Goal: Task Accomplishment & Management: Complete application form

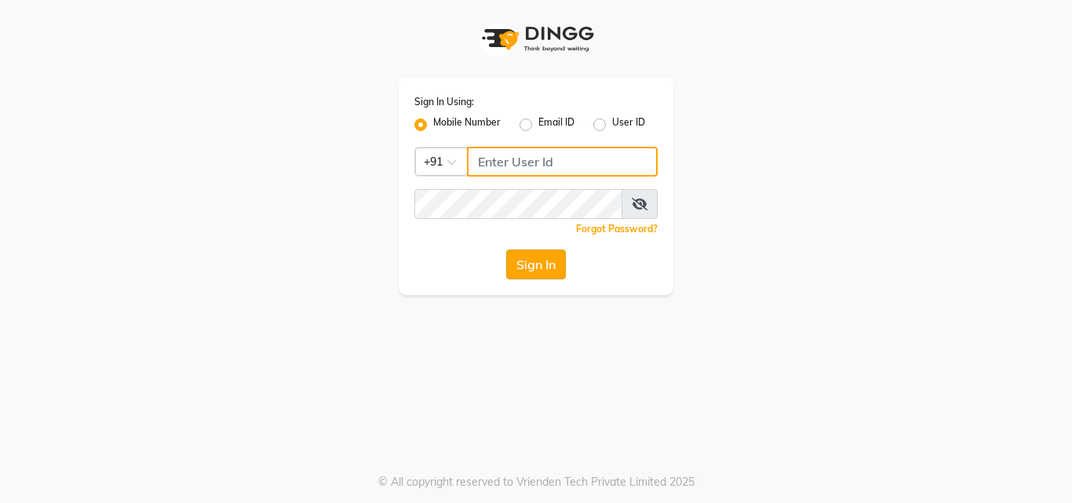
type input "8878248646"
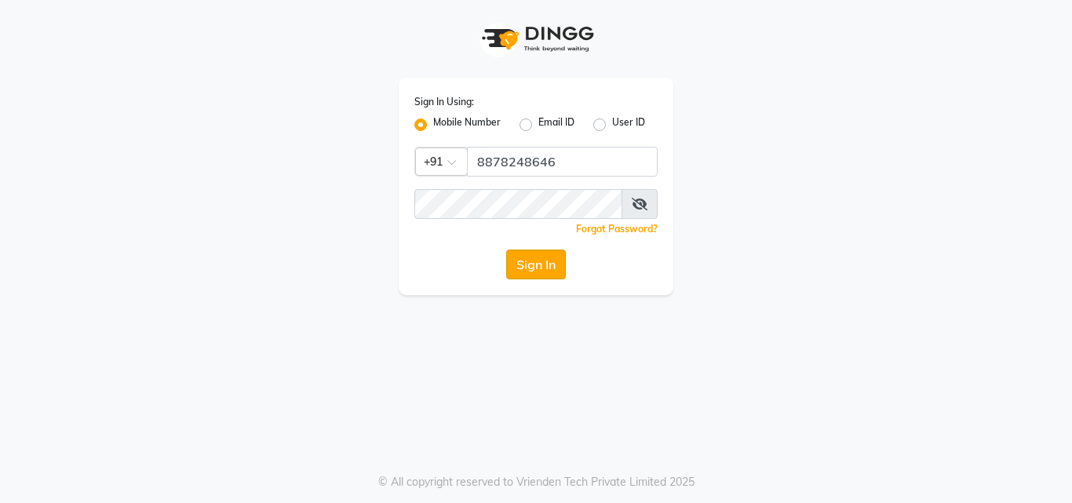
click at [527, 268] on button "Sign In" at bounding box center [536, 265] width 60 height 30
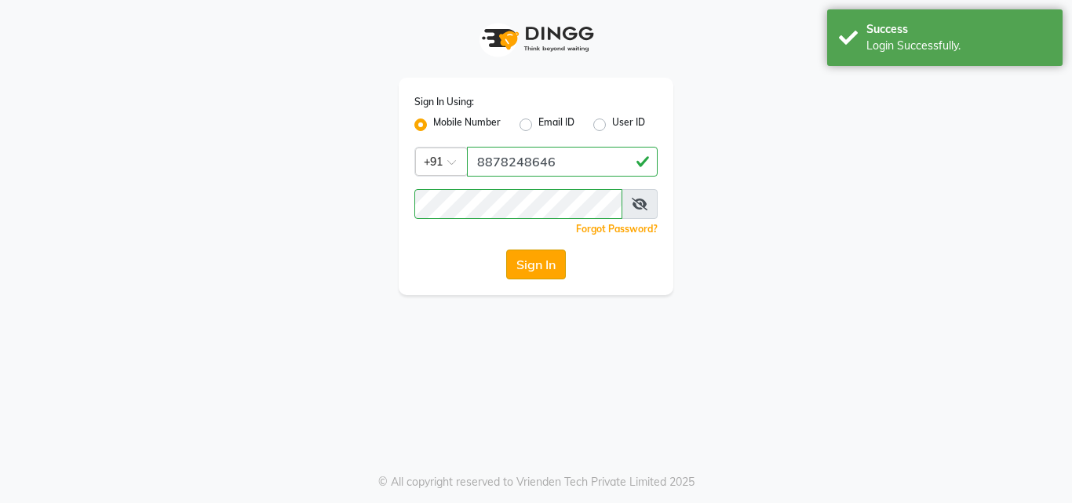
select select "service"
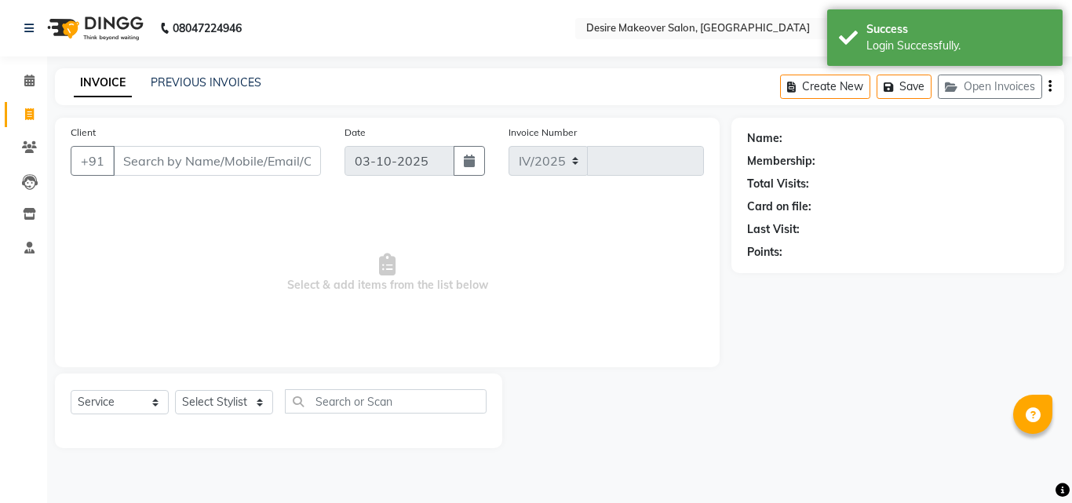
select select "6198"
type input "0833"
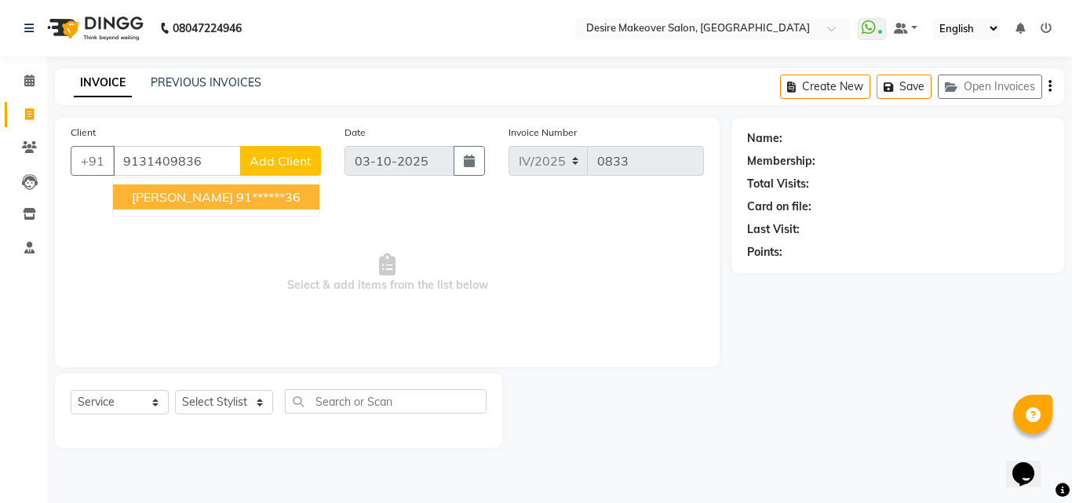
type input "9131409836"
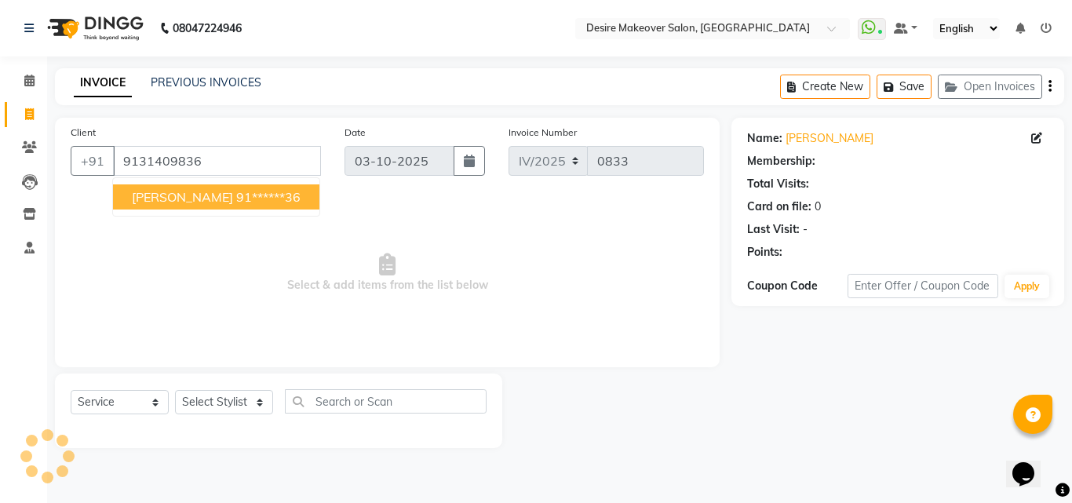
select select "1: Object"
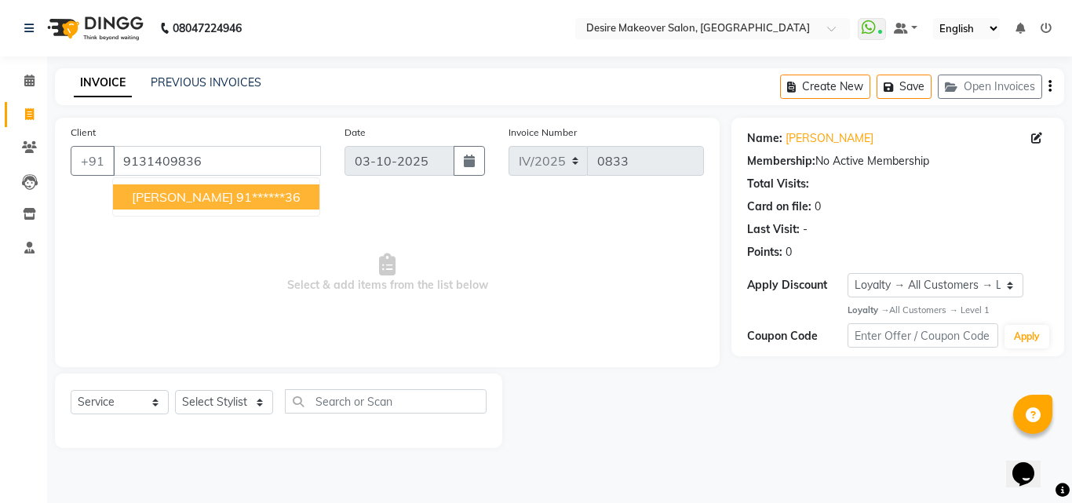
click at [257, 191] on ngb-highlight "91******36" at bounding box center [268, 197] width 64 height 16
type input "91******36"
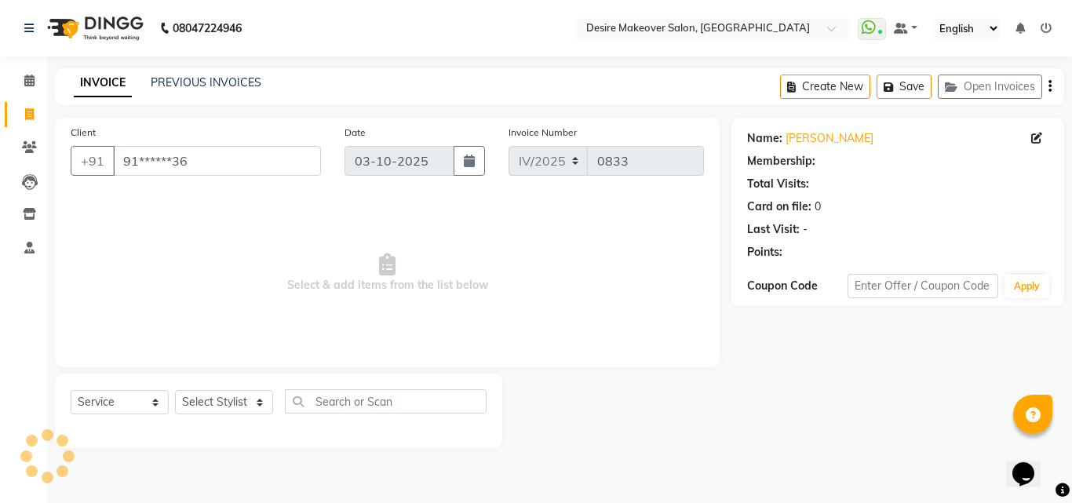
select select "1: Object"
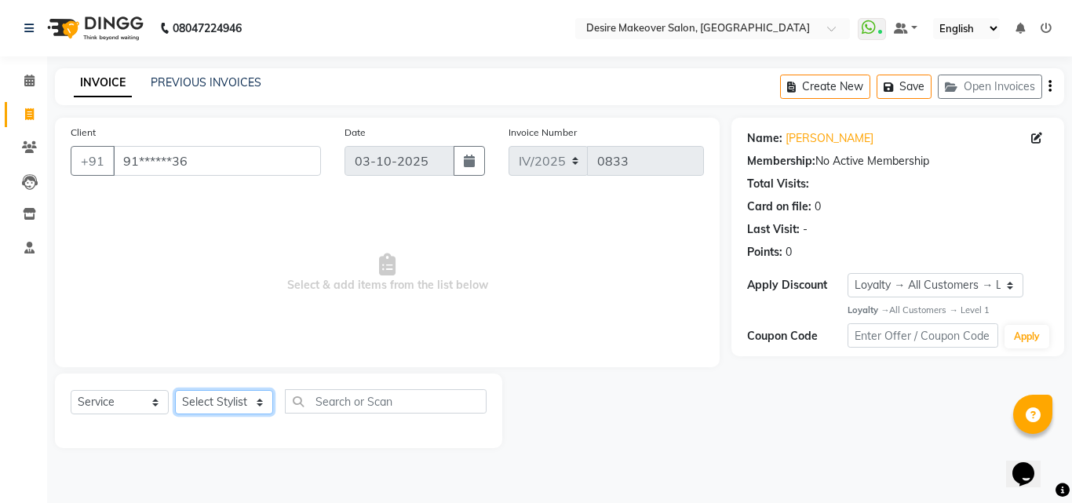
click at [261, 403] on select "Select Stylist akansha Anushaka Gorakhpur bhumika kashish mona garha muskan sha…" at bounding box center [224, 402] width 98 height 24
select select "51271"
click at [175, 390] on select "Select Stylist akansha Anushaka Gorakhpur bhumika kashish mona garha muskan sha…" at bounding box center [224, 402] width 98 height 24
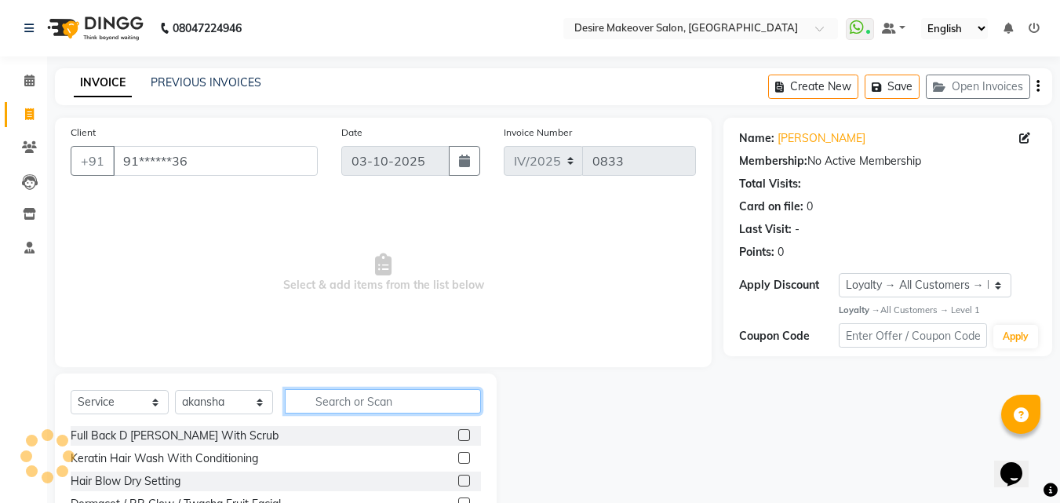
click at [338, 403] on input "text" at bounding box center [383, 401] width 196 height 24
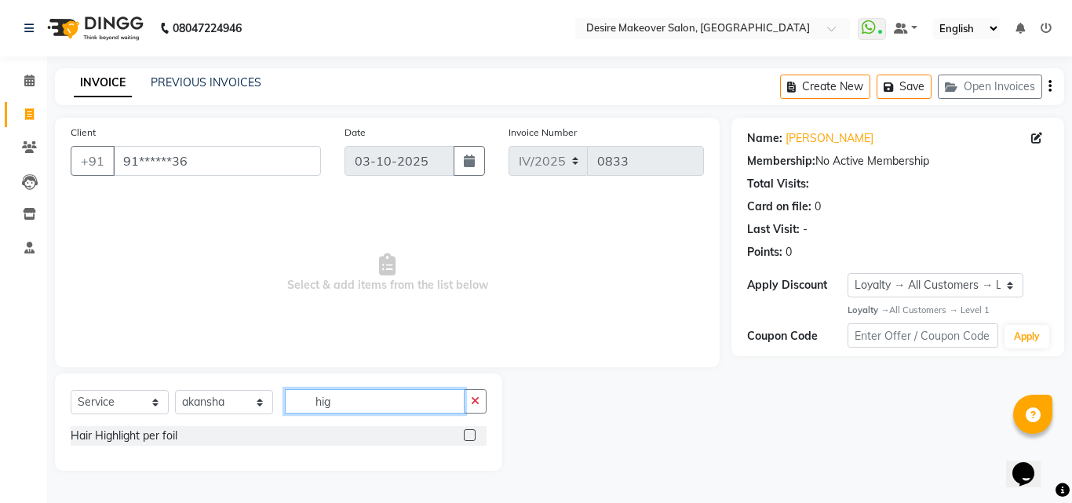
type input "hig"
click at [471, 436] on label at bounding box center [470, 435] width 12 height 12
click at [471, 436] on input "checkbox" at bounding box center [469, 436] width 10 height 10
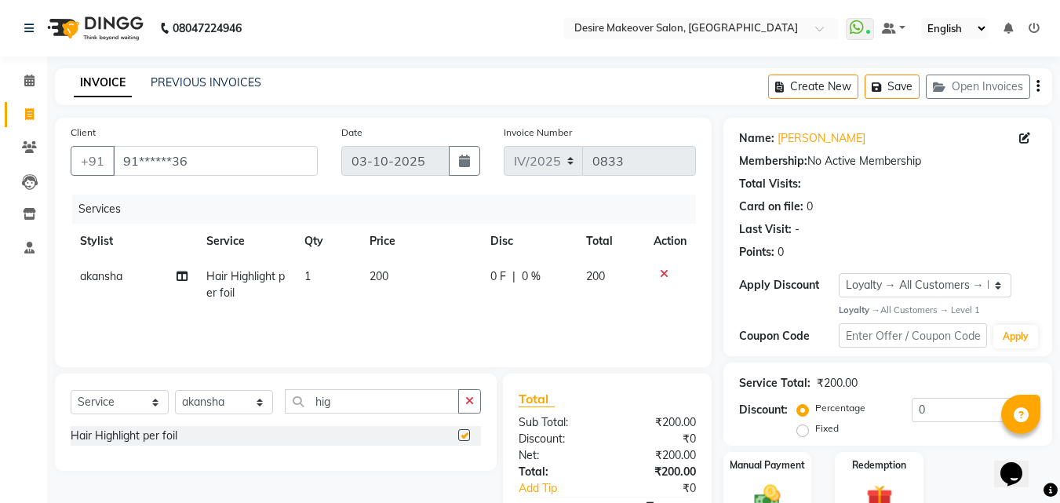
checkbox input "false"
click at [391, 274] on td "200" at bounding box center [420, 285] width 121 height 52
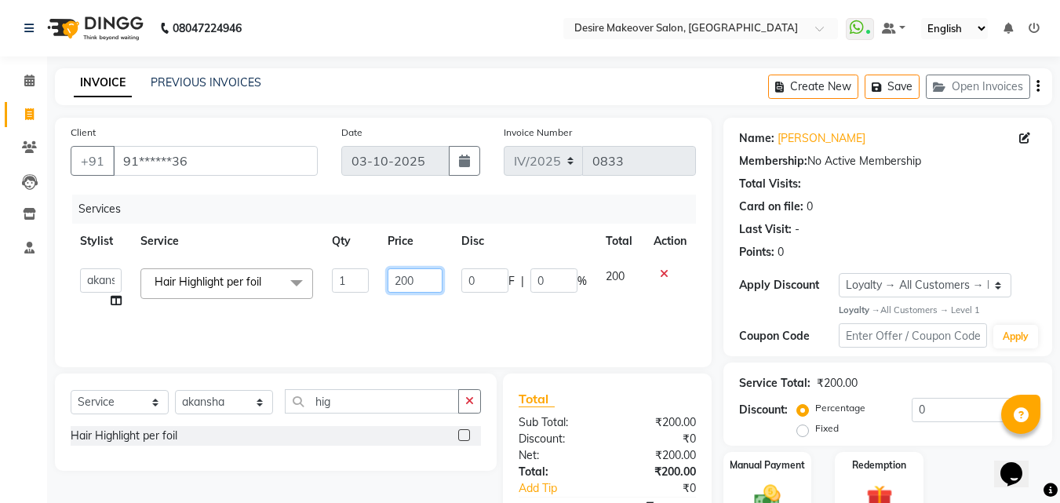
click at [415, 282] on input "200" at bounding box center [415, 280] width 54 height 24
type input "250"
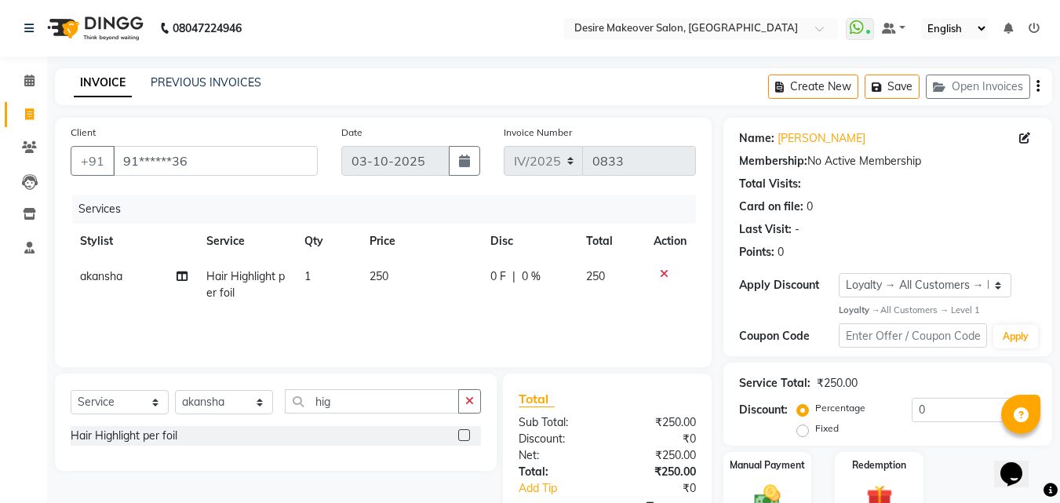
click at [596, 293] on td "250" at bounding box center [610, 285] width 67 height 52
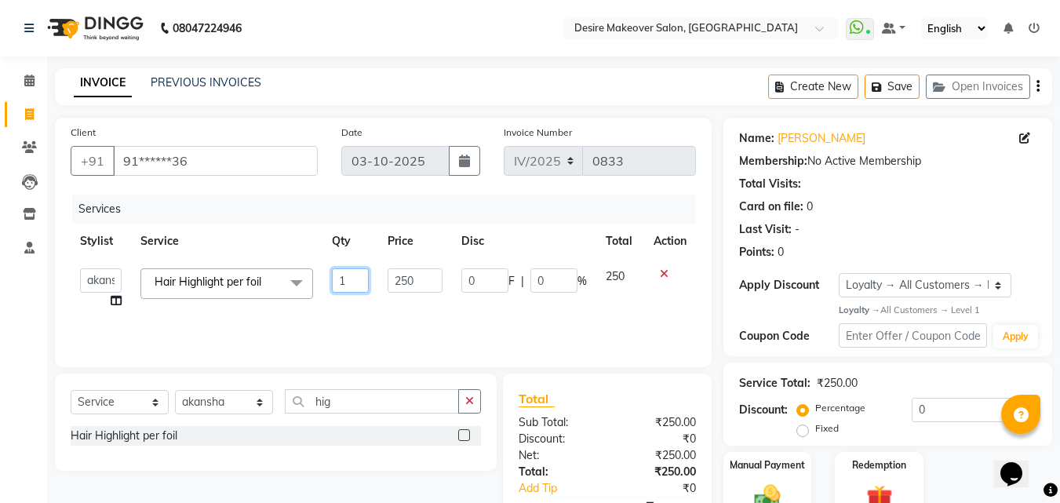
click at [352, 279] on input "1" at bounding box center [351, 280] width 38 height 24
type input "13"
click at [498, 302] on td "0 F | 0 %" at bounding box center [524, 289] width 144 height 60
click at [264, 403] on select "Select Stylist akansha Anushaka Gorakhpur bhumika kashish mona garha muskan sha…" at bounding box center [224, 402] width 98 height 24
select select "45143"
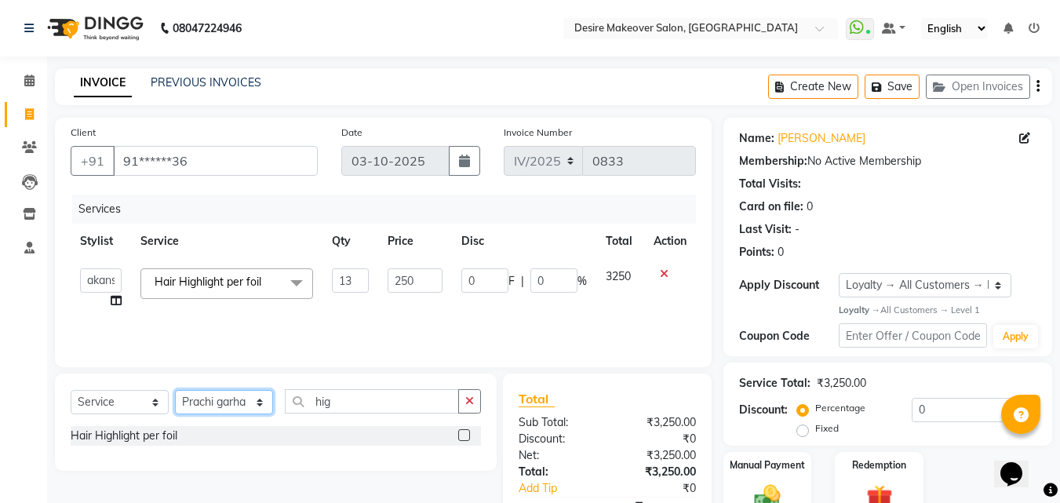
click at [175, 390] on select "Select Stylist akansha Anushaka Gorakhpur bhumika kashish mona garha muskan sha…" at bounding box center [224, 402] width 98 height 24
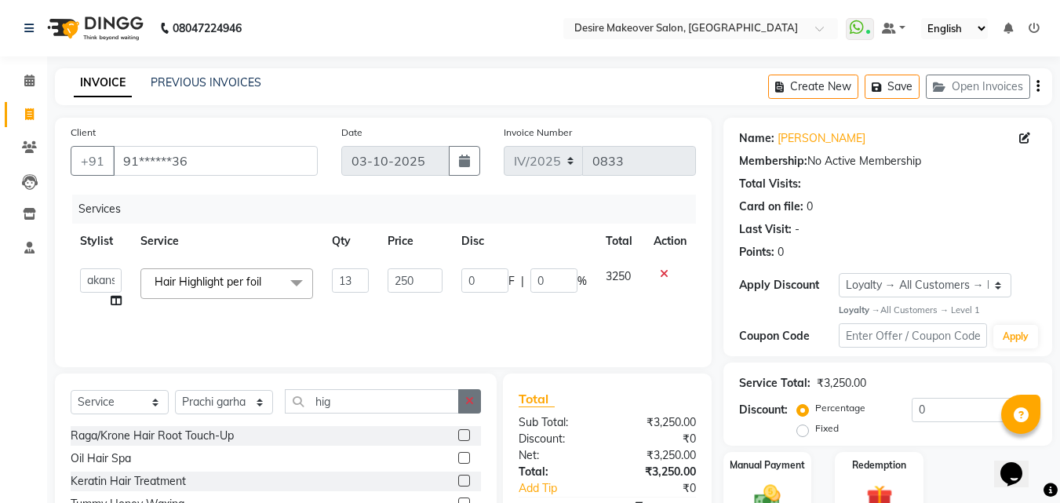
click at [468, 405] on icon "button" at bounding box center [469, 401] width 9 height 11
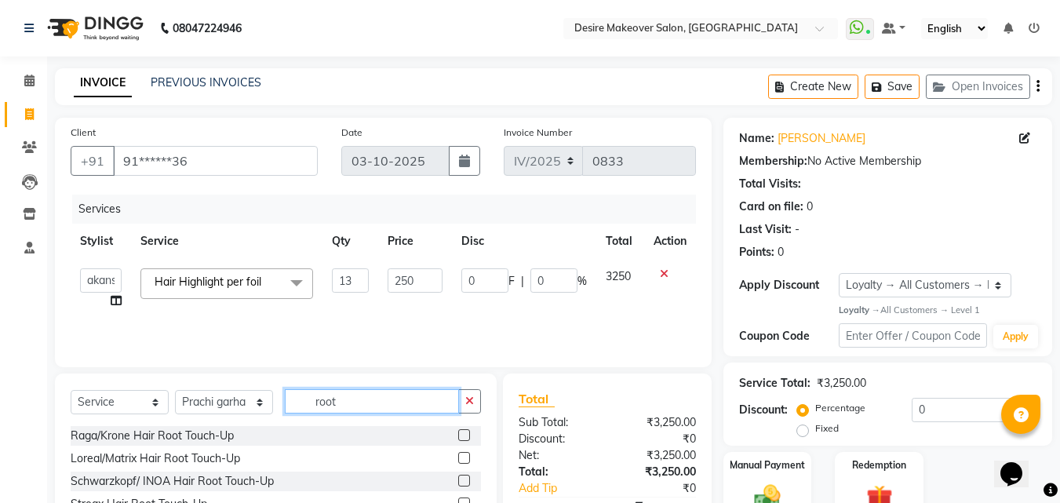
type input "root"
click at [469, 458] on label at bounding box center [464, 458] width 12 height 12
click at [468, 458] on input "checkbox" at bounding box center [463, 459] width 10 height 10
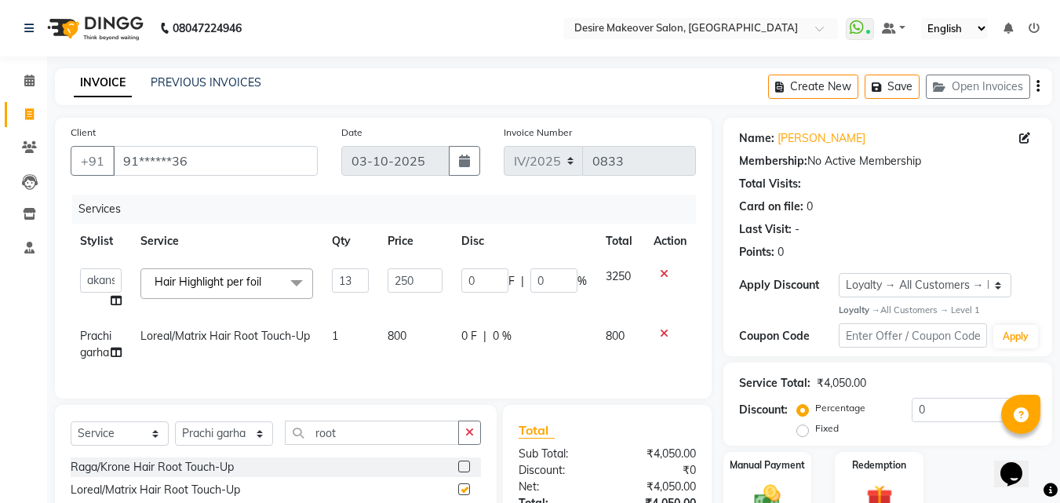
checkbox input "false"
click at [475, 331] on span "0 F" at bounding box center [469, 336] width 16 height 16
select select "45143"
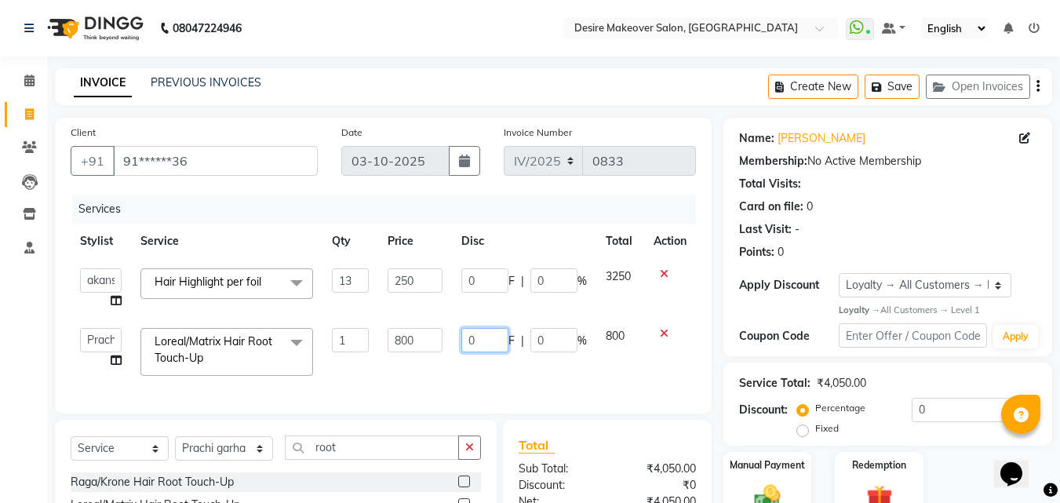
click at [485, 341] on input "0" at bounding box center [484, 340] width 47 height 24
type input "7"
type input "100"
click at [573, 358] on td "100 F | 0 %" at bounding box center [524, 352] width 144 height 67
select select "45143"
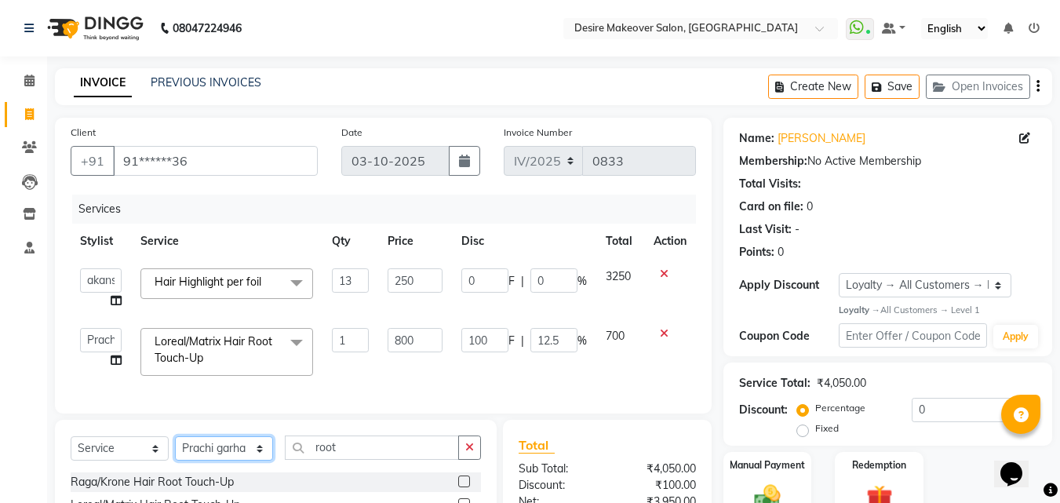
click at [260, 459] on select "Select Stylist akansha Anushaka Gorakhpur bhumika kashish mona garha muskan sha…" at bounding box center [224, 448] width 98 height 24
select select "51271"
click at [175, 448] on select "Select Stylist akansha Anushaka Gorakhpur bhumika kashish mona garha muskan sha…" at bounding box center [224, 448] width 98 height 24
click at [467, 460] on button "button" at bounding box center [469, 448] width 23 height 24
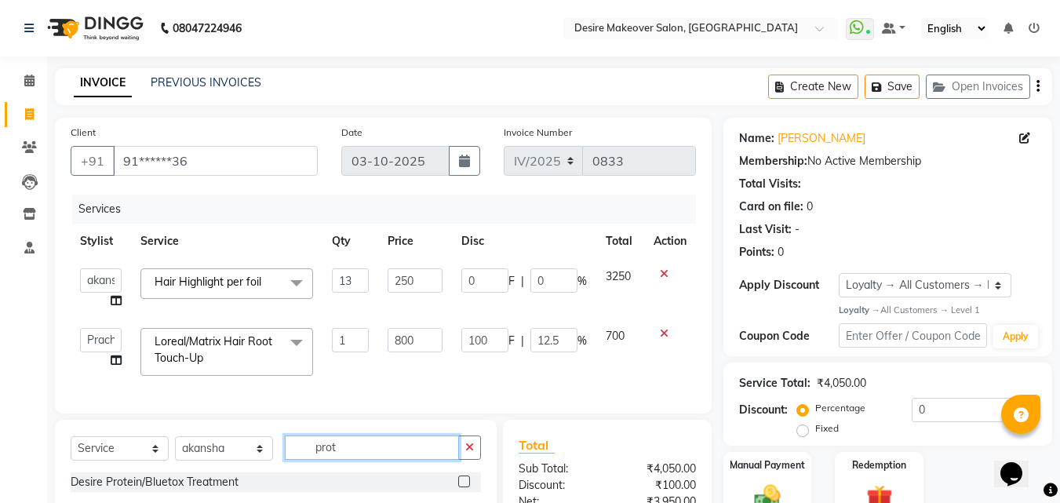
type input "prot"
click at [465, 487] on label at bounding box center [464, 482] width 12 height 12
click at [465, 487] on input "checkbox" at bounding box center [463, 482] width 10 height 10
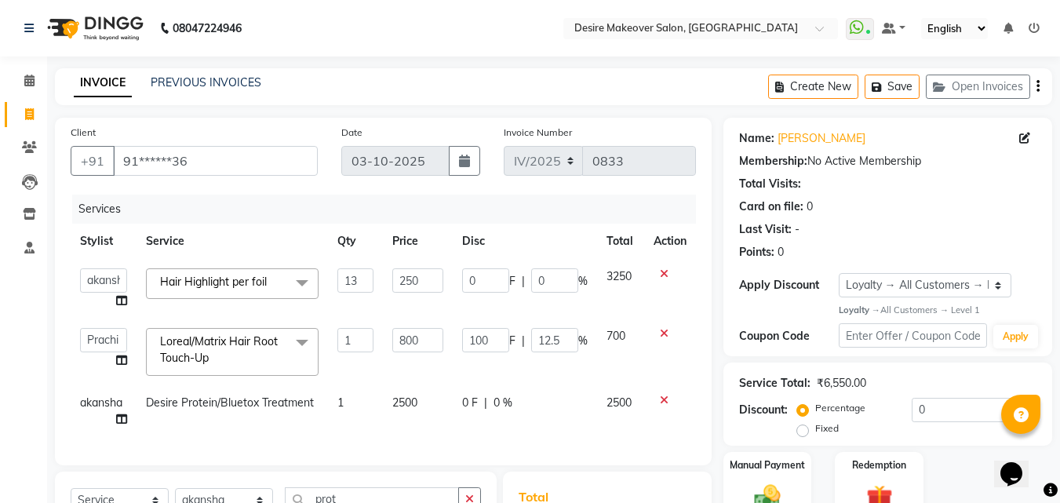
checkbox input "false"
click at [123, 418] on icon at bounding box center [121, 419] width 11 height 11
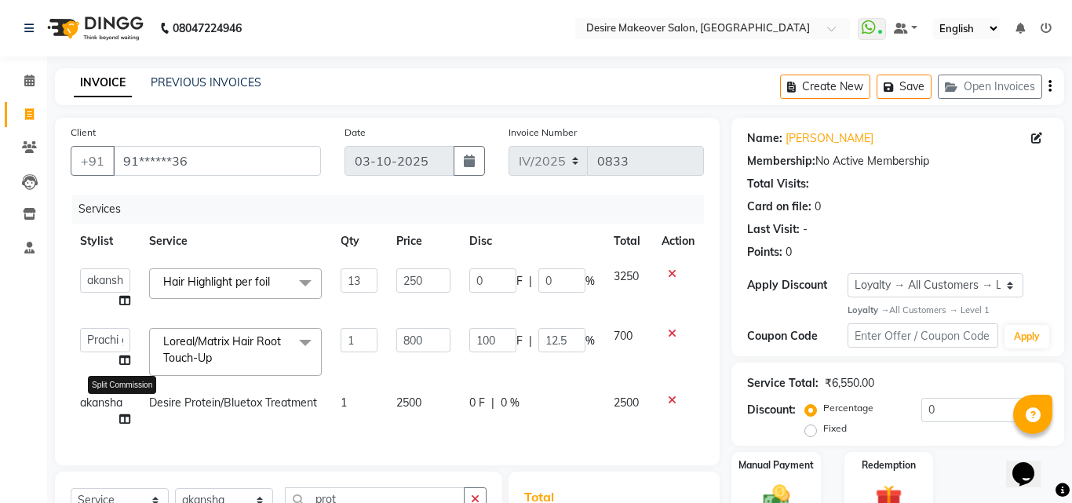
select select "51271"
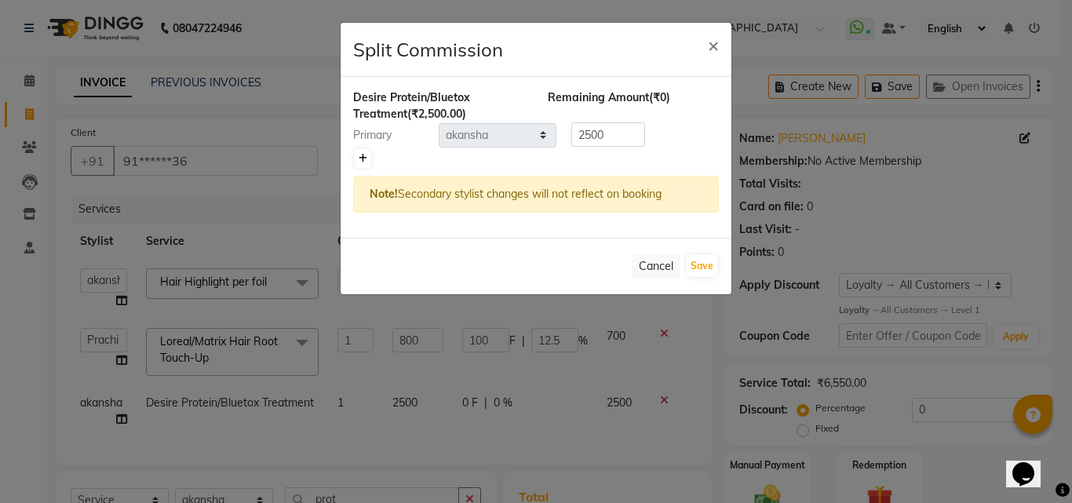
click at [360, 159] on icon at bounding box center [363, 158] width 9 height 9
type input "1250"
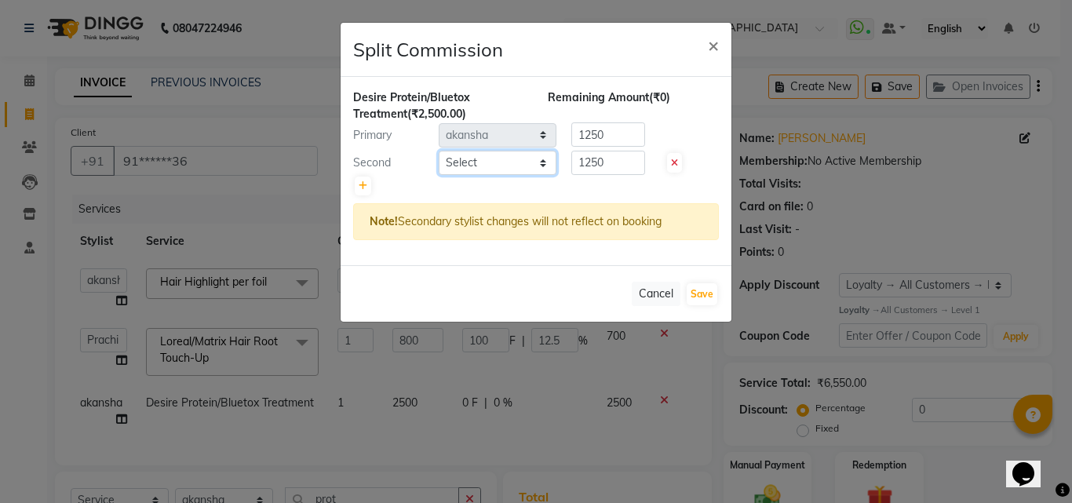
click at [543, 160] on select "Select akansha Anushaka Gorakhpur bhumika kashish mona garha muskan shastrinaga…" at bounding box center [498, 163] width 118 height 24
select select "45008"
click at [439, 151] on select "Select akansha Anushaka Gorakhpur bhumika kashish mona garha muskan shastrinaga…" at bounding box center [498, 163] width 118 height 24
click at [360, 189] on icon at bounding box center [363, 185] width 9 height 9
type input "833.33"
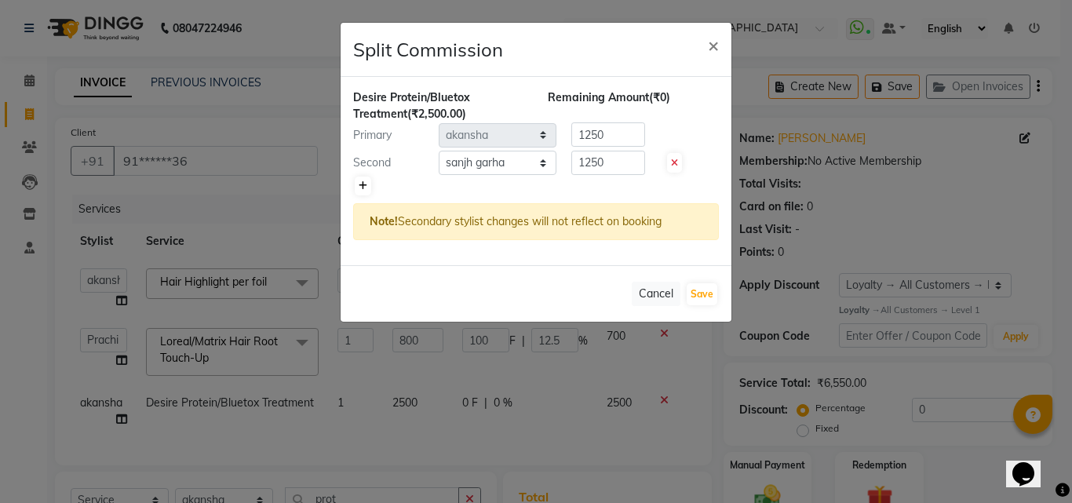
type input "833.33"
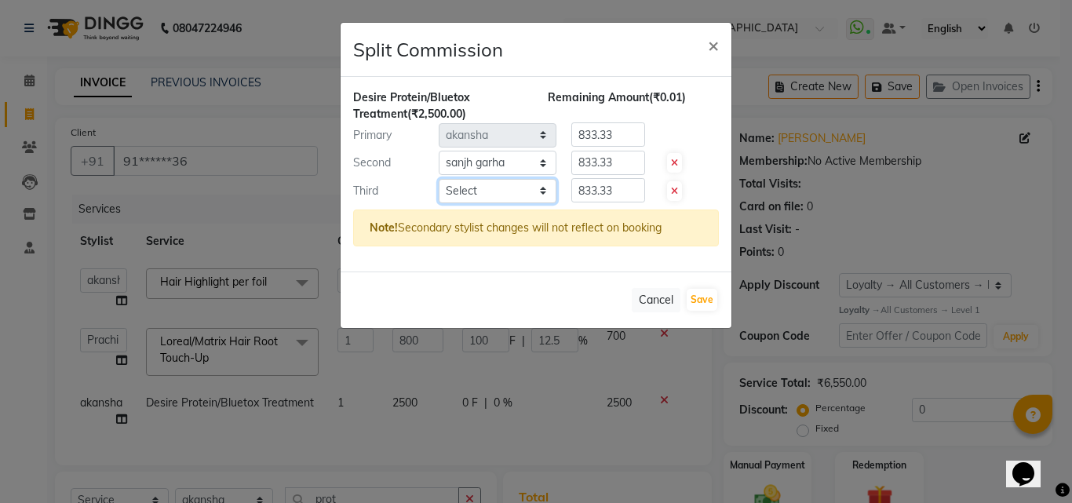
click at [543, 194] on select "Select akansha Anushaka Gorakhpur bhumika kashish mona garha muskan shastrinaga…" at bounding box center [498, 191] width 118 height 24
select select "45143"
click at [439, 179] on select "Select akansha Anushaka Gorakhpur bhumika kashish mona garha muskan shastrinaga…" at bounding box center [498, 191] width 118 height 24
click at [626, 137] on input "833.33" at bounding box center [608, 134] width 74 height 24
type input "8"
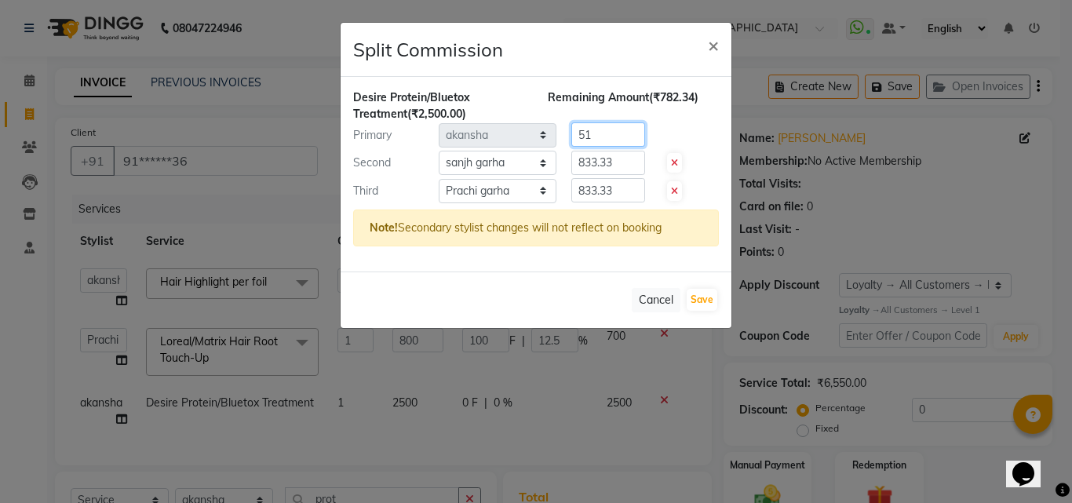
type input "5"
type input "2550"
click at [621, 157] on input "833.33" at bounding box center [608, 163] width 74 height 24
type input "8"
type input "1275"
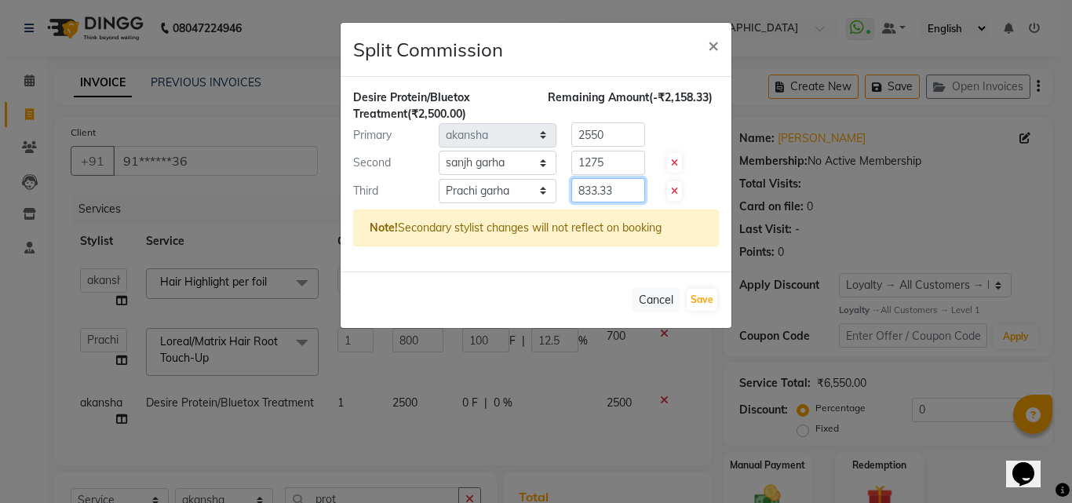
click at [621, 184] on input "833.33" at bounding box center [608, 190] width 74 height 24
type input "8"
type input "1275"
click at [709, 41] on span "×" at bounding box center [713, 45] width 11 height 24
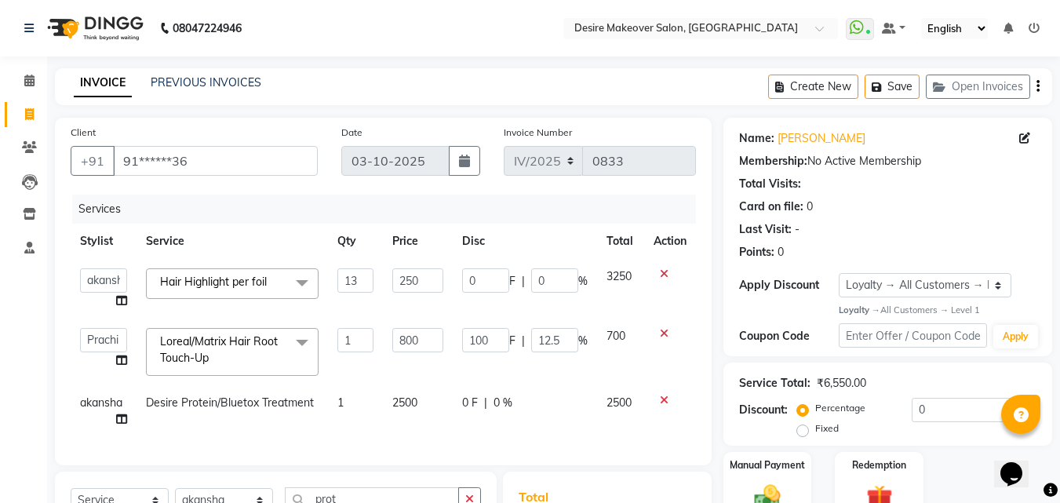
click at [417, 401] on span "2500" at bounding box center [404, 403] width 25 height 14
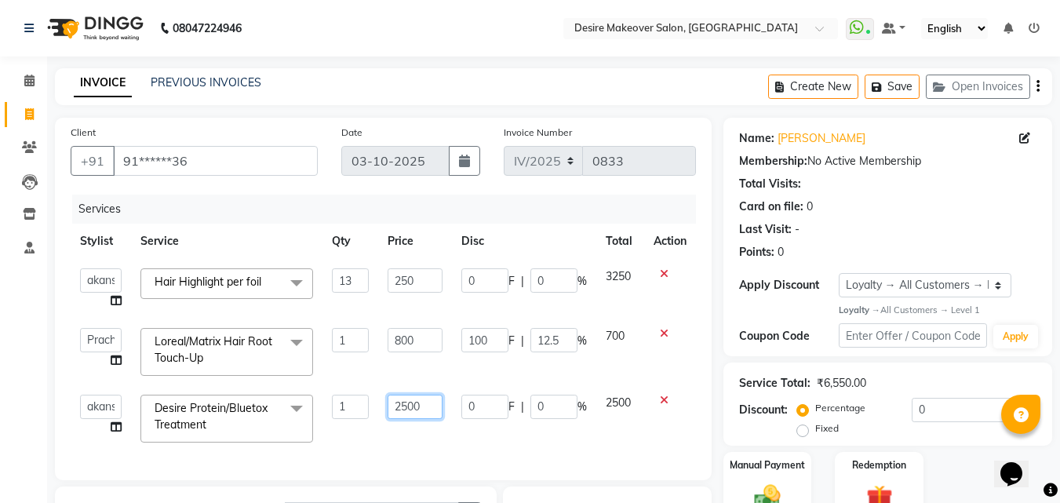
click at [421, 404] on input "2500" at bounding box center [415, 407] width 54 height 24
type input "2"
type input "5500"
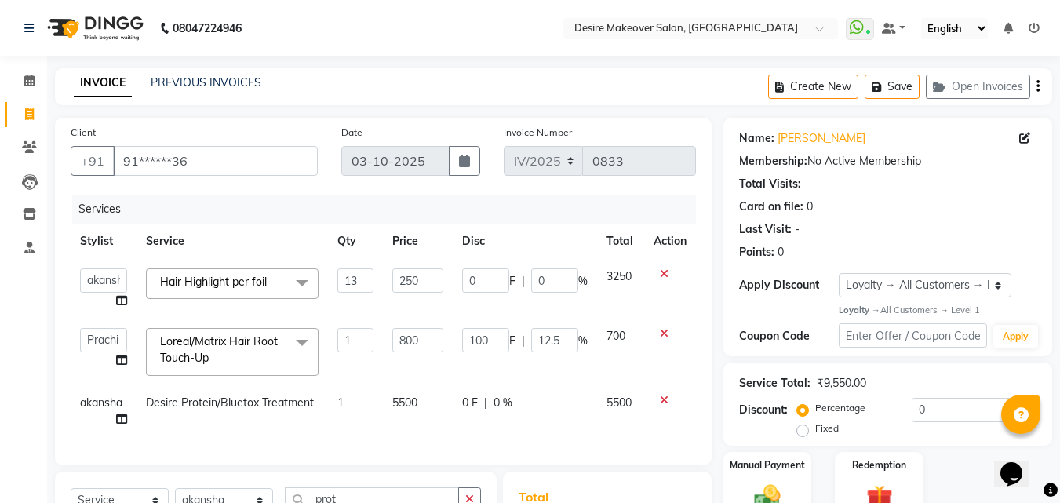
click at [472, 396] on span "0 F" at bounding box center [470, 403] width 16 height 16
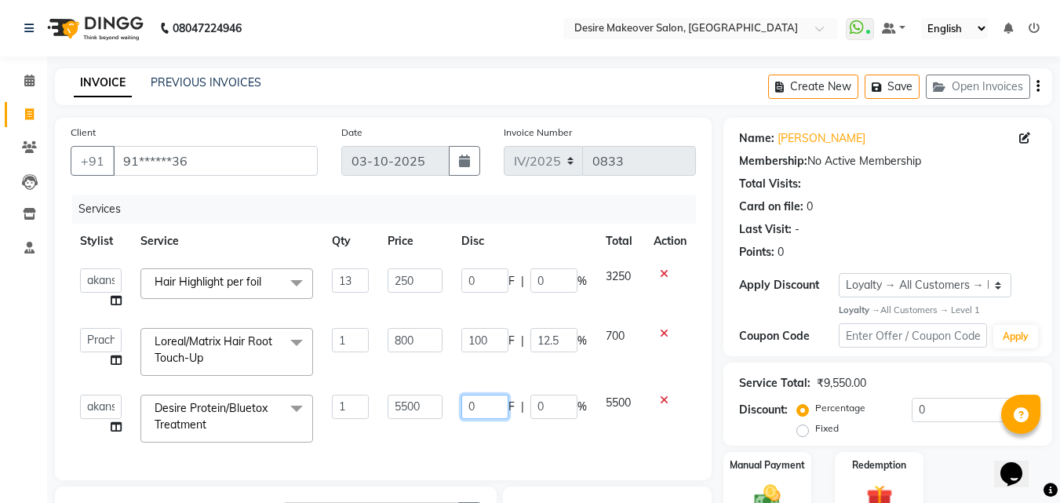
click at [479, 405] on input "0" at bounding box center [484, 407] width 47 height 24
type input "400"
click at [629, 441] on div "Services Stylist Service Qty Price Disc Total Action akansha Anushaka Gorakhpur…" at bounding box center [383, 330] width 625 height 270
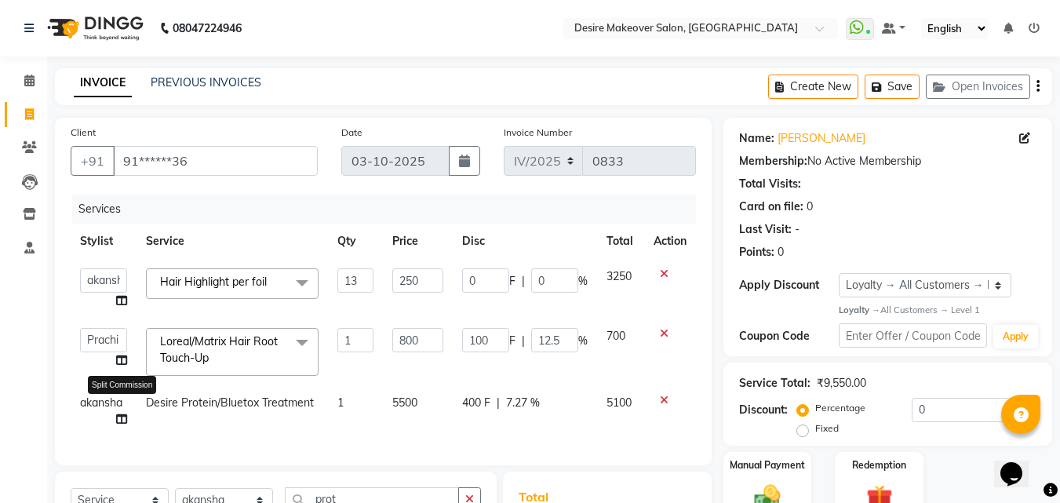
click at [121, 418] on icon at bounding box center [121, 419] width 11 height 11
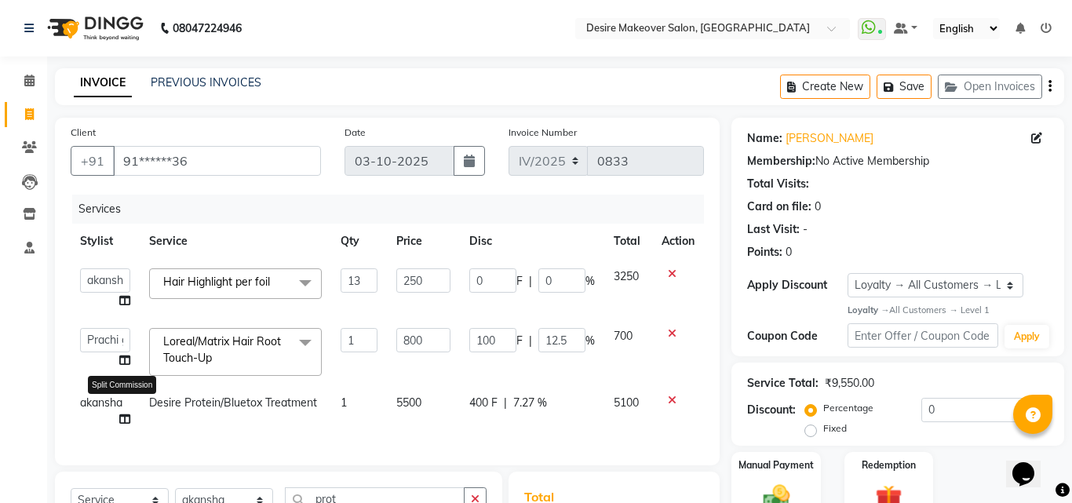
select select "51271"
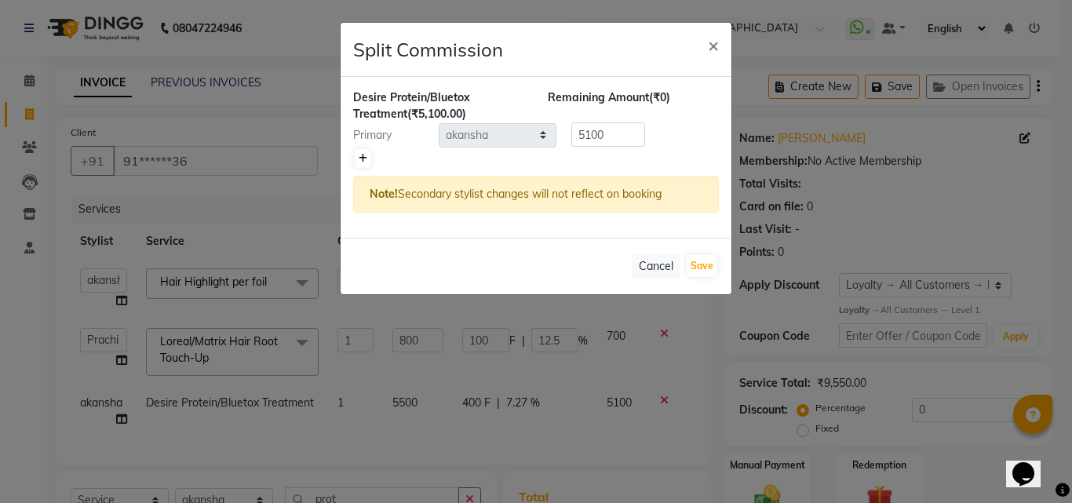
click at [360, 162] on icon at bounding box center [363, 158] width 9 height 9
type input "2550"
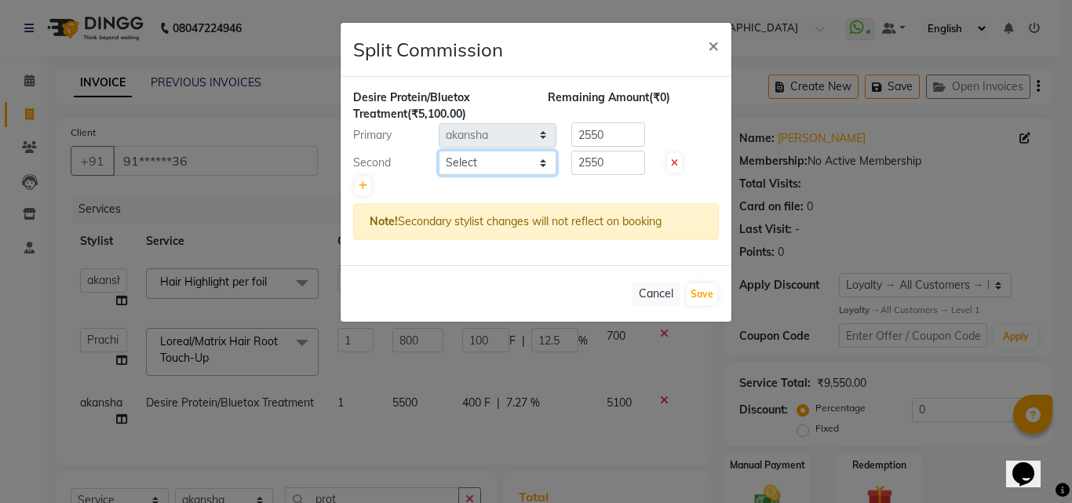
click at [545, 159] on select "Select akansha Anushaka Gorakhpur bhumika kashish mona garha muskan shastrinaga…" at bounding box center [498, 163] width 118 height 24
select select "45143"
click at [439, 151] on select "Select akansha Anushaka Gorakhpur bhumika kashish mona garha muskan shastrinaga…" at bounding box center [498, 163] width 118 height 24
click at [359, 182] on icon at bounding box center [363, 185] width 9 height 9
type input "1700"
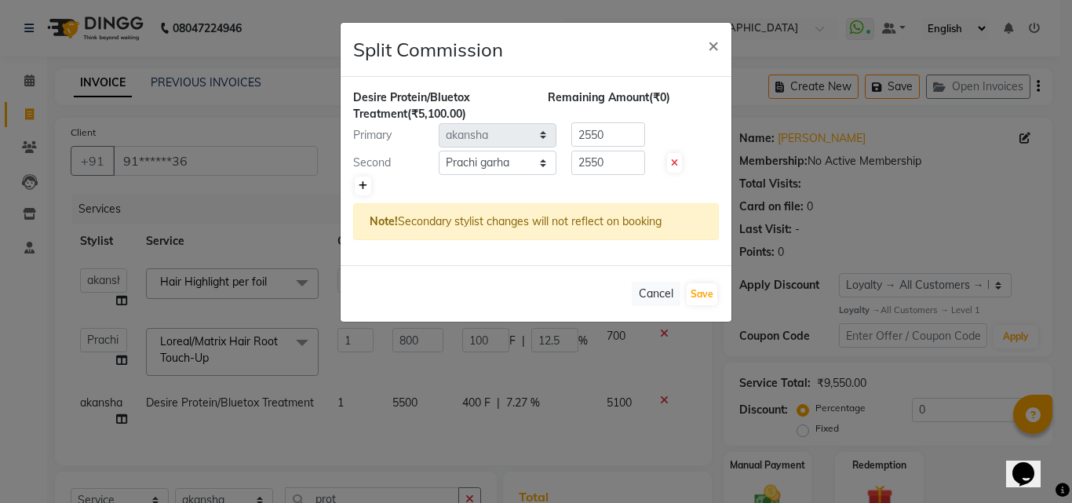
type input "1700"
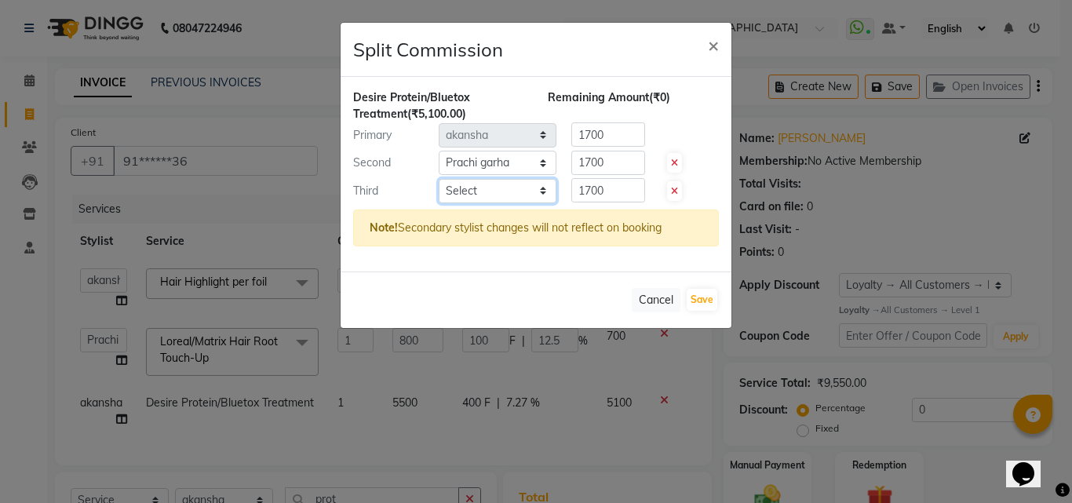
click at [545, 191] on select "Select akansha Anushaka Gorakhpur bhumika kashish mona garha muskan shastrinaga…" at bounding box center [498, 191] width 118 height 24
select select "45008"
click at [439, 179] on select "Select akansha Anushaka Gorakhpur bhumika kashish mona garha muskan shastrinaga…" at bounding box center [498, 191] width 118 height 24
click at [612, 133] on input "1700" at bounding box center [608, 134] width 74 height 24
type input "1"
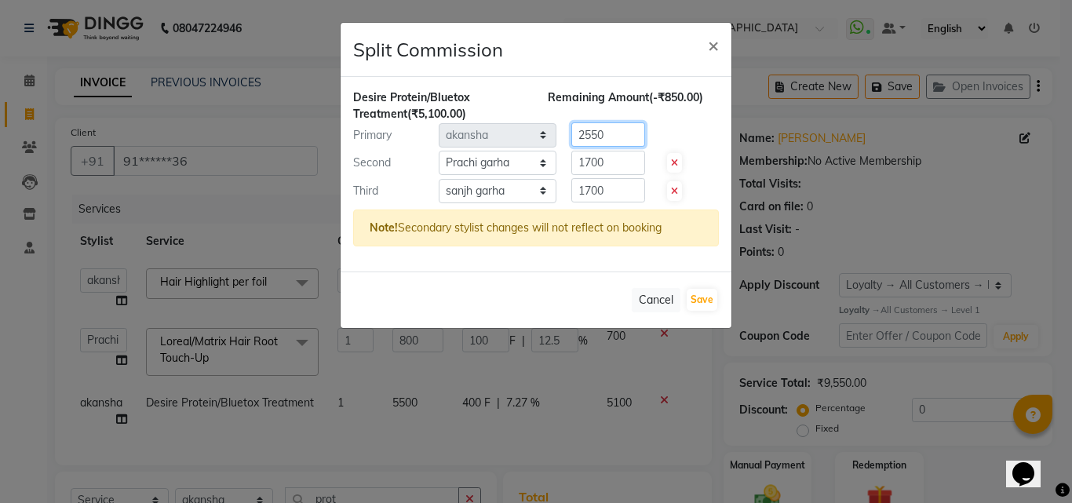
type input "2550"
click at [614, 163] on input "1700" at bounding box center [608, 163] width 74 height 24
type input "1"
type input "1275"
click at [613, 188] on input "1700" at bounding box center [608, 190] width 74 height 24
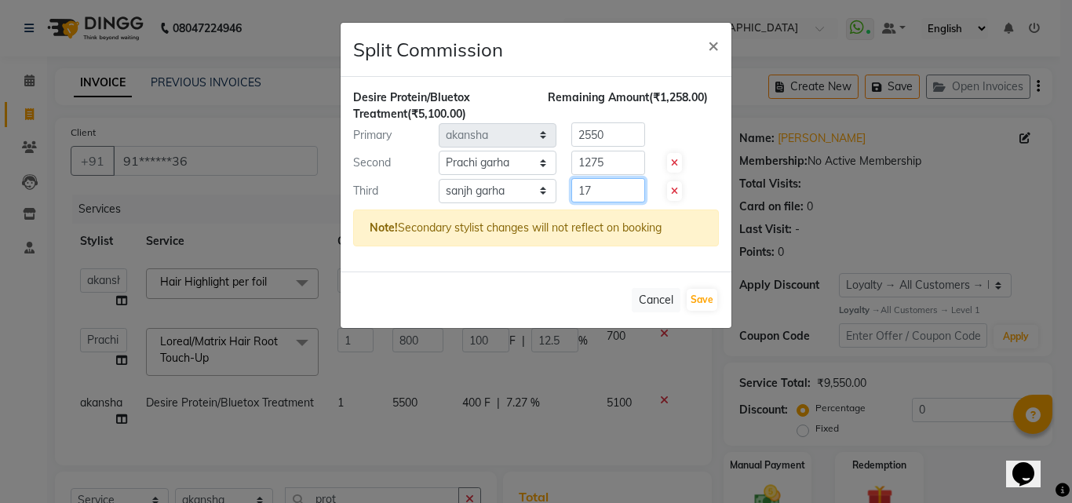
type input "1"
type input "1275"
click at [705, 301] on button "Save" at bounding box center [702, 300] width 31 height 22
select select "Select"
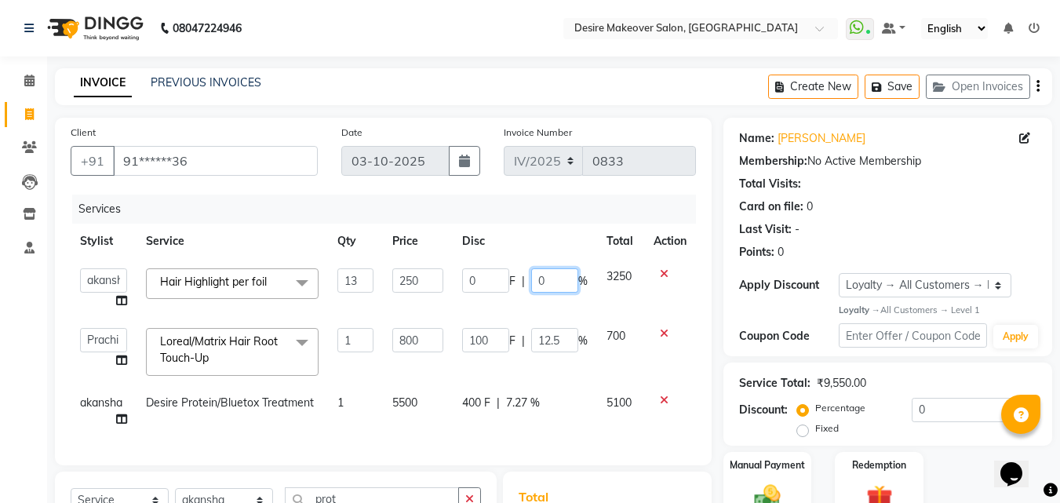
click at [560, 282] on input "0" at bounding box center [554, 280] width 47 height 24
type input "20"
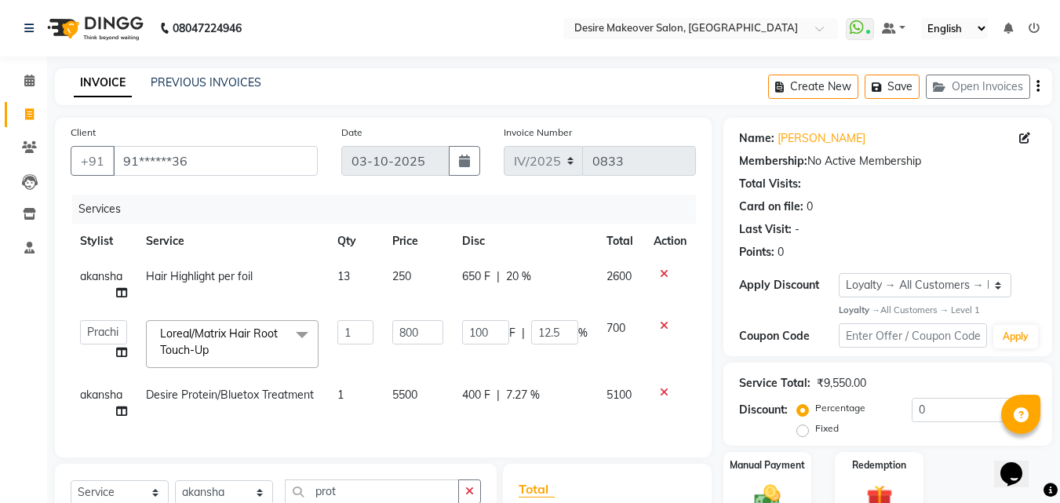
click at [624, 295] on td "2600" at bounding box center [620, 285] width 47 height 52
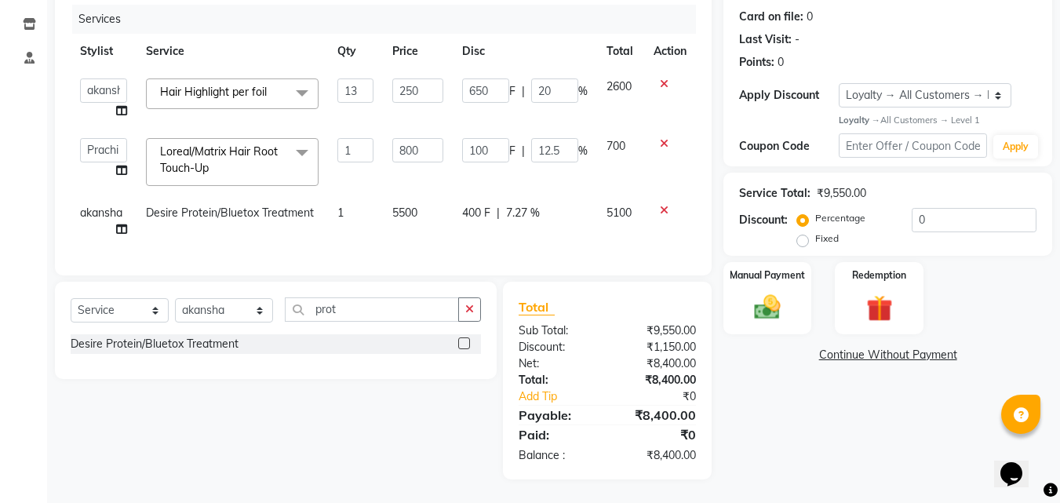
scroll to position [202, 0]
click at [427, 78] on input "250" at bounding box center [417, 90] width 51 height 24
type input "230"
click at [505, 93] on td "650 F | 20 %" at bounding box center [525, 99] width 144 height 60
click at [603, 99] on td "2340" at bounding box center [620, 99] width 47 height 60
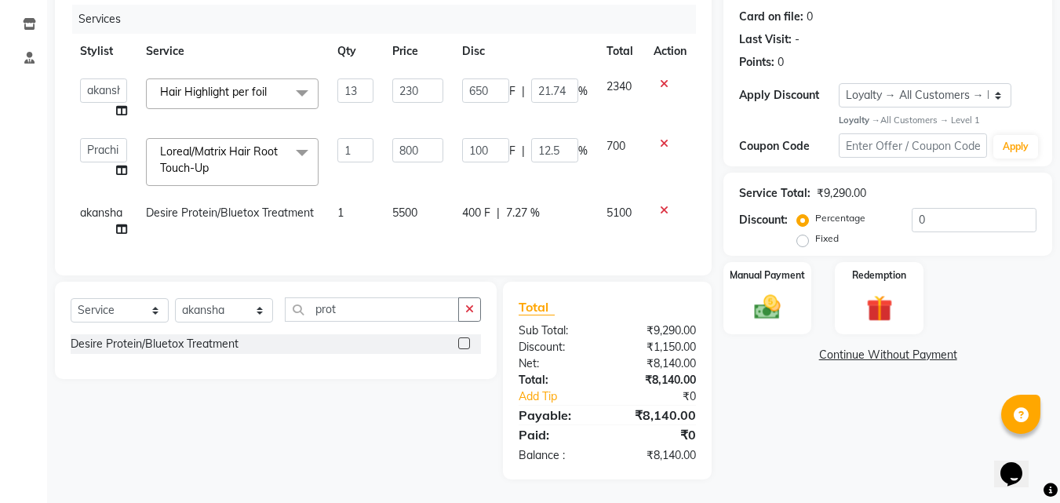
click at [603, 99] on td "2340" at bounding box center [620, 99] width 47 height 60
click at [568, 78] on input "21.74" at bounding box center [554, 90] width 47 height 24
type input "2"
type input "20"
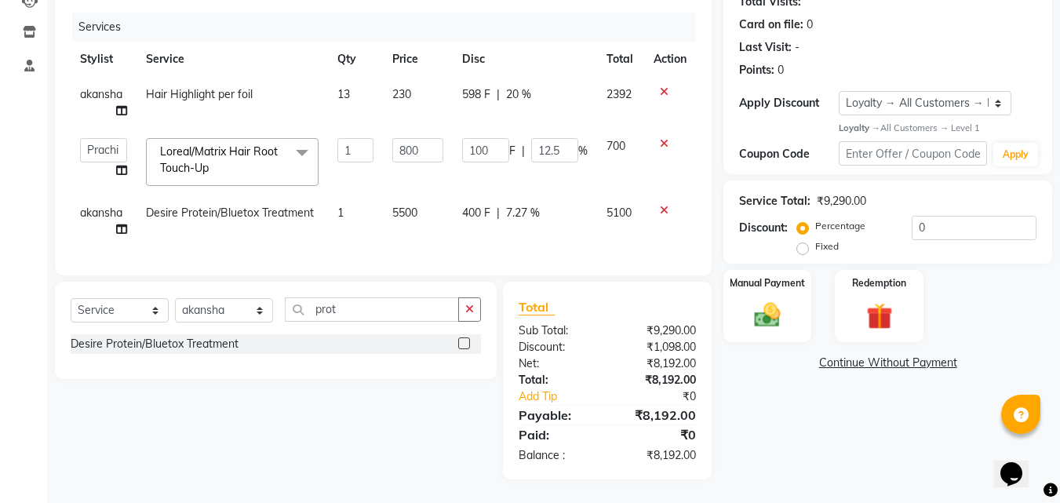
click at [593, 90] on td "598 F | 20 %" at bounding box center [525, 103] width 144 height 52
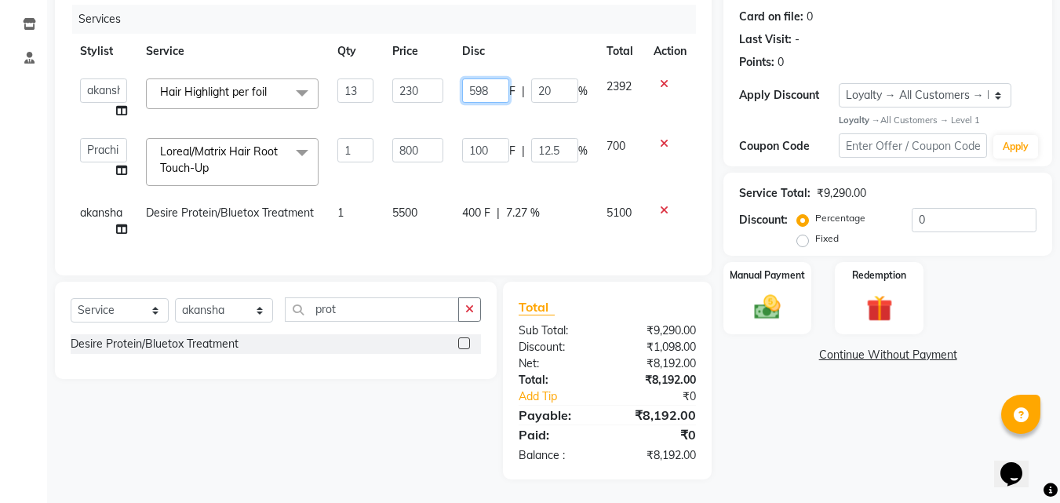
click at [489, 78] on input "598" at bounding box center [485, 90] width 47 height 24
type input "5"
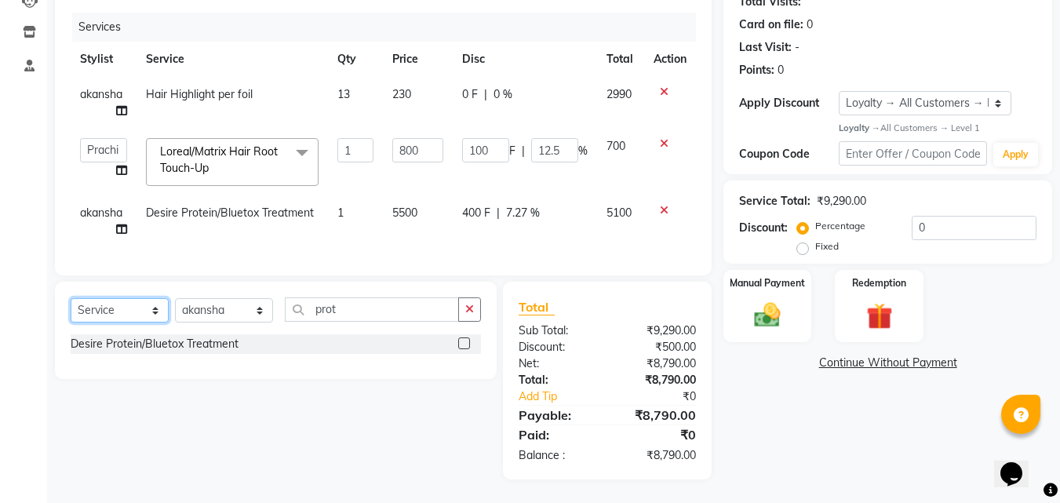
click at [157, 313] on select "Select Service Product Membership Package Voucher Prepaid Gift Card" at bounding box center [120, 310] width 98 height 24
select select "V"
click at [71, 298] on select "Select Service Product Membership Package Voucher Prepaid Gift Card" at bounding box center [120, 310] width 98 height 24
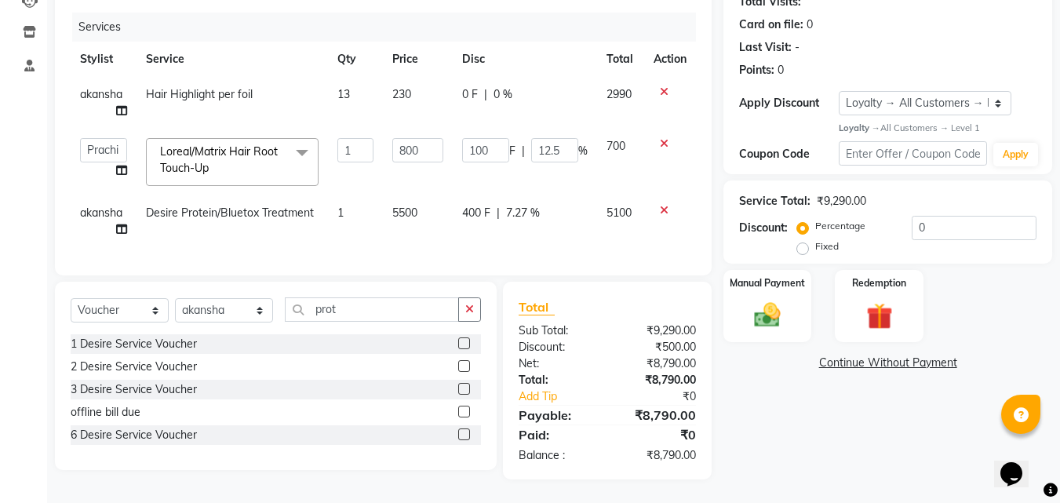
click at [464, 340] on label at bounding box center [464, 343] width 12 height 12
click at [464, 340] on input "checkbox" at bounding box center [463, 344] width 10 height 10
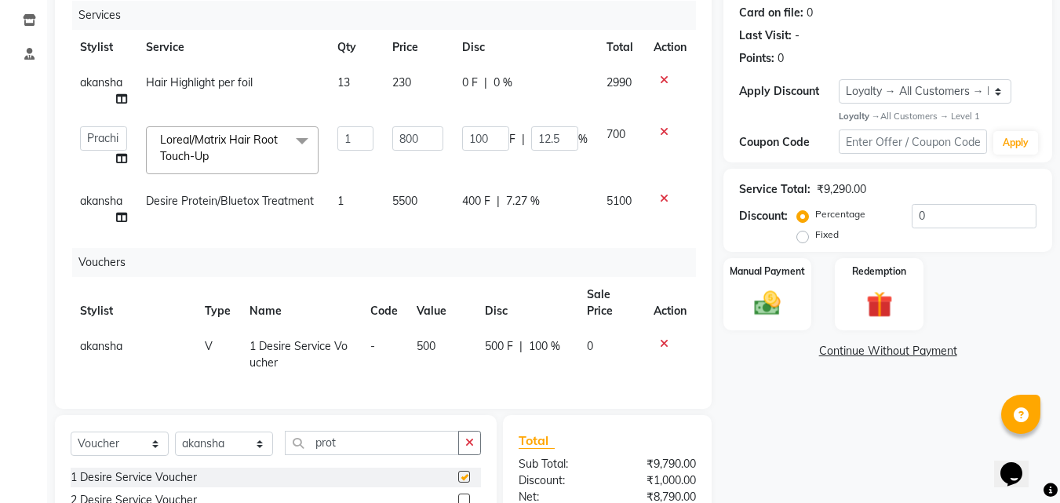
checkbox input "false"
click at [189, 498] on div "2 Desire Service Voucher" at bounding box center [134, 500] width 126 height 16
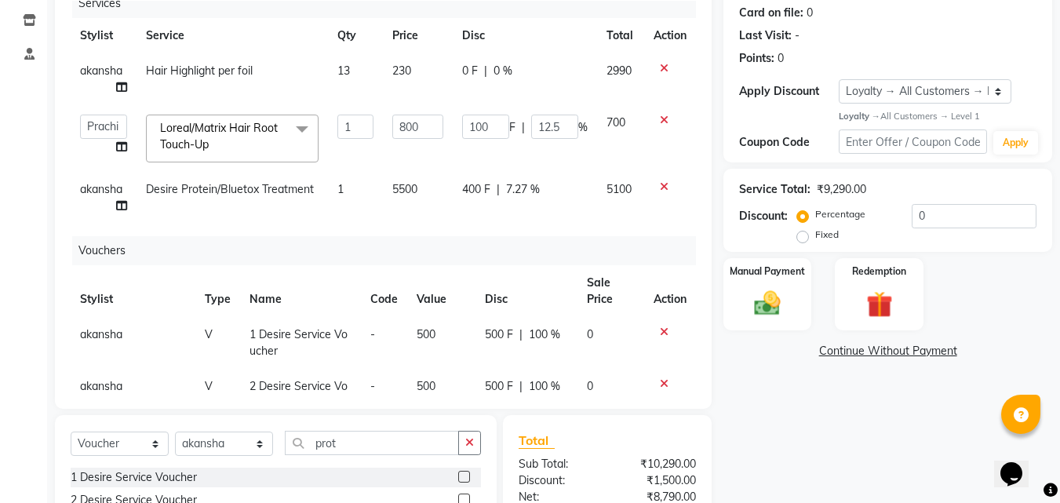
click at [465, 496] on label at bounding box center [464, 500] width 12 height 12
click at [465, 496] on input "checkbox" at bounding box center [463, 500] width 10 height 10
checkbox input "false"
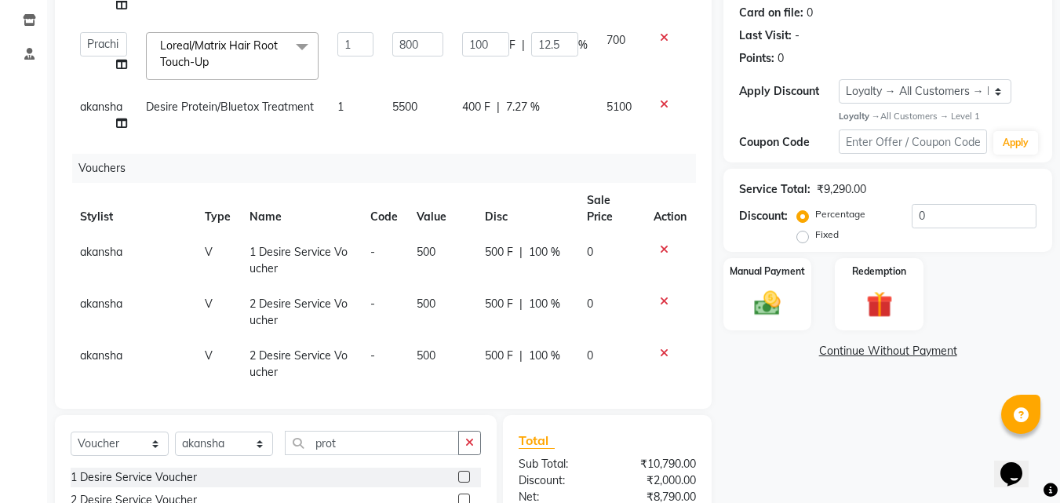
scroll to position [115, 0]
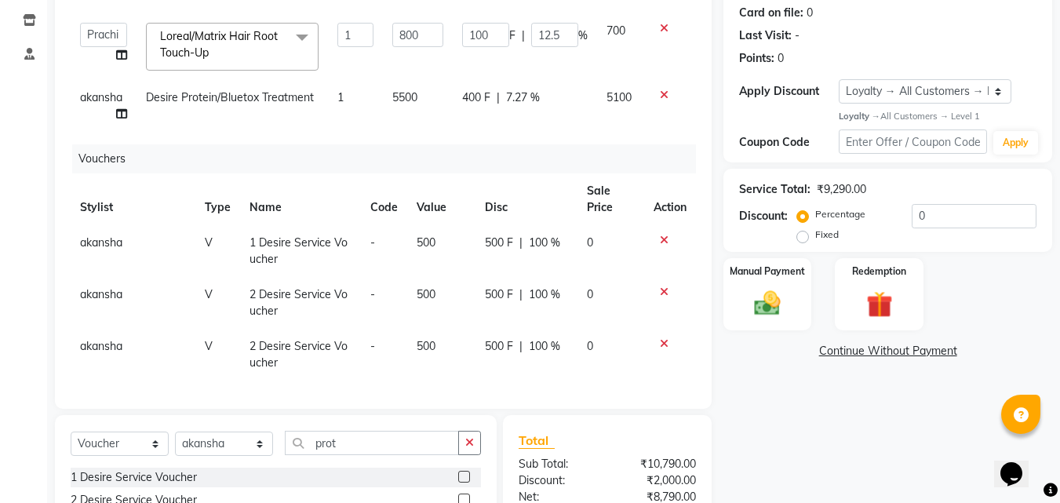
click at [660, 338] on icon at bounding box center [664, 343] width 9 height 11
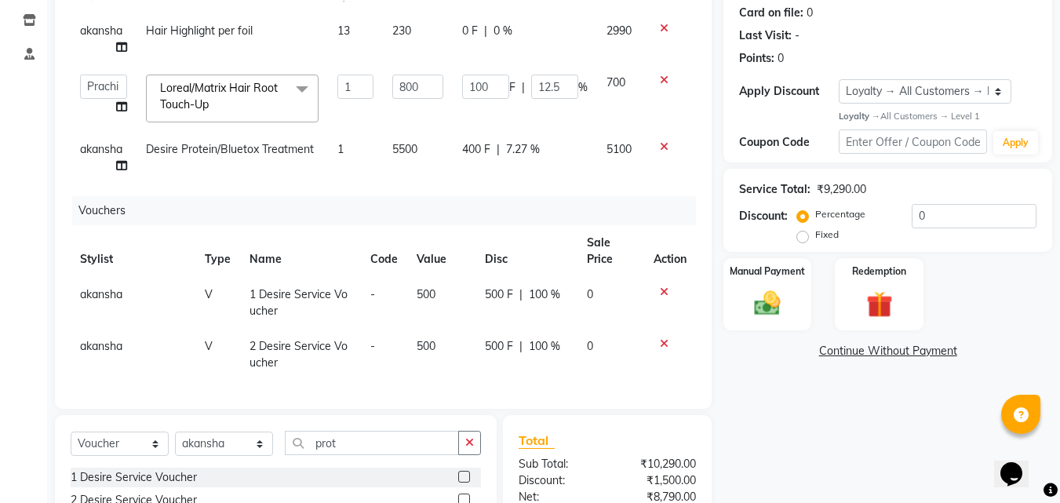
click at [429, 279] on td "500" at bounding box center [441, 303] width 68 height 52
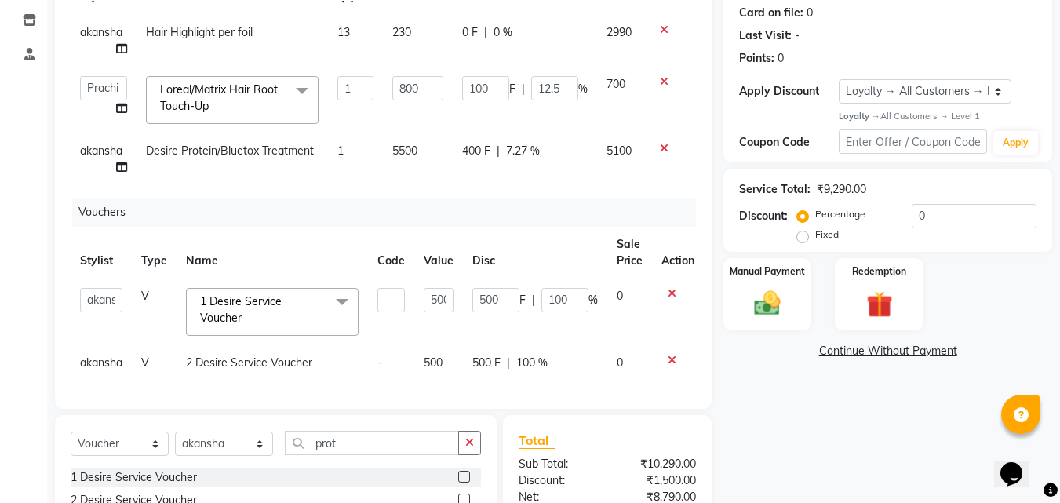
scroll to position [62, 0]
click at [447, 288] on input "500" at bounding box center [439, 300] width 30 height 24
type input "5"
type input "150"
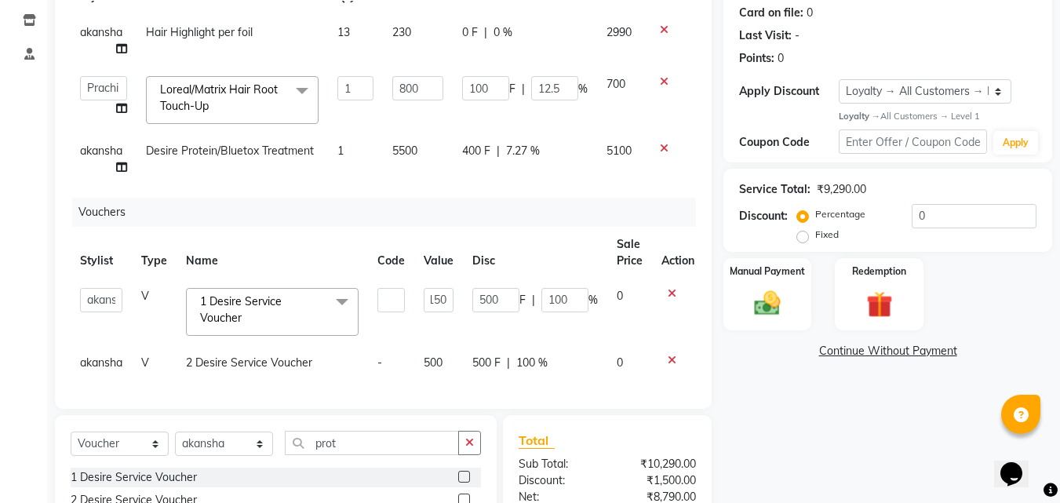
click at [436, 345] on td "500" at bounding box center [438, 362] width 49 height 35
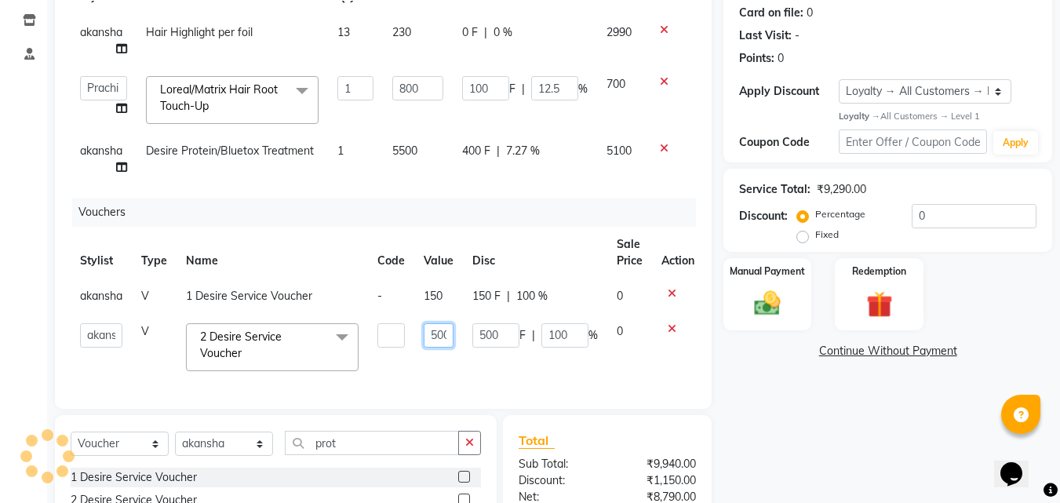
click at [449, 323] on input "500" at bounding box center [439, 335] width 30 height 24
type input "5"
type input "150"
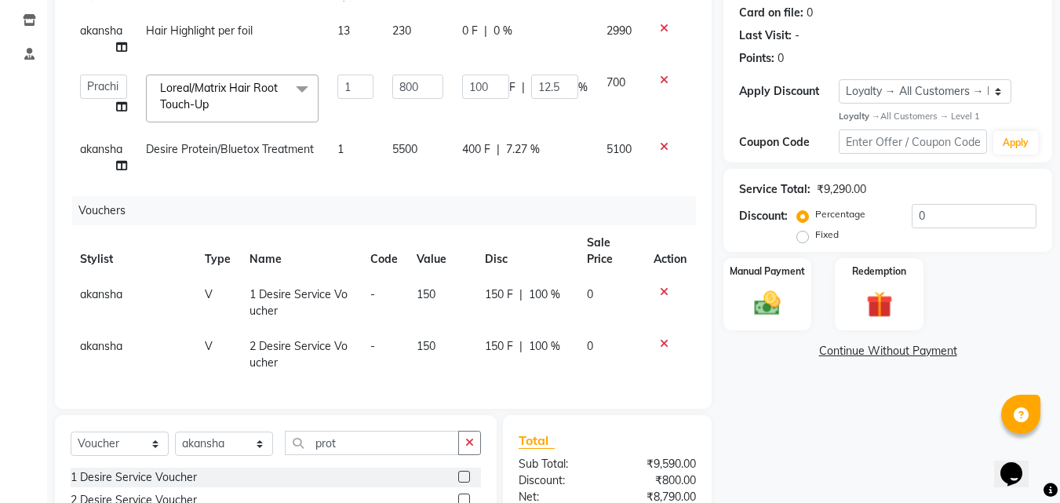
click at [523, 359] on td "150 F | 100 %" at bounding box center [527, 355] width 102 height 52
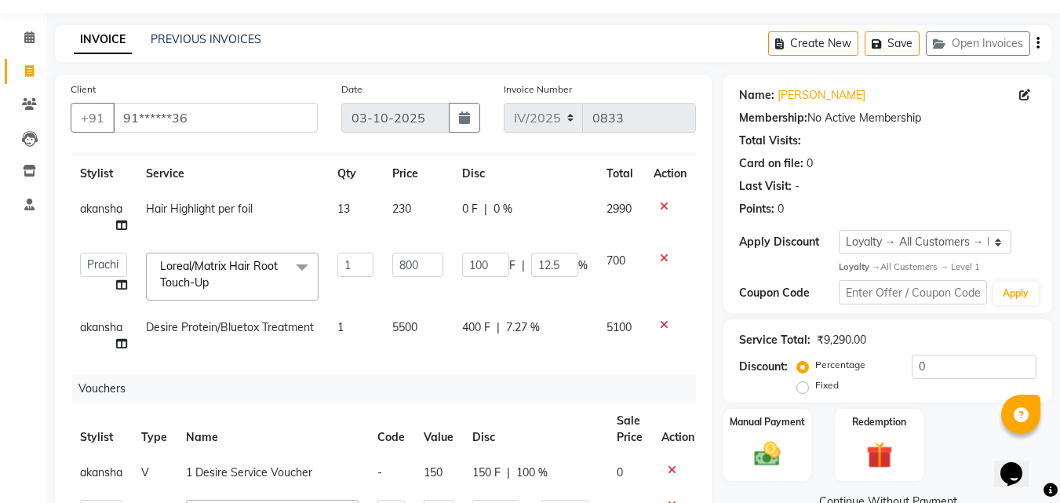
scroll to position [0, 0]
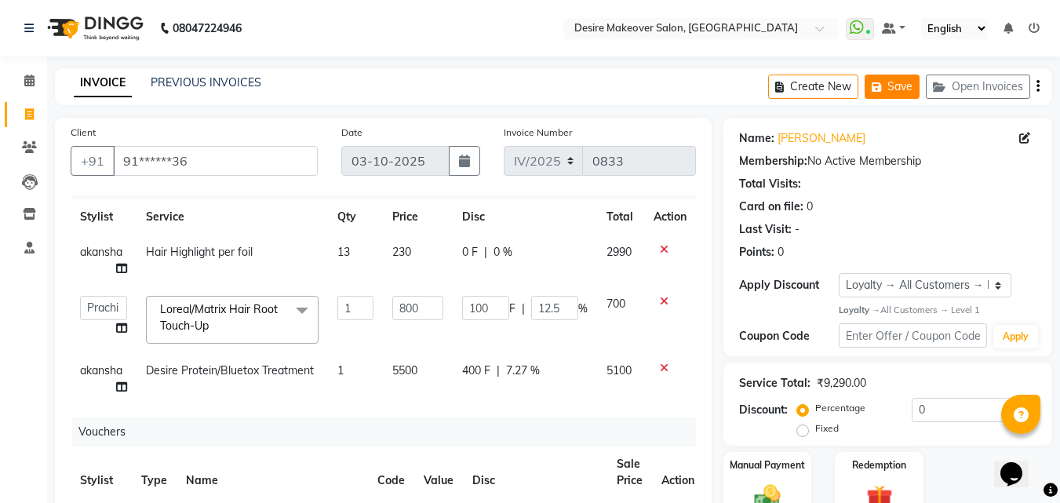
click at [883, 79] on button "Save" at bounding box center [892, 87] width 55 height 24
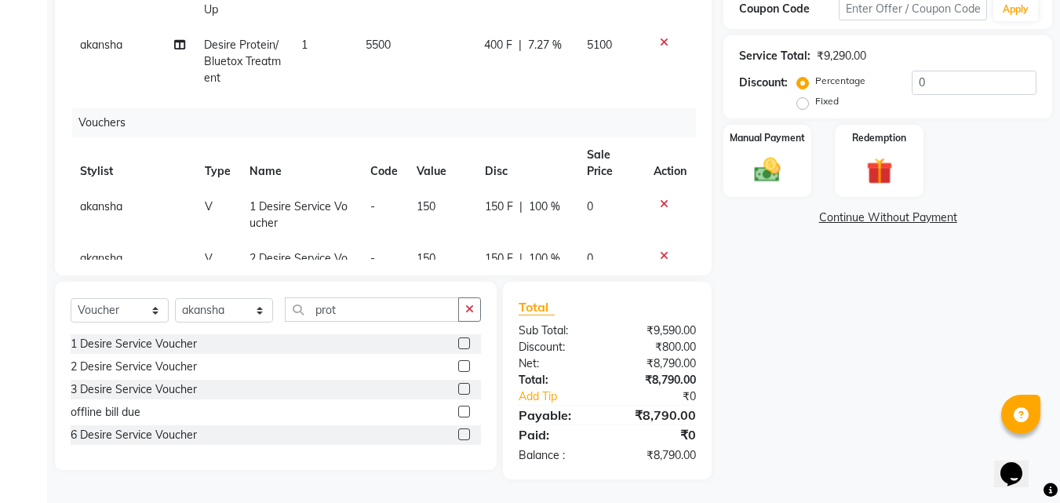
scroll to position [56, 0]
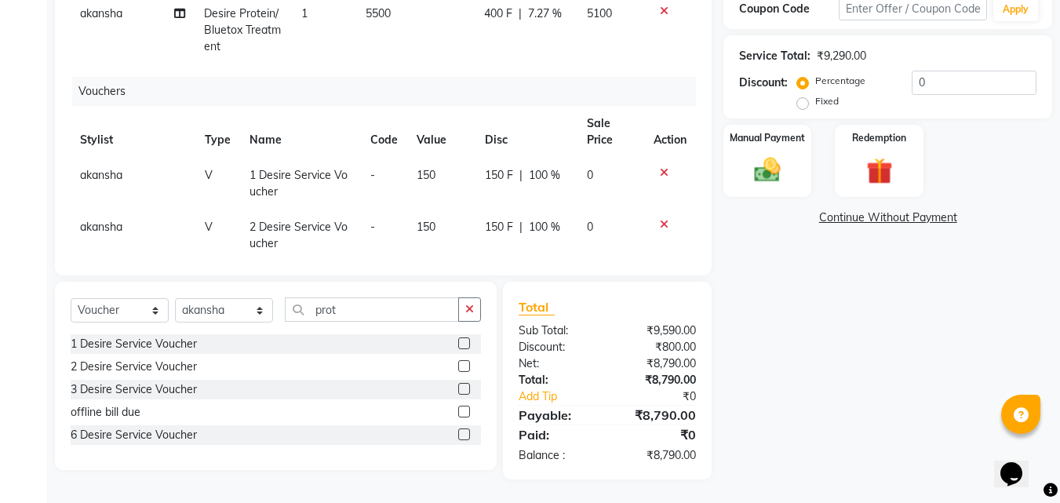
click at [438, 217] on td "150" at bounding box center [441, 236] width 68 height 52
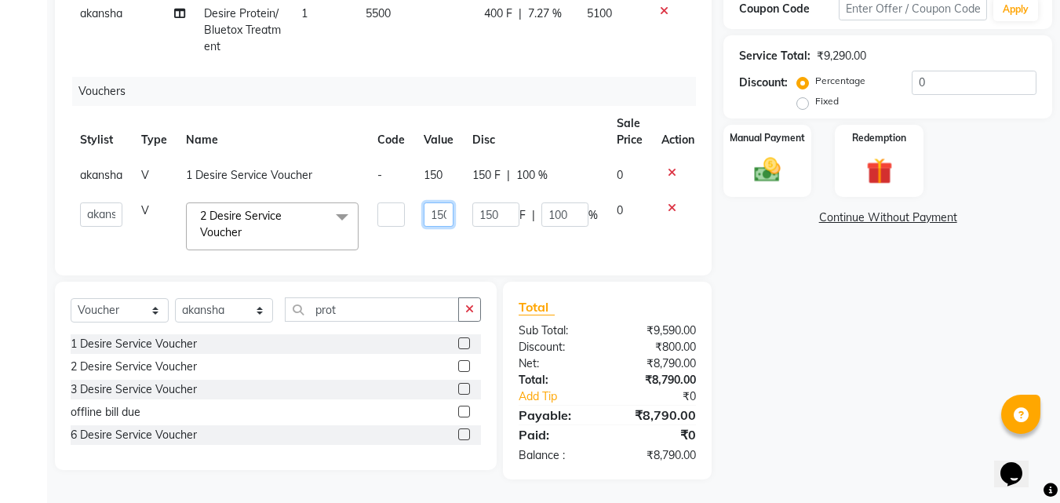
click at [447, 213] on input "150" at bounding box center [439, 214] width 30 height 24
type input "0"
click at [447, 213] on input "0" at bounding box center [439, 214] width 30 height 24
type input "100"
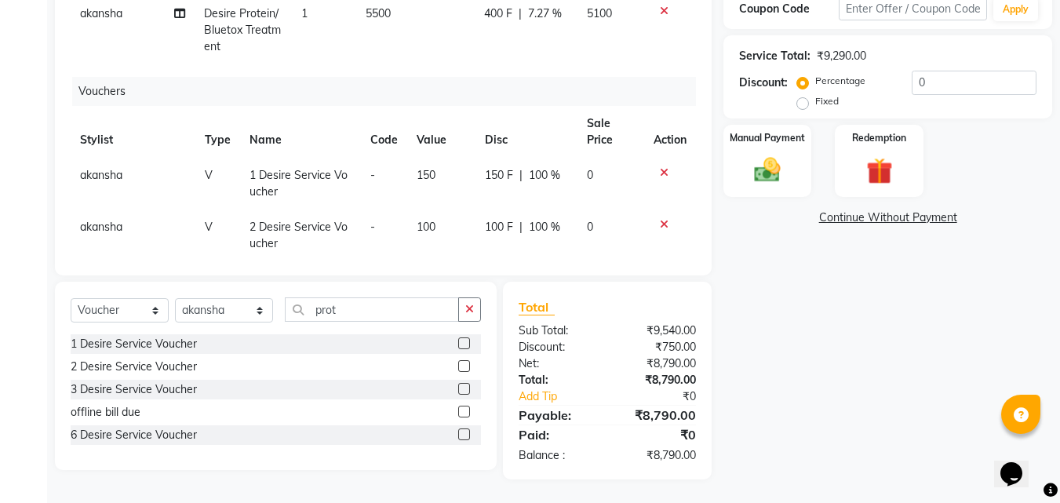
click at [549, 242] on td "100 F | 100 %" at bounding box center [527, 236] width 102 height 52
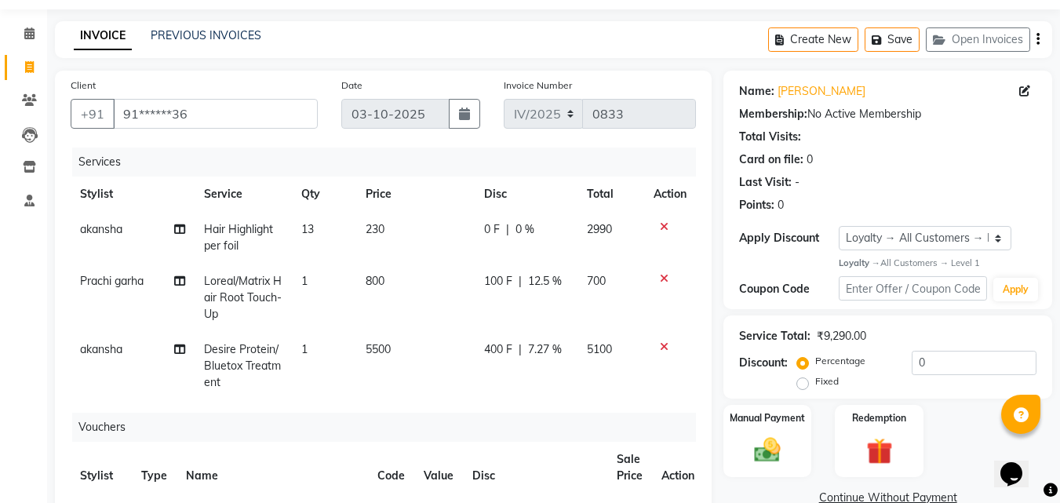
scroll to position [0, 0]
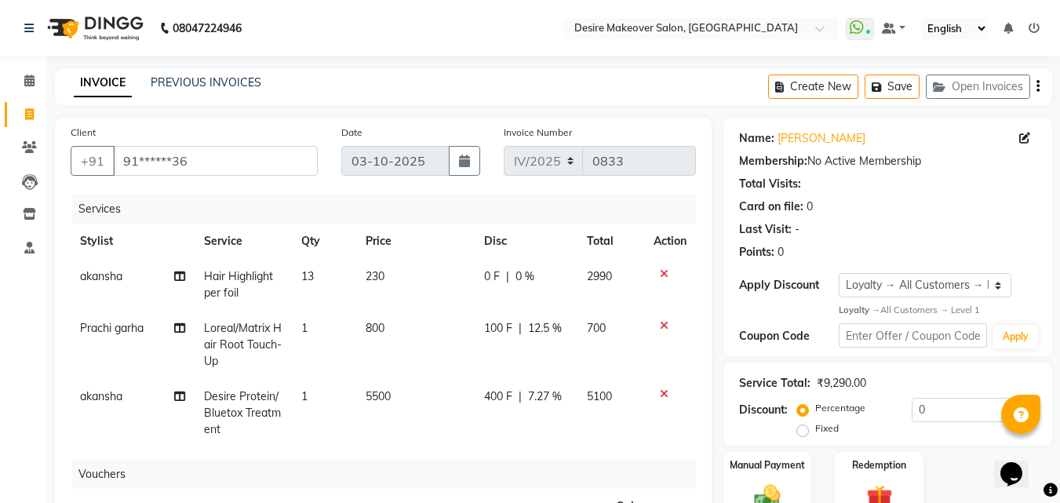
click at [516, 275] on span "0 %" at bounding box center [525, 276] width 19 height 16
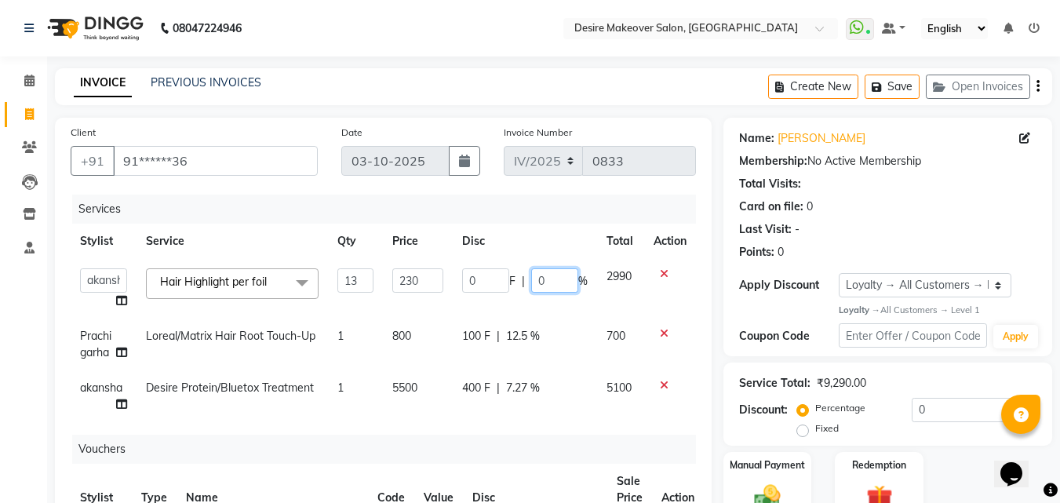
click at [543, 277] on input "0" at bounding box center [554, 280] width 47 height 24
type input "20"
click at [570, 302] on tr "akansha Anushaka Gorakhpur bhumika kashish mona garha muskan shastrinagar Prach…" at bounding box center [383, 289] width 625 height 60
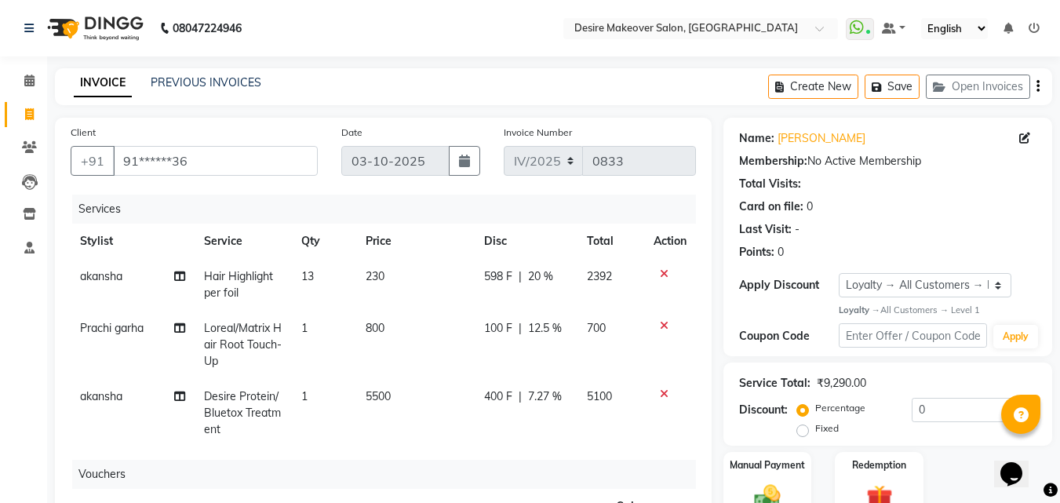
click at [378, 268] on td "230" at bounding box center [415, 285] width 118 height 52
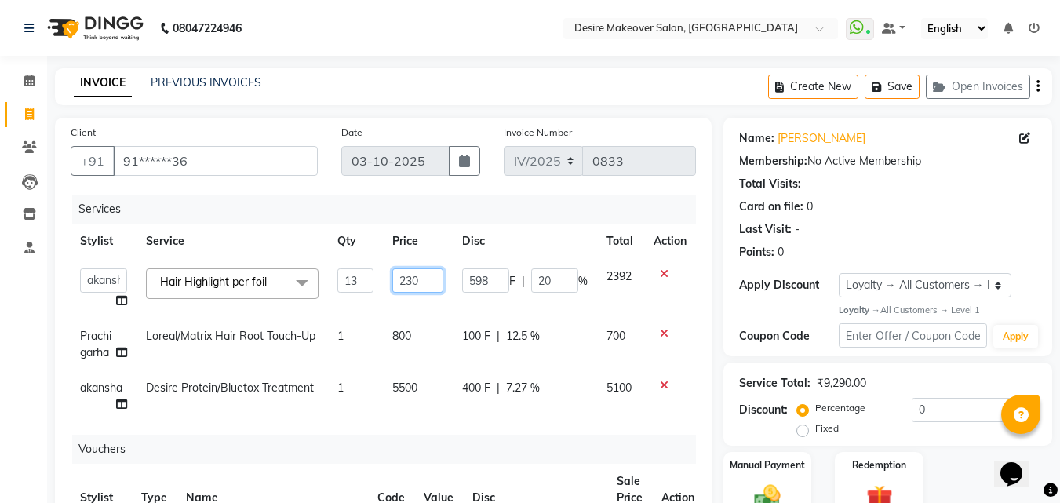
click at [422, 280] on input "230" at bounding box center [417, 280] width 51 height 24
type input "250"
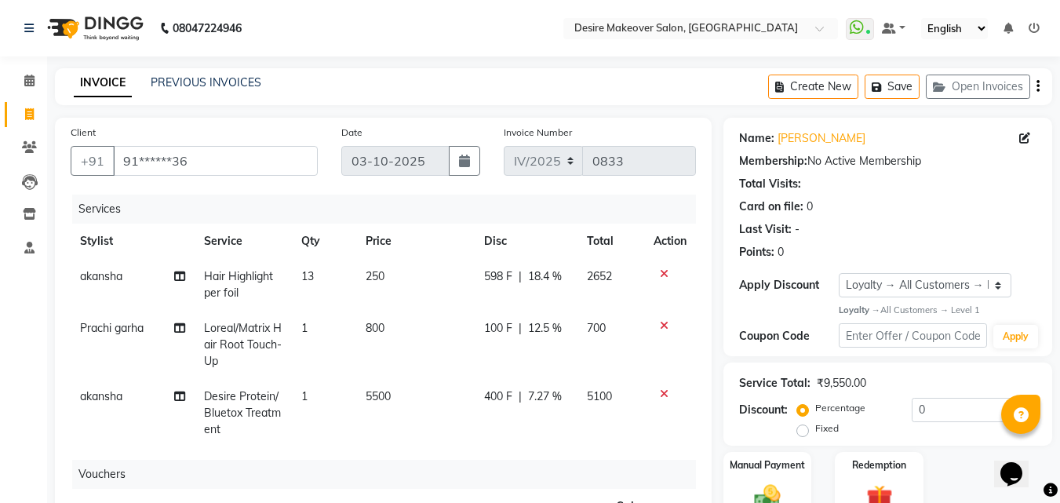
click at [607, 288] on td "2652" at bounding box center [611, 285] width 67 height 52
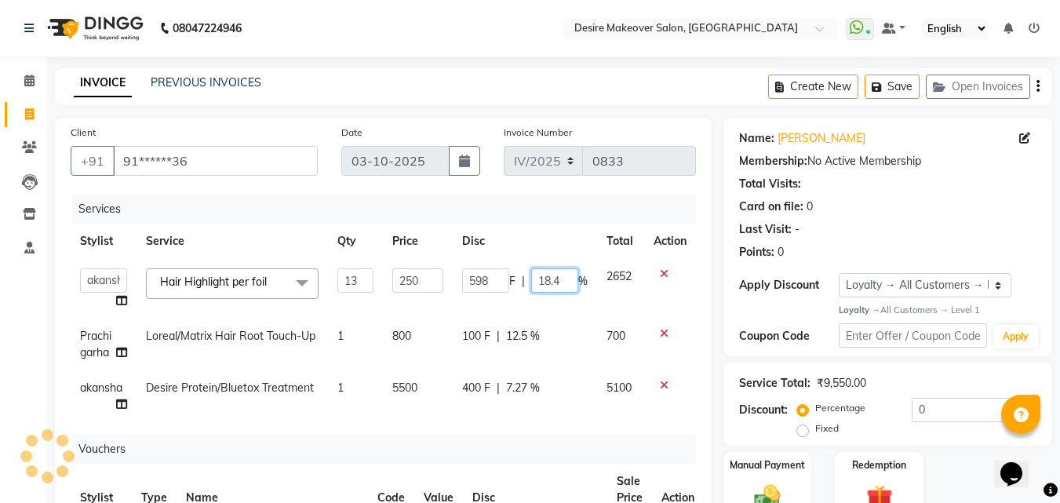
click at [560, 279] on input "18.4" at bounding box center [554, 280] width 47 height 24
type input "1"
type input "20"
click at [597, 291] on td "2652" at bounding box center [620, 289] width 47 height 60
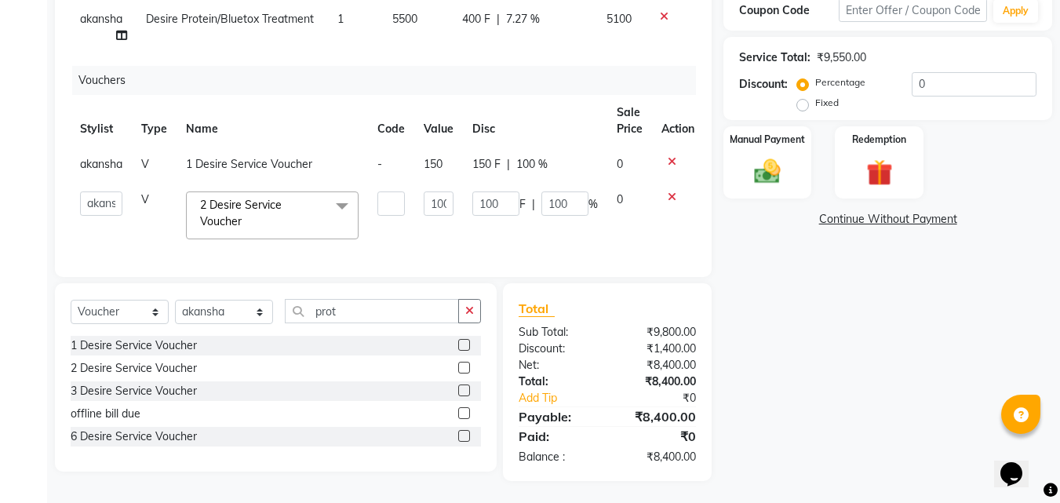
scroll to position [327, 0]
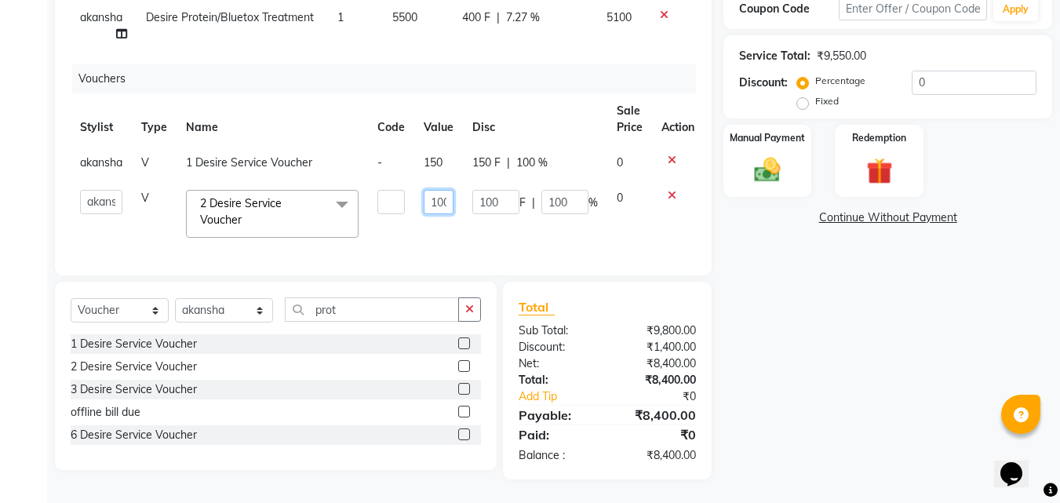
click at [447, 190] on input "100" at bounding box center [439, 202] width 30 height 24
type input "0"
click at [447, 190] on input "0" at bounding box center [439, 202] width 30 height 24
type input "150"
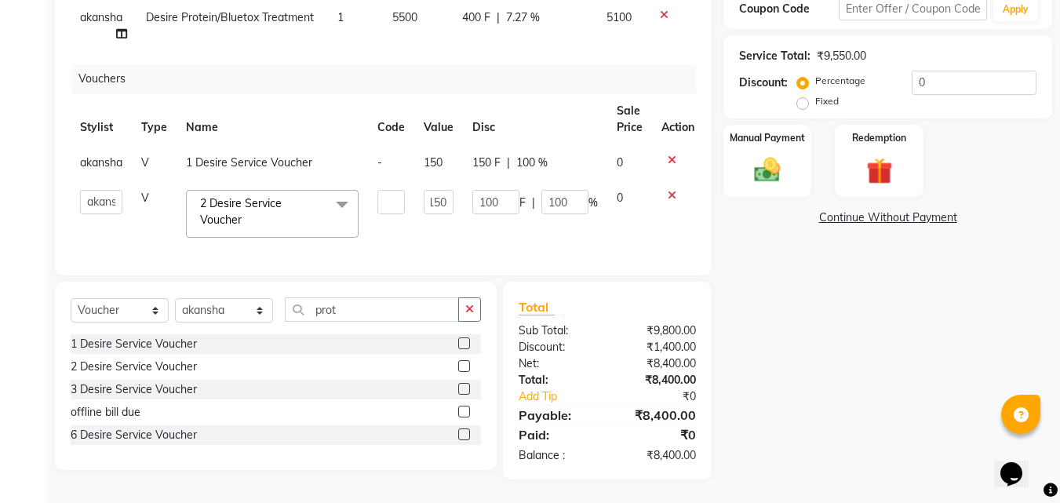
click at [441, 145] on td "150" at bounding box center [438, 162] width 49 height 35
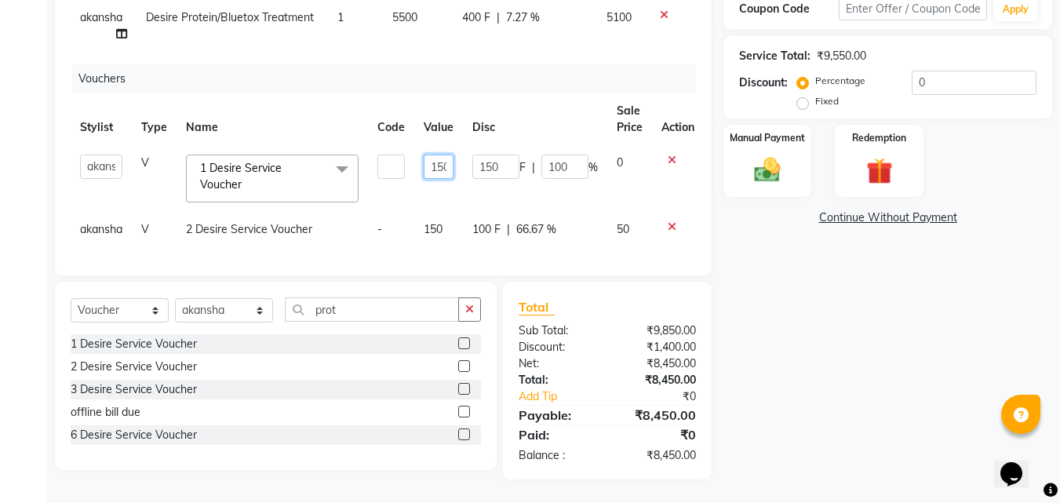
click at [445, 155] on input "150" at bounding box center [439, 167] width 30 height 24
click at [448, 155] on input "150" at bounding box center [439, 167] width 30 height 24
click at [443, 155] on input "150" at bounding box center [439, 167] width 30 height 24
click at [447, 155] on input "150" at bounding box center [439, 167] width 30 height 24
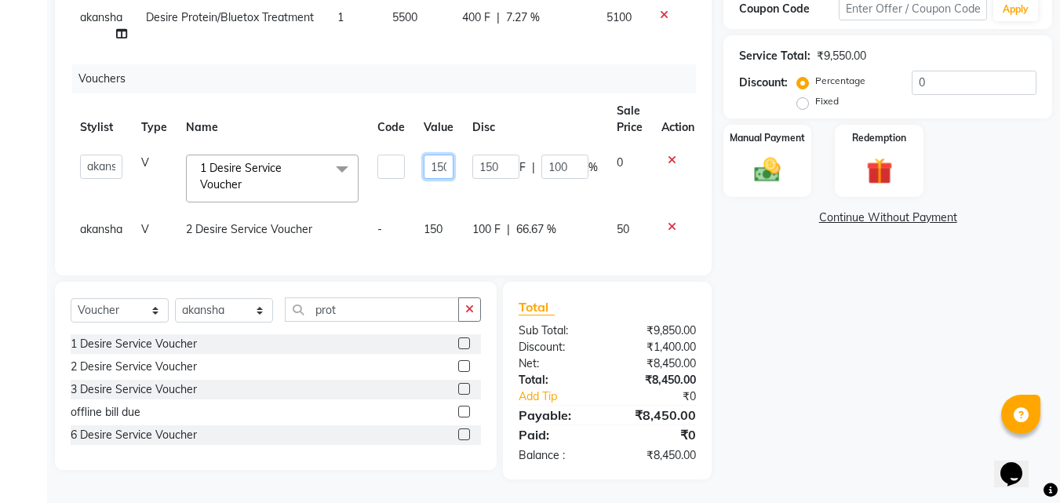
click at [444, 155] on input "150" at bounding box center [439, 167] width 30 height 24
type input "0"
click at [439, 155] on input "0" at bounding box center [439, 167] width 30 height 24
type input "200"
click at [568, 168] on tr "[PERSON_NAME] bhumika kashish mona garha muskan shastrinagar Prachi garha ritu …" at bounding box center [387, 178] width 633 height 67
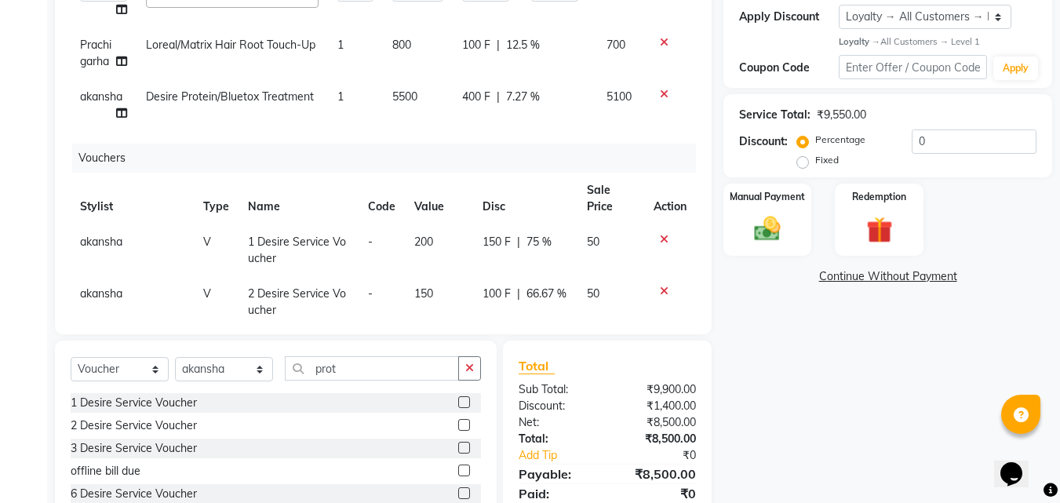
scroll to position [57, 0]
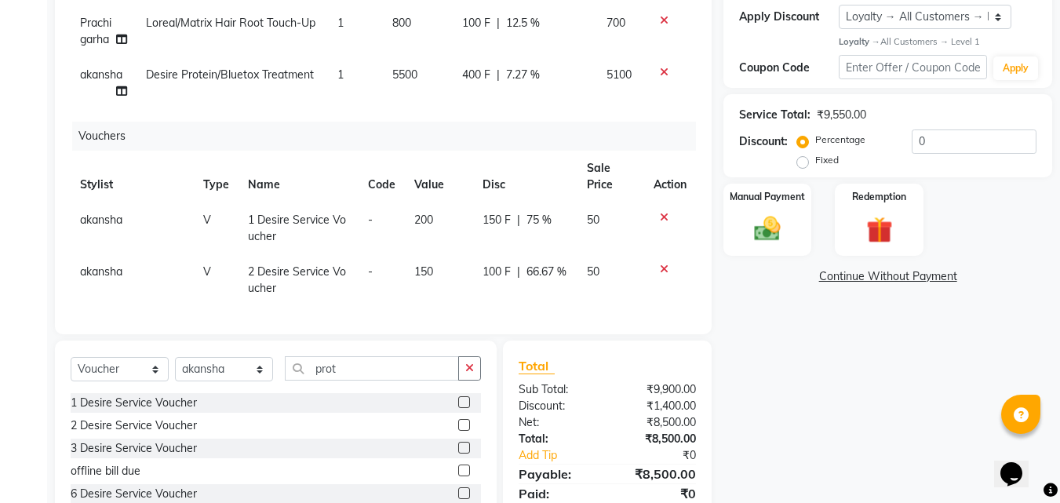
click at [598, 352] on div "Total Sub Total: ₹9,900.00 Discount: ₹1,400.00 Net: ₹8,500.00 Total: ₹8,500.00 …" at bounding box center [607, 440] width 209 height 198
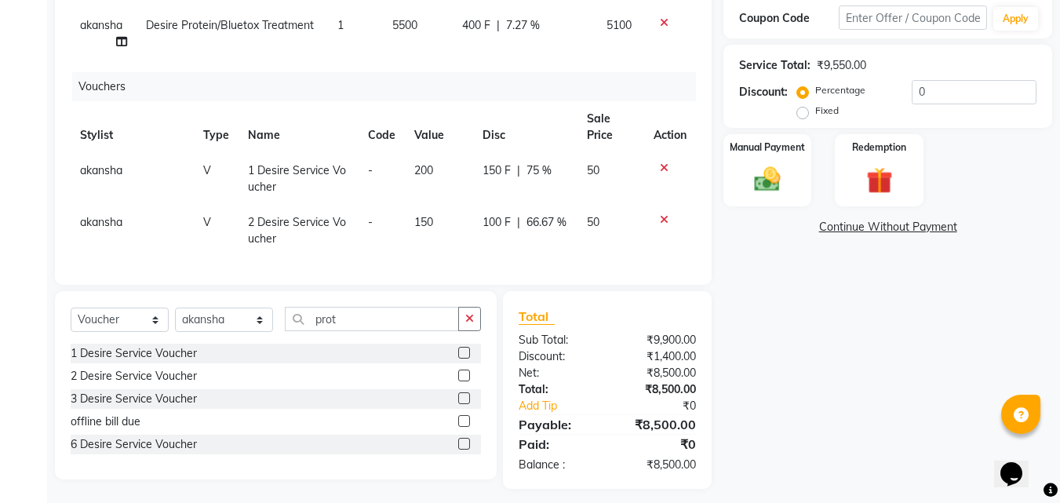
scroll to position [327, 0]
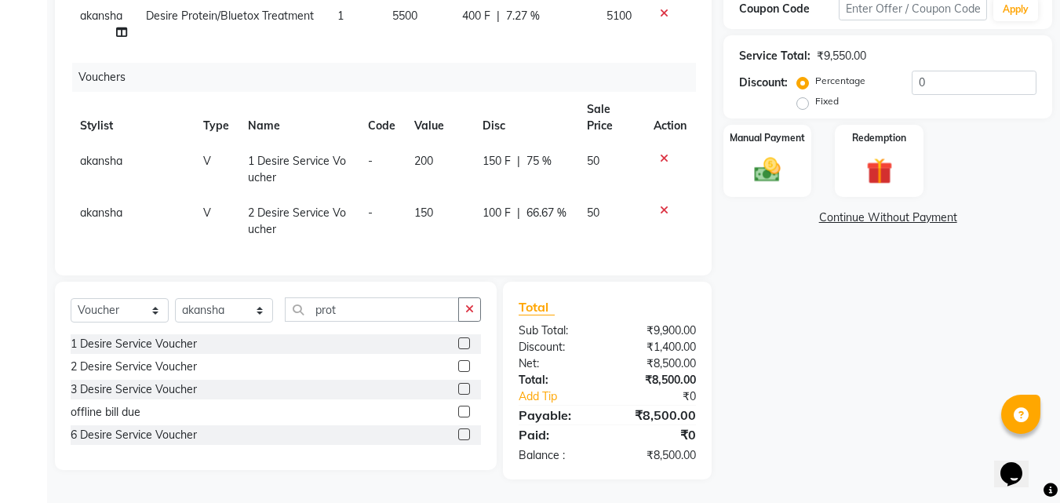
click at [538, 153] on span "75 %" at bounding box center [539, 161] width 25 height 16
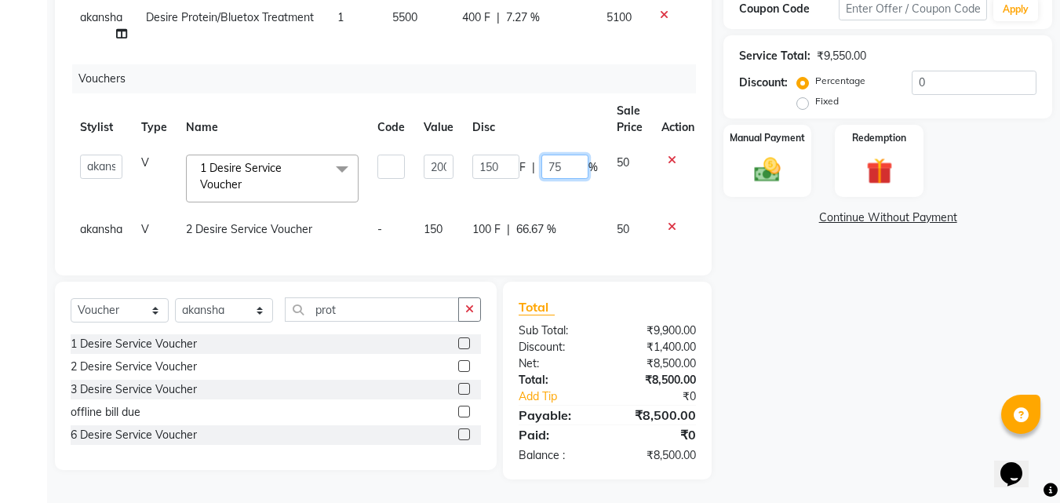
click at [567, 155] on input "75" at bounding box center [564, 167] width 47 height 24
type input "7"
type input "100"
click at [624, 174] on td "50" at bounding box center [629, 178] width 45 height 67
click at [557, 221] on div "100 F | 66.67 %" at bounding box center [535, 229] width 126 height 16
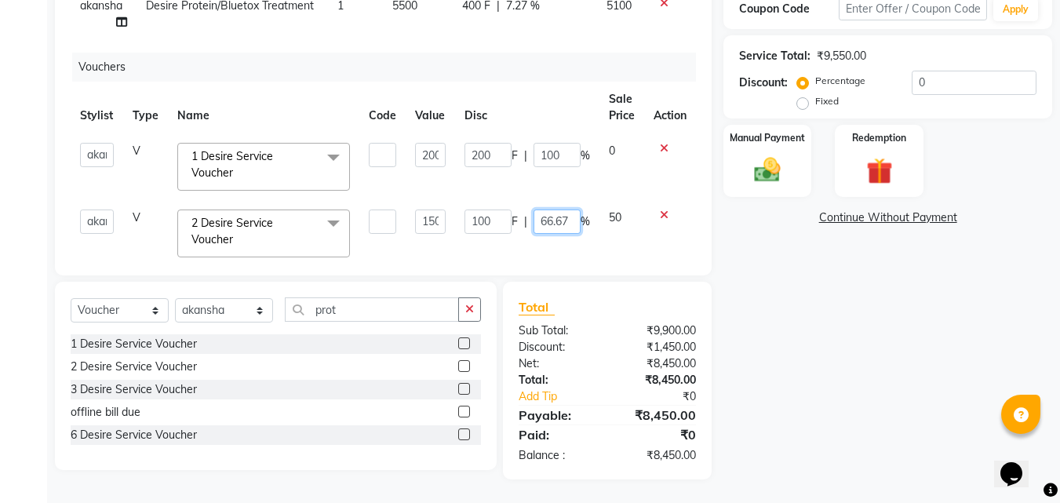
click at [563, 219] on input "66.67" at bounding box center [557, 222] width 47 height 24
type input "6"
type input "100"
click at [611, 228] on td "50" at bounding box center [622, 233] width 45 height 67
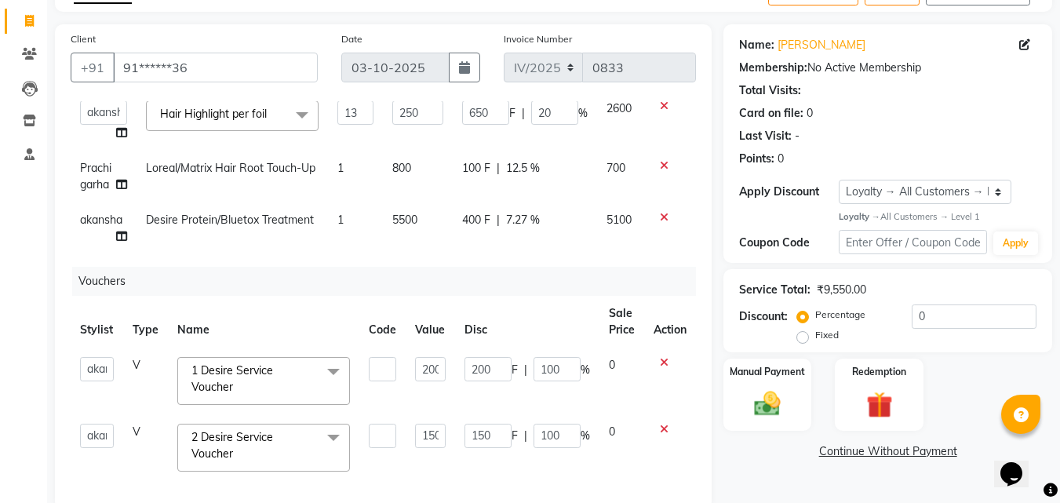
scroll to position [327, 0]
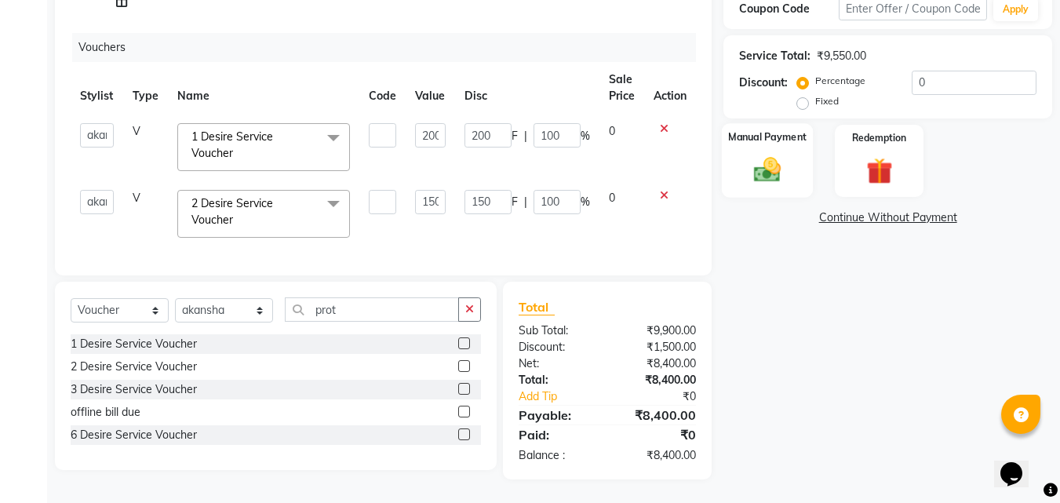
click at [765, 188] on div "Manual Payment" at bounding box center [768, 160] width 92 height 75
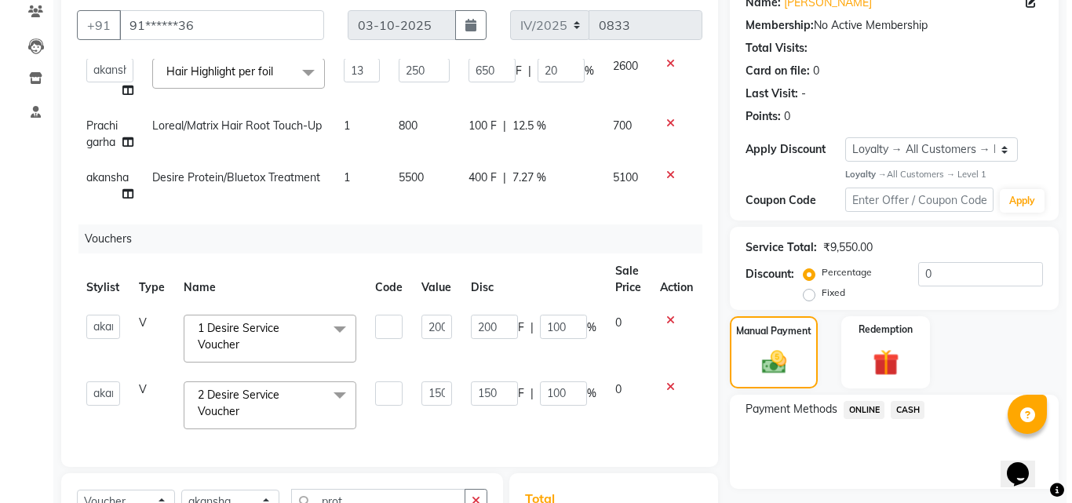
scroll to position [0, 0]
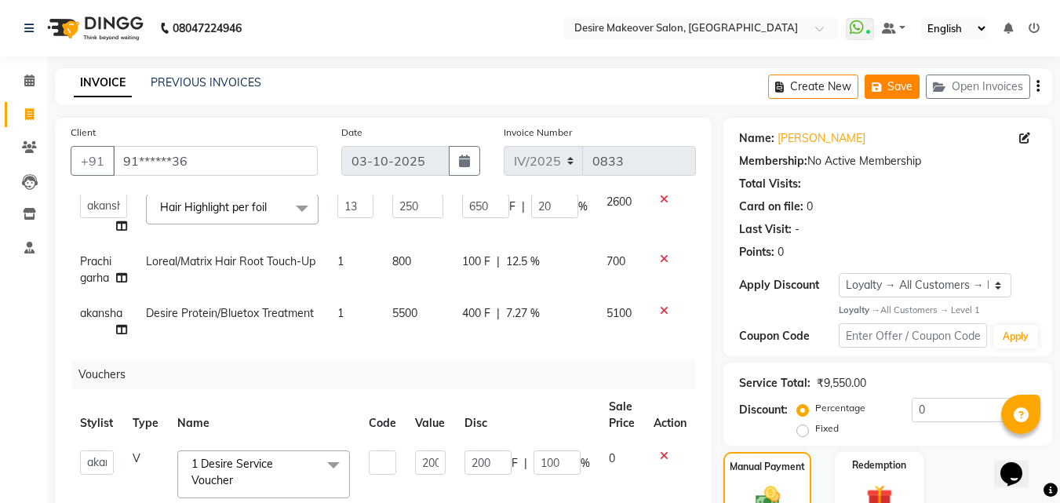
click at [900, 93] on button "Save" at bounding box center [892, 87] width 55 height 24
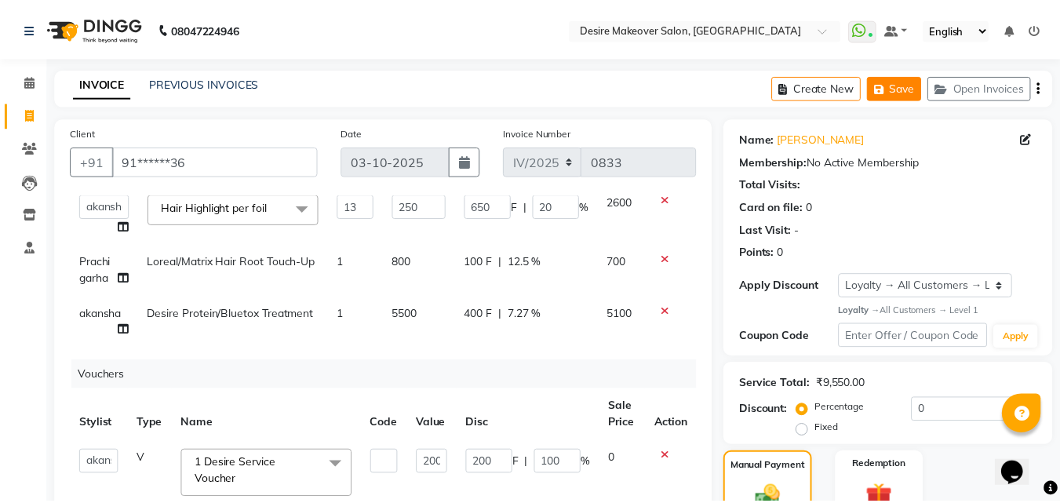
scroll to position [62, 0]
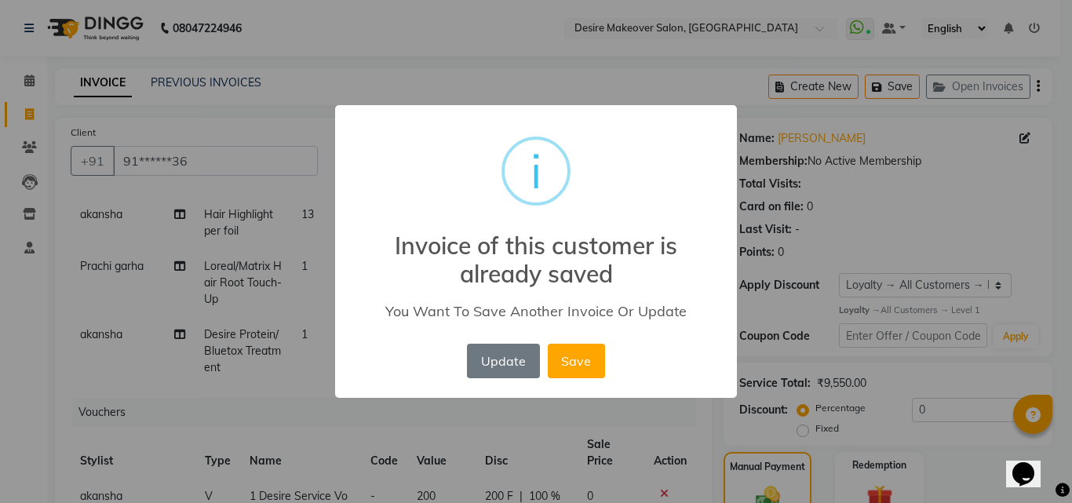
click at [412, 399] on div "× i Invoice of this customer is already saved You Want To Save Another Invoice …" at bounding box center [536, 251] width 1072 height 503
click at [512, 402] on div "× i Invoice of this customer is already saved You Want To Save Another Invoice …" at bounding box center [536, 251] width 1072 height 503
click at [497, 364] on button "Update" at bounding box center [503, 361] width 72 height 35
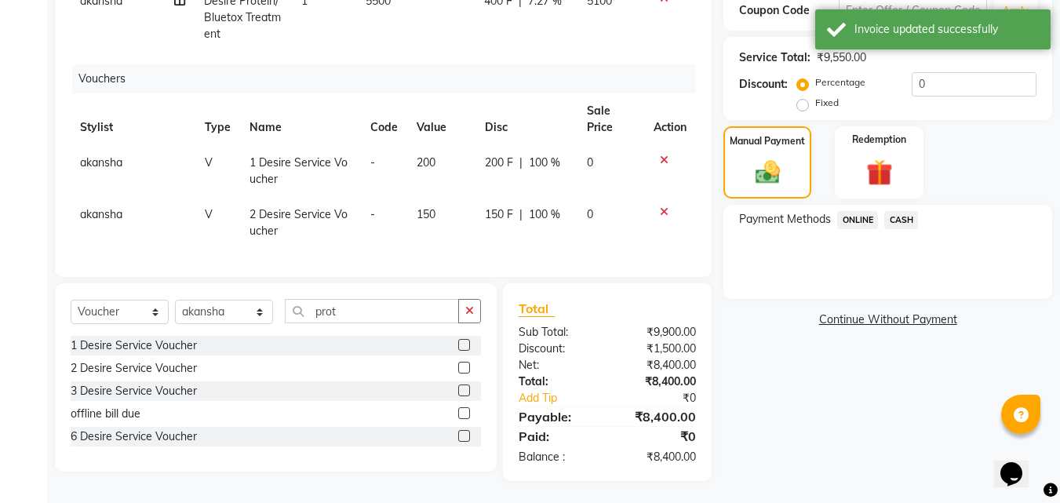
scroll to position [327, 0]
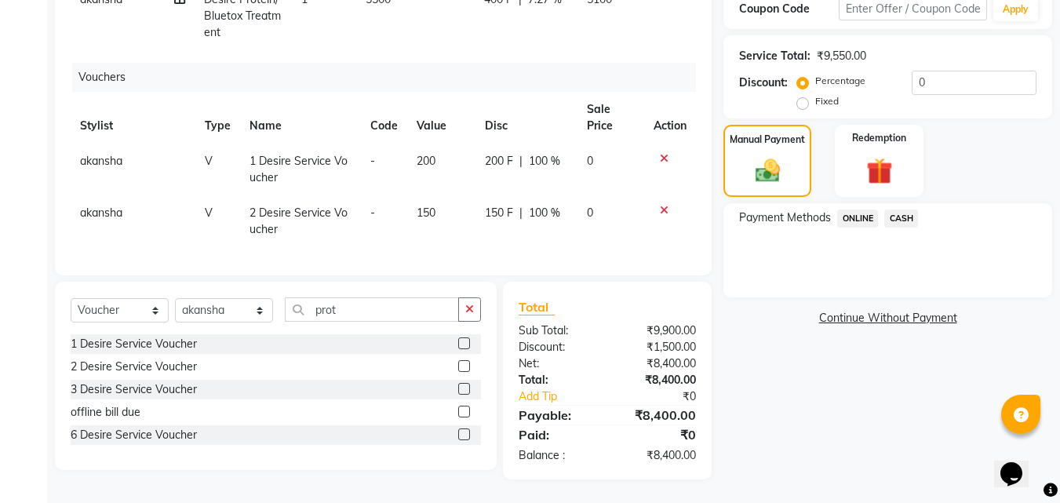
click at [856, 222] on span "ONLINE" at bounding box center [857, 219] width 41 height 18
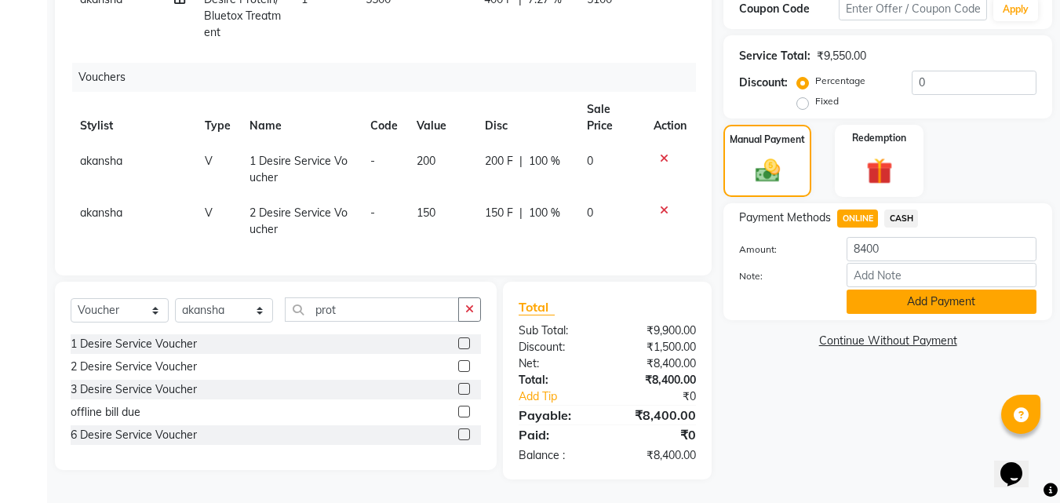
click at [886, 304] on button "Add Payment" at bounding box center [942, 302] width 190 height 24
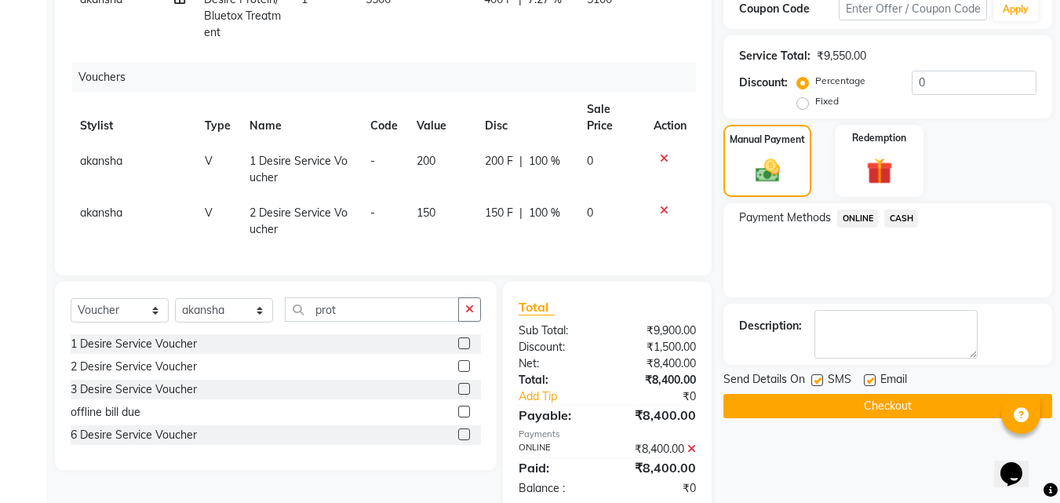
click at [837, 406] on button "Checkout" at bounding box center [888, 406] width 329 height 24
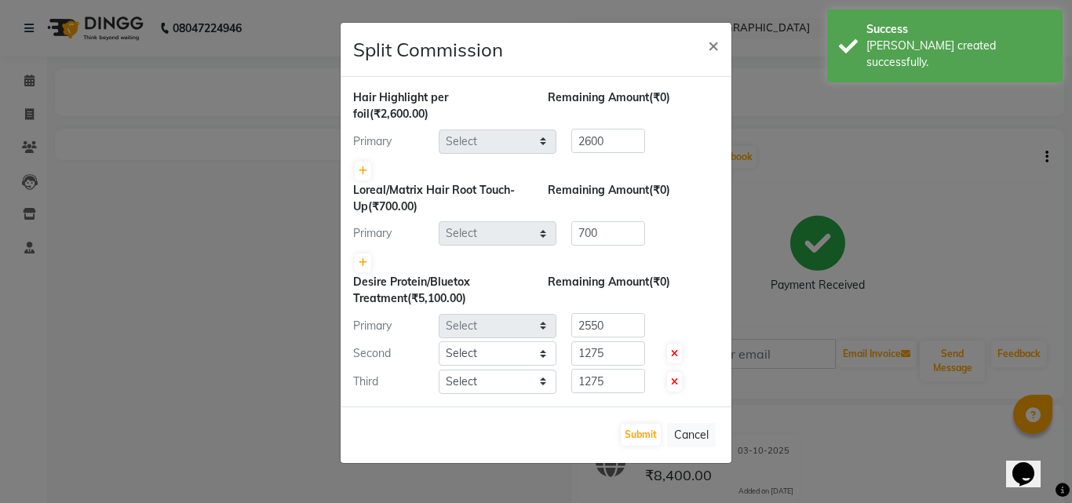
select select "51271"
select select "45143"
select select "51271"
select select "45143"
select select "45008"
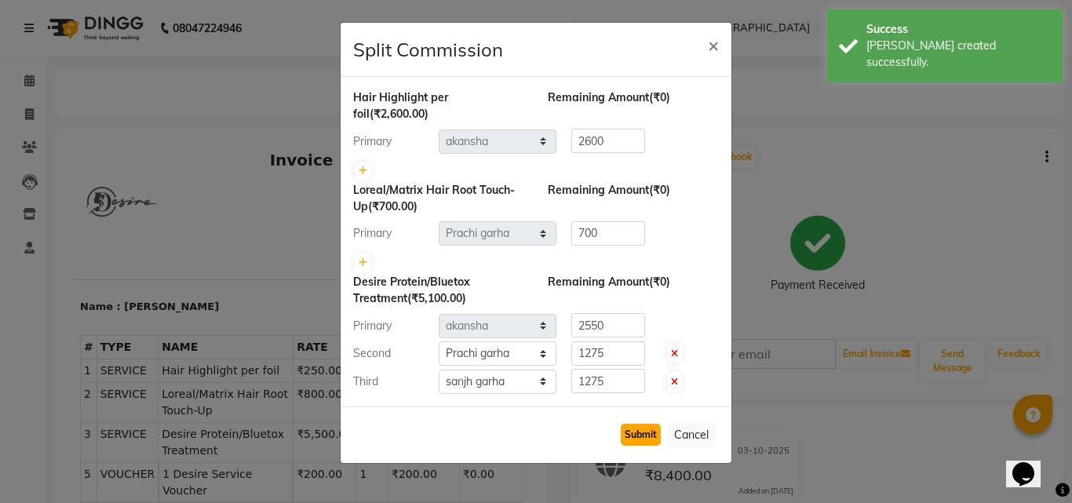
click at [646, 436] on button "Submit" at bounding box center [641, 435] width 40 height 22
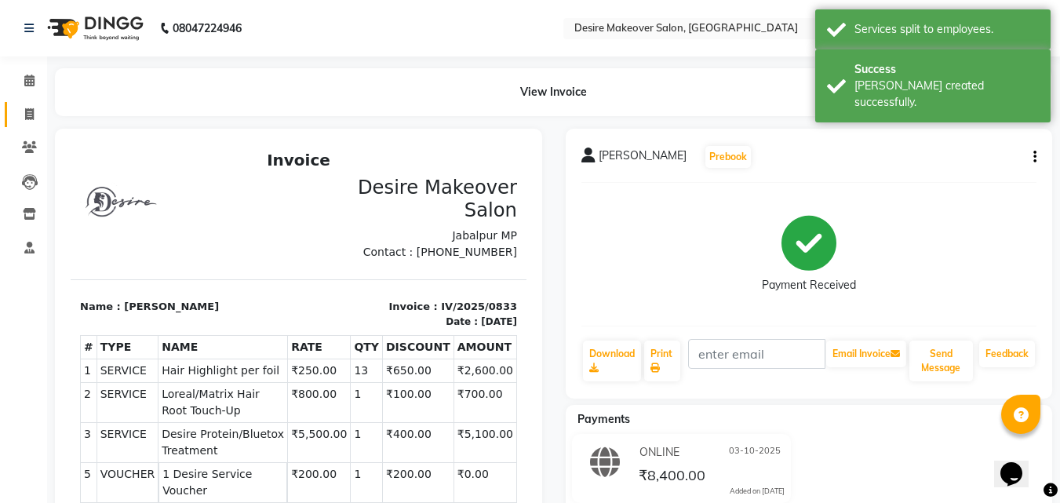
click at [30, 111] on icon at bounding box center [29, 114] width 9 height 12
select select "service"
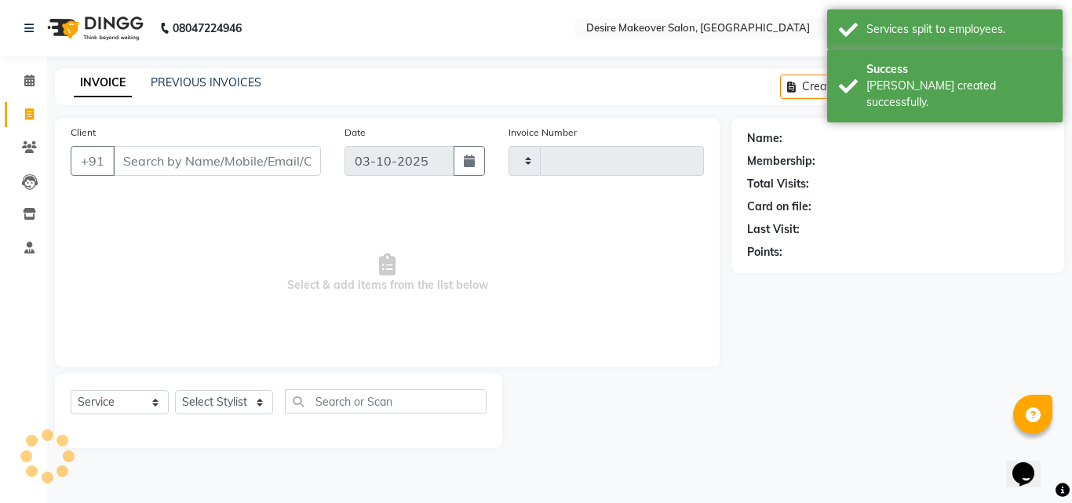
type input "0834"
select select "6198"
click at [155, 157] on input "Client" at bounding box center [217, 161] width 208 height 30
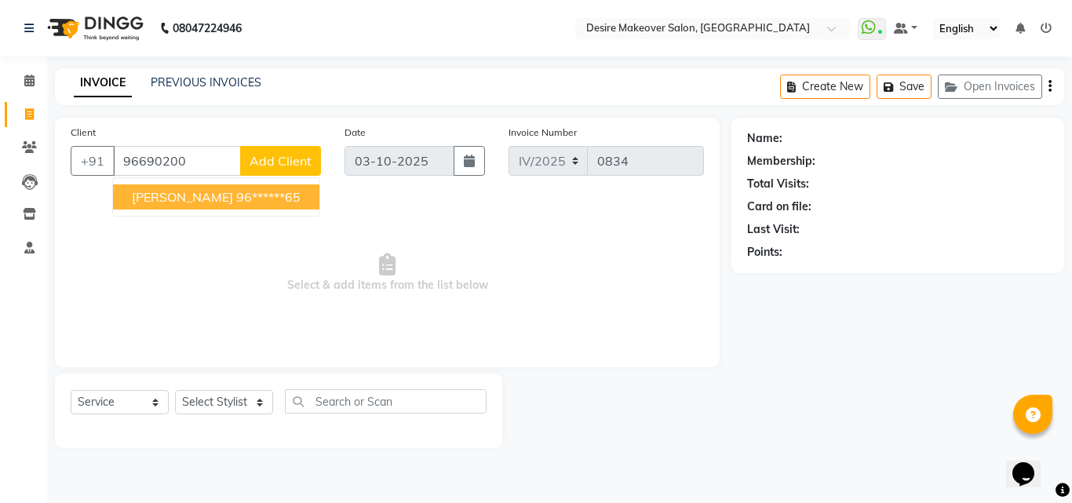
click at [160, 199] on span "[PERSON_NAME]" at bounding box center [182, 197] width 101 height 16
type input "96******65"
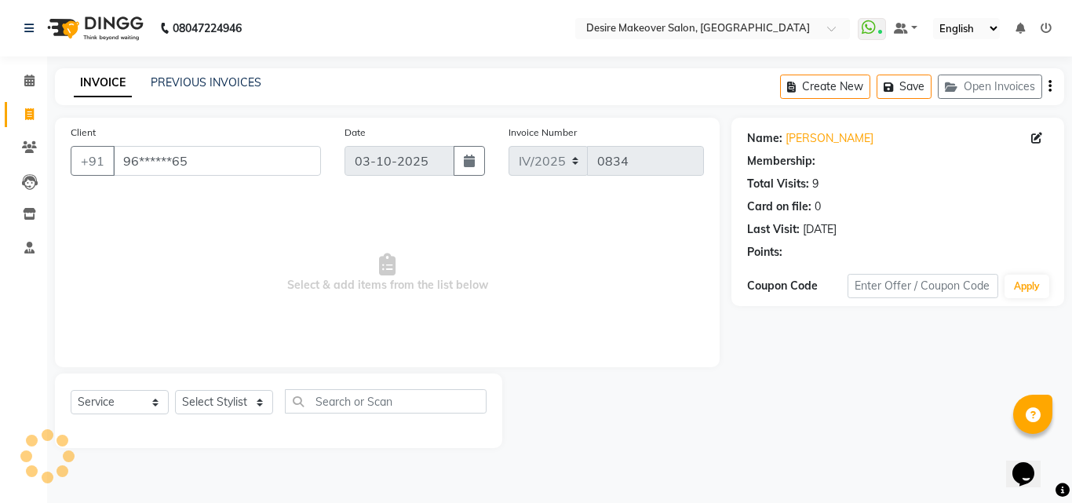
select select "1: Object"
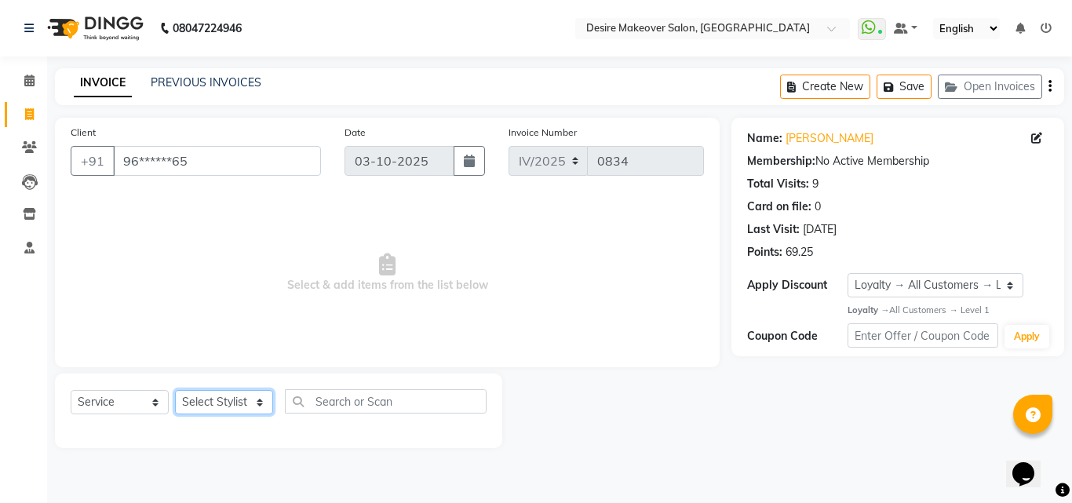
click at [260, 406] on select "Select Stylist akansha Anushaka Gorakhpur bhumika kashish mona garha muskan sha…" at bounding box center [224, 402] width 98 height 24
select select "45008"
click at [175, 390] on select "Select Stylist akansha Anushaka Gorakhpur bhumika kashish mona garha muskan sha…" at bounding box center [224, 402] width 98 height 24
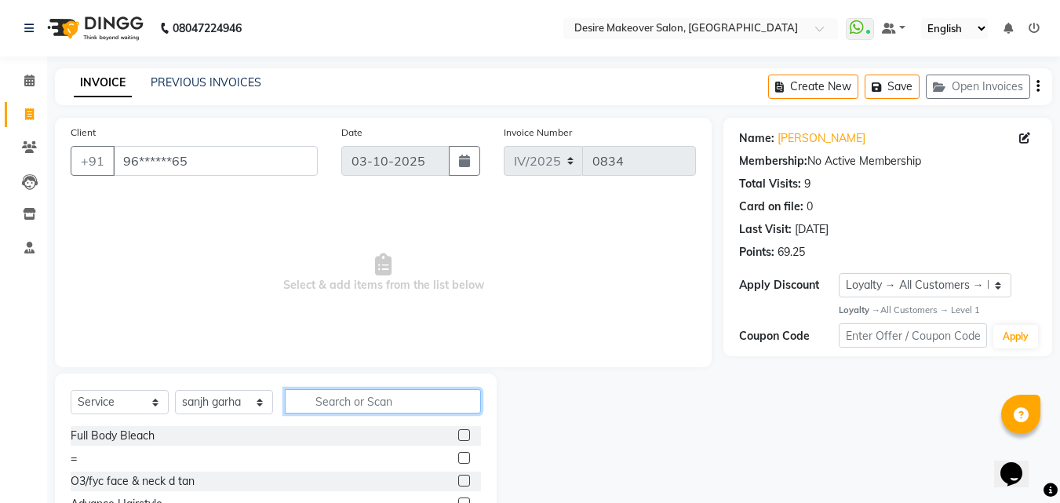
click at [323, 399] on input "text" at bounding box center [383, 401] width 196 height 24
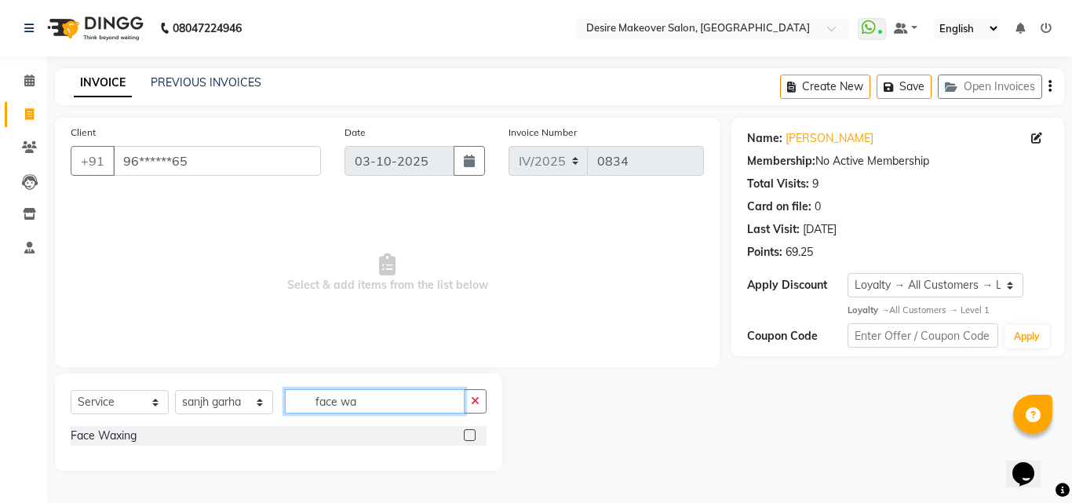
type input "face wa"
click at [468, 432] on label at bounding box center [470, 435] width 12 height 12
click at [468, 432] on input "checkbox" at bounding box center [469, 436] width 10 height 10
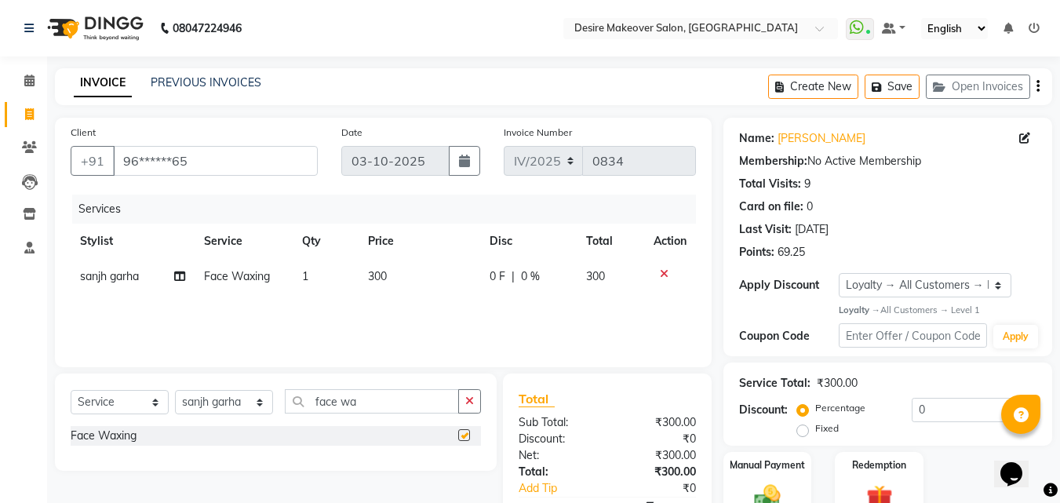
checkbox input "false"
click at [464, 406] on button "button" at bounding box center [469, 401] width 23 height 24
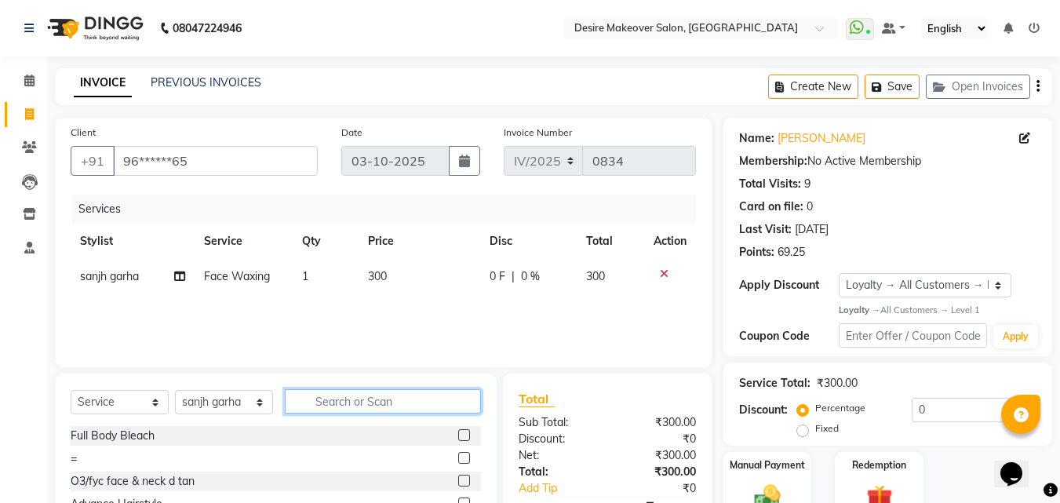
click at [398, 406] on input "text" at bounding box center [383, 401] width 196 height 24
type input "eye"
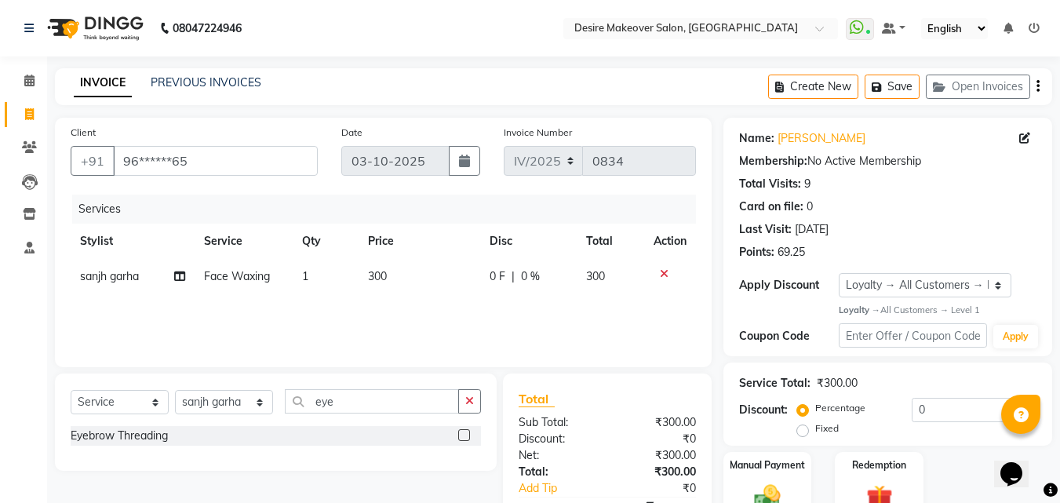
click at [463, 436] on label at bounding box center [464, 435] width 12 height 12
click at [463, 436] on input "checkbox" at bounding box center [463, 436] width 10 height 10
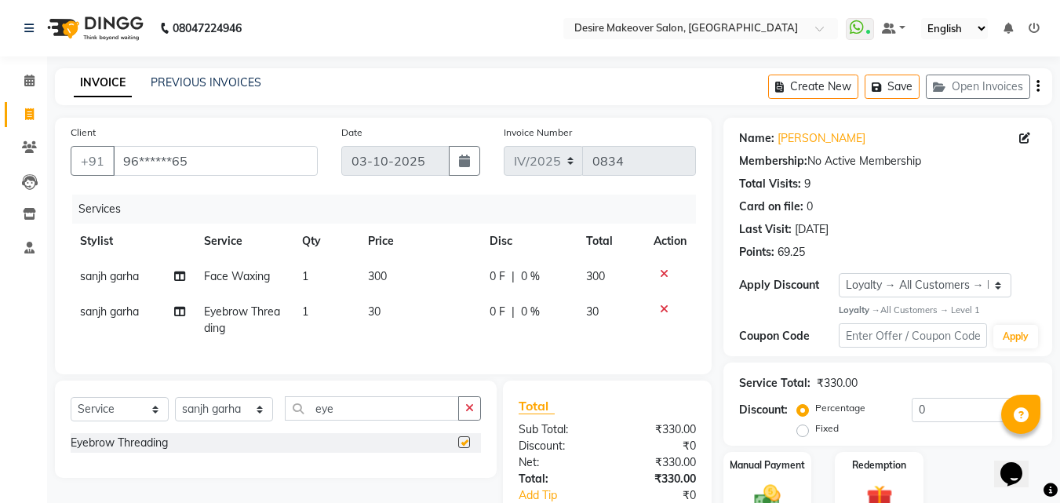
checkbox input "false"
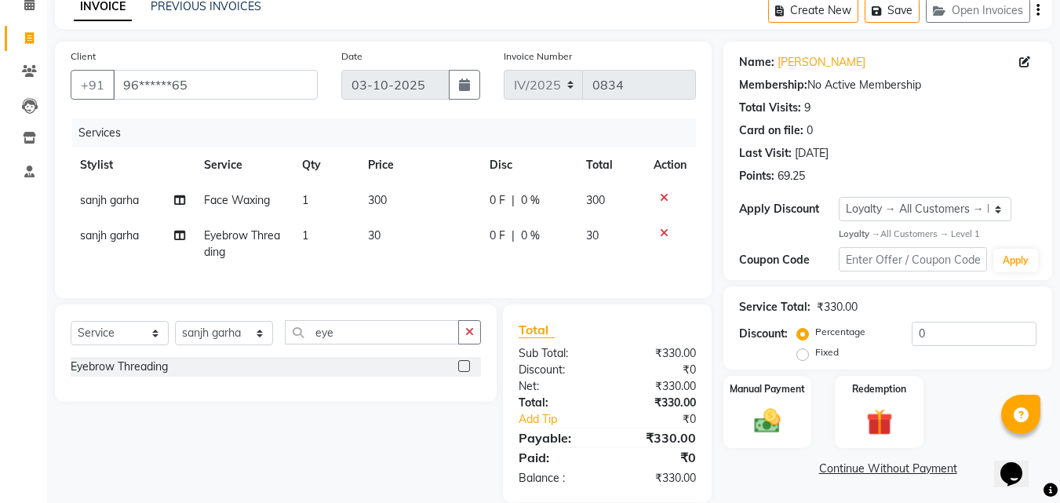
scroll to position [111, 0]
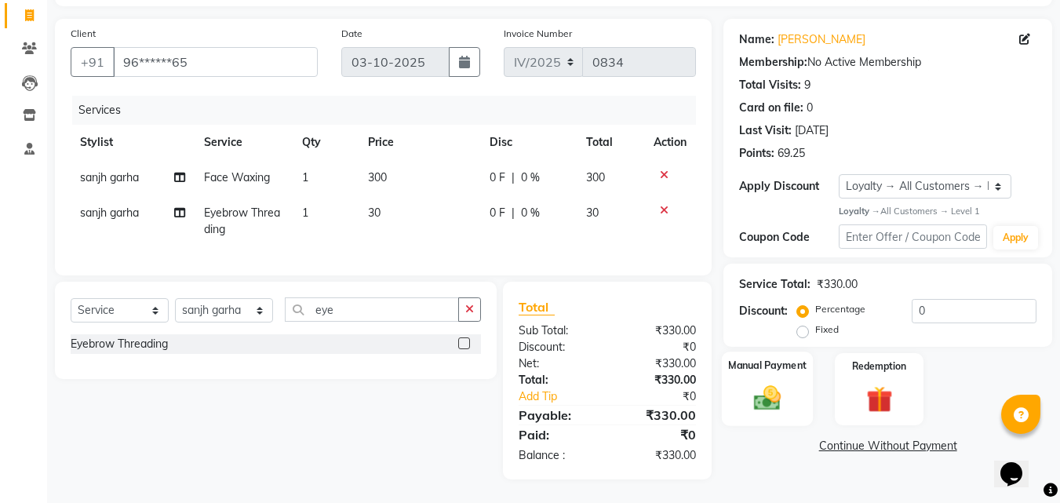
click at [760, 383] on img at bounding box center [767, 398] width 44 height 31
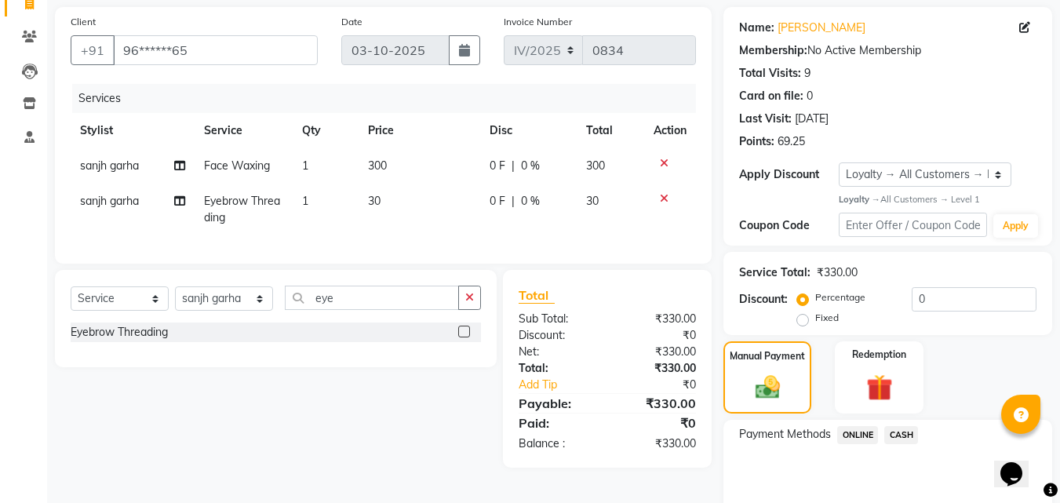
click at [850, 432] on span "ONLINE" at bounding box center [857, 435] width 41 height 18
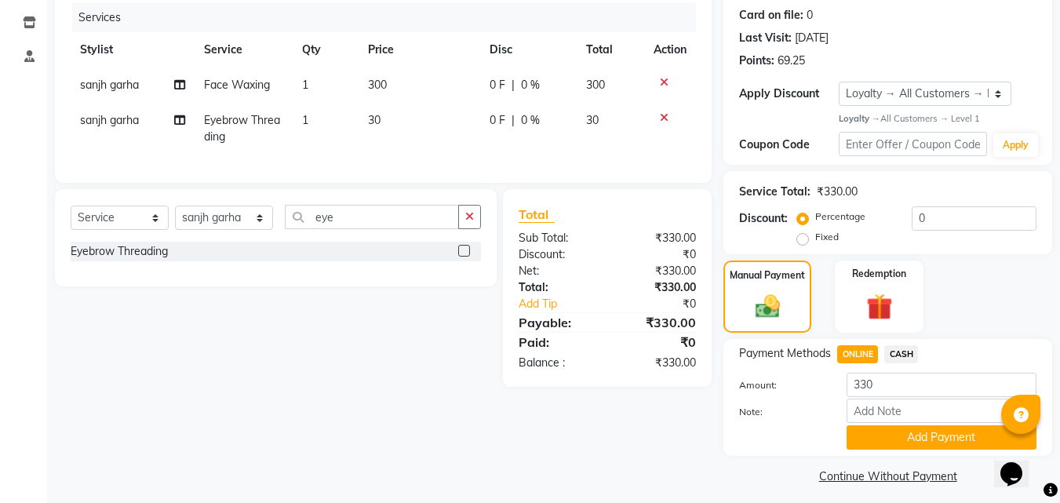
scroll to position [200, 0]
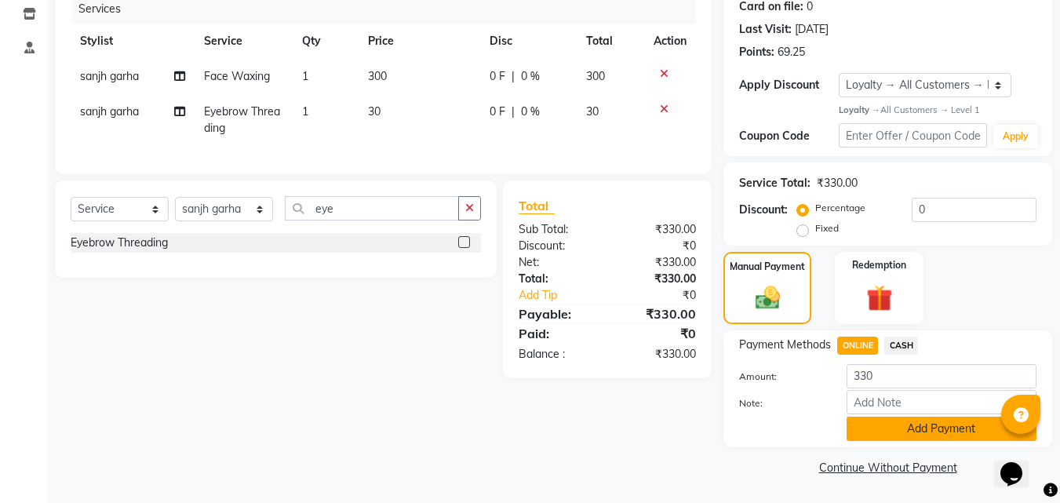
click at [885, 431] on button "Add Payment" at bounding box center [942, 429] width 190 height 24
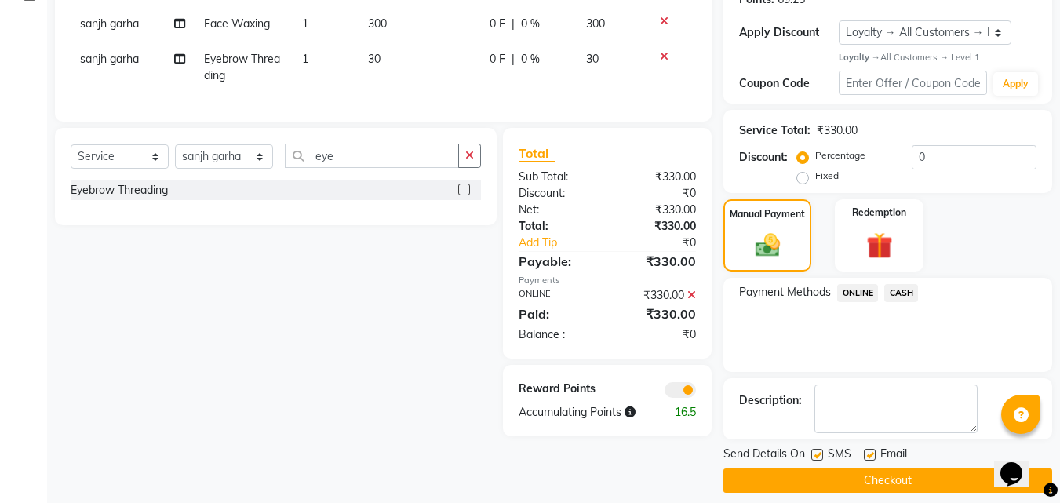
scroll to position [266, 0]
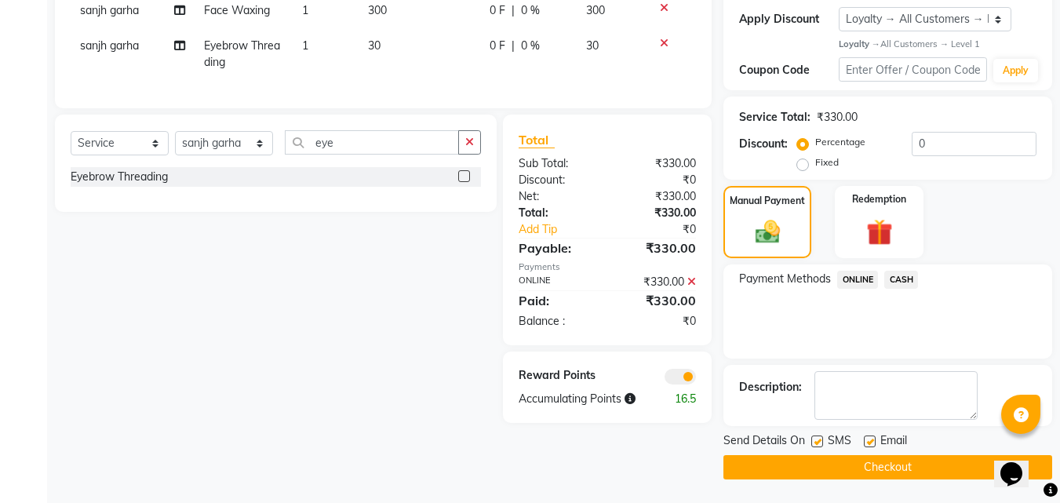
click at [867, 474] on button "Checkout" at bounding box center [888, 467] width 329 height 24
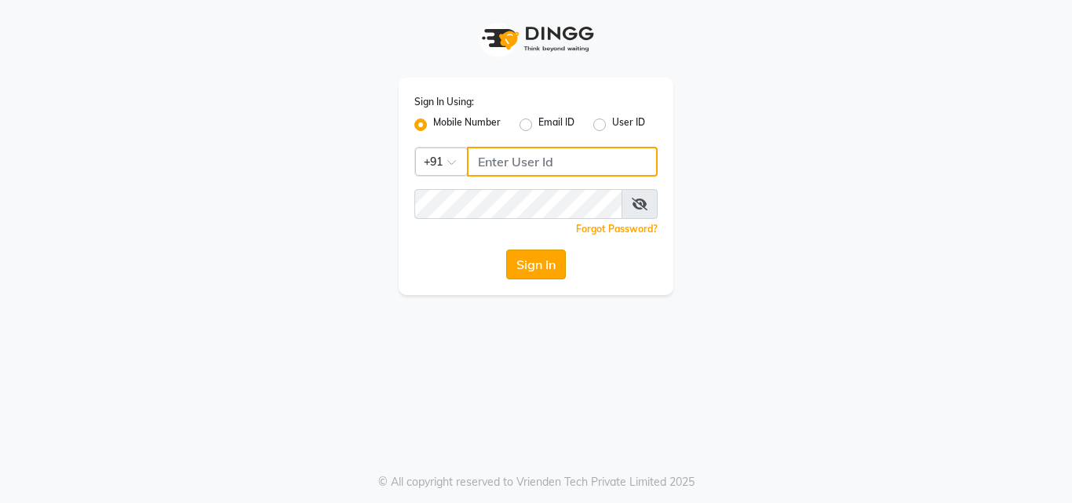
type input "8878248646"
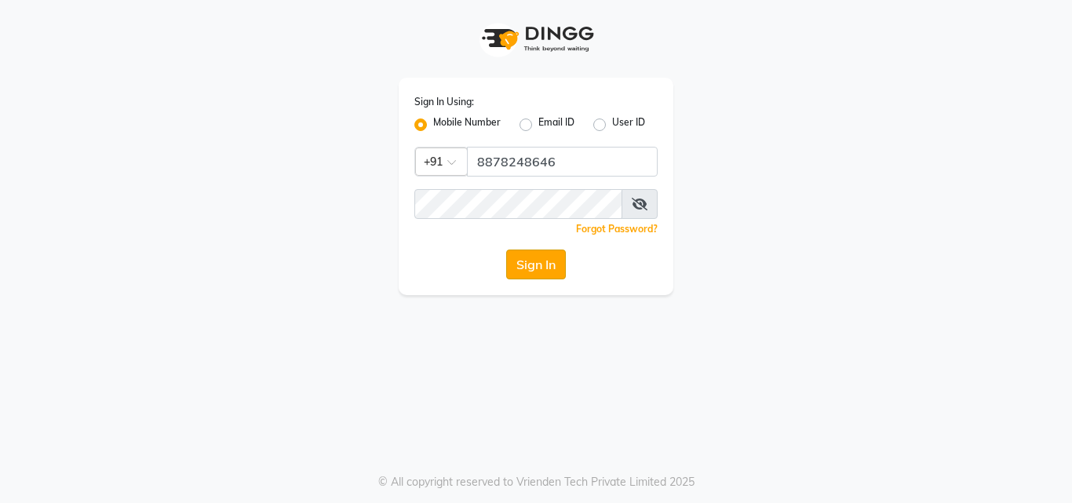
click at [540, 261] on button "Sign In" at bounding box center [536, 265] width 60 height 30
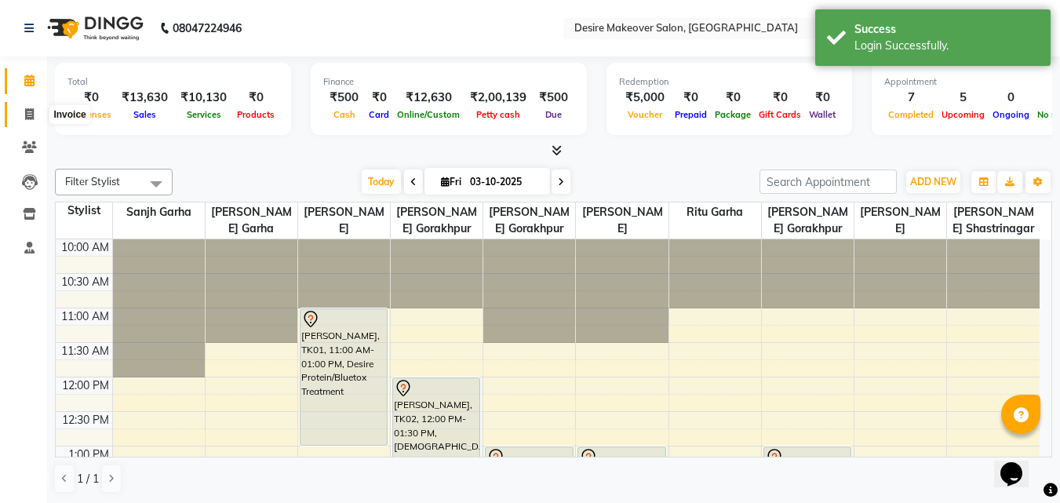
click at [38, 110] on span at bounding box center [29, 115] width 27 height 18
select select "service"
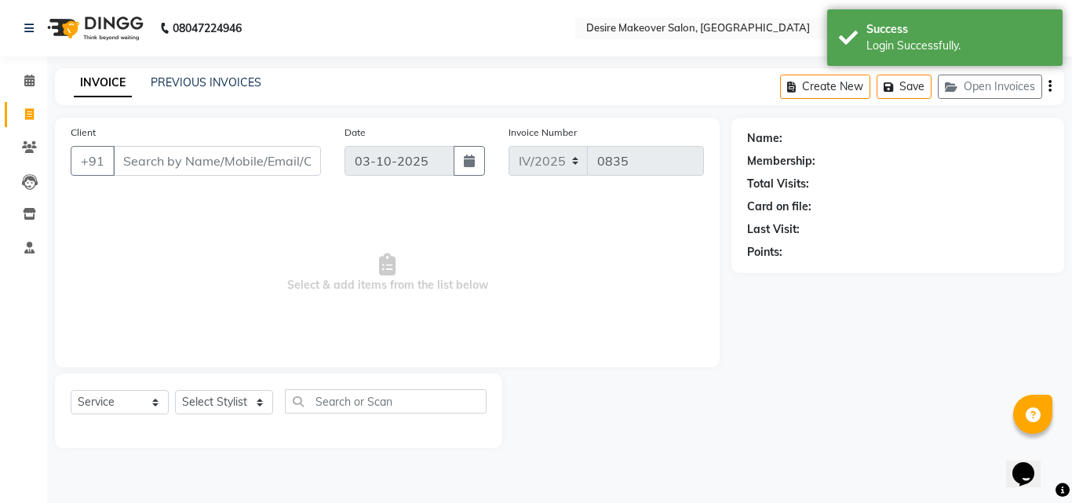
click at [160, 163] on input "Client" at bounding box center [217, 161] width 208 height 30
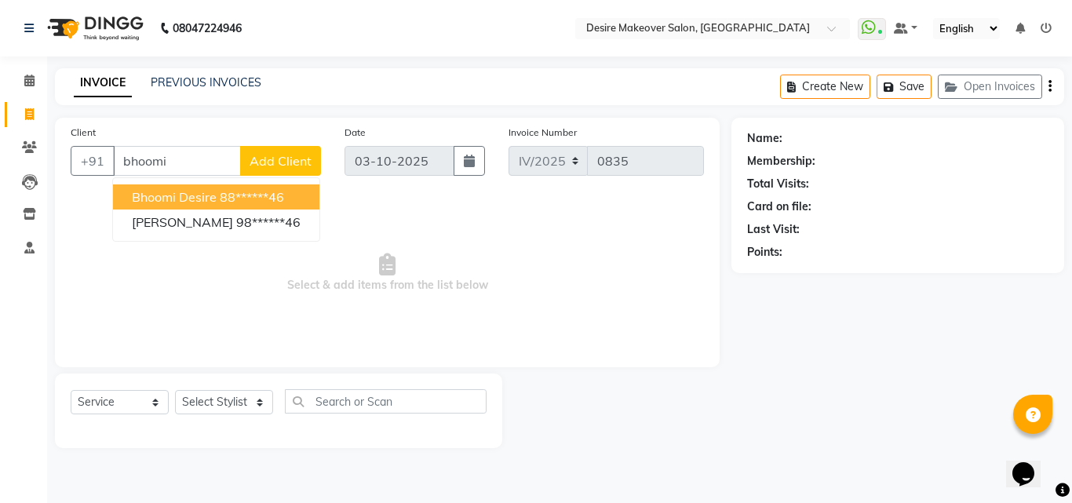
click at [166, 199] on span "Bhoomi Desire" at bounding box center [174, 197] width 85 height 16
type input "88******46"
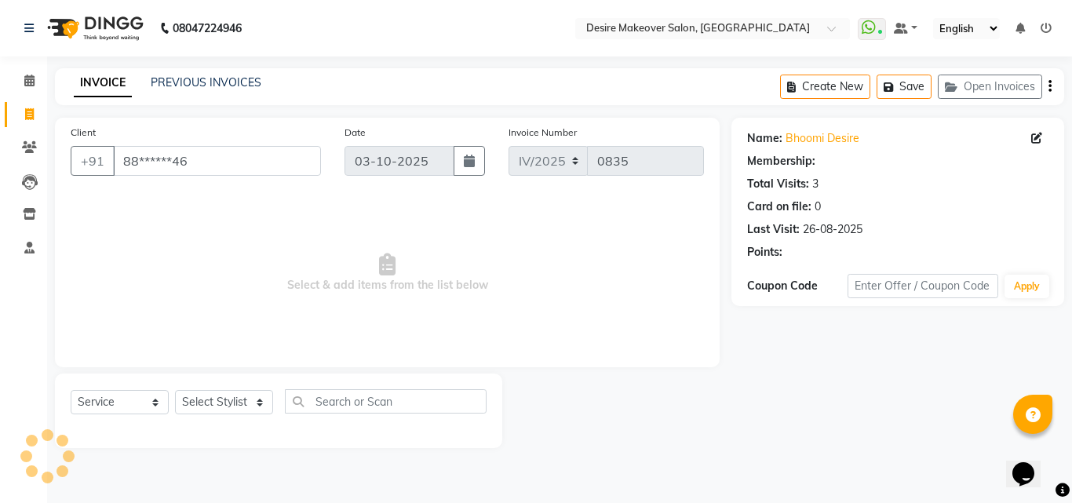
select select "1: Object"
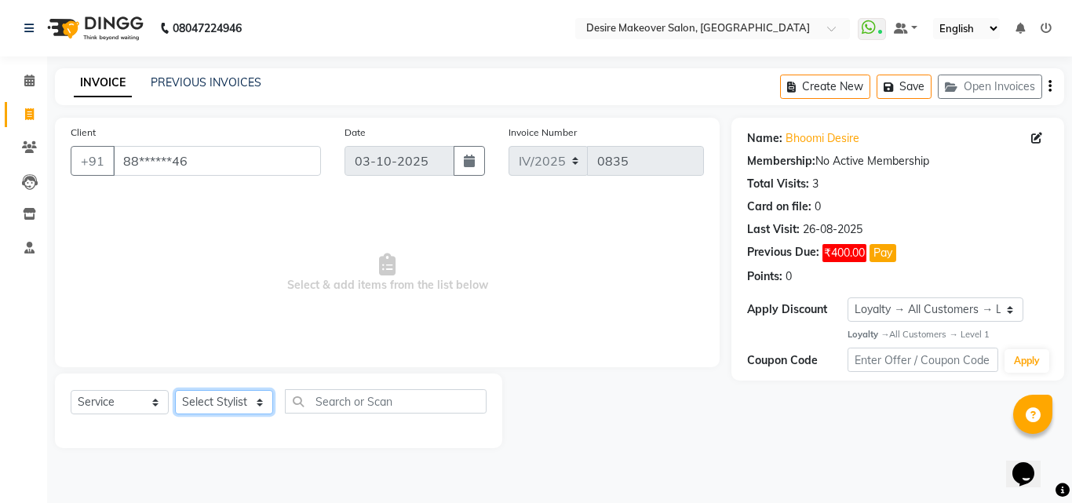
click at [259, 403] on select "Select Stylist akansha Anushaka Gorakhpur bhumika kashish mona garha muskan sha…" at bounding box center [224, 402] width 98 height 24
click at [151, 399] on select "Select Service Product Membership Package Voucher Prepaid Gift Card" at bounding box center [120, 402] width 98 height 24
select select "product"
click at [71, 390] on select "Select Service Product Membership Package Voucher Prepaid Gift Card" at bounding box center [120, 402] width 98 height 24
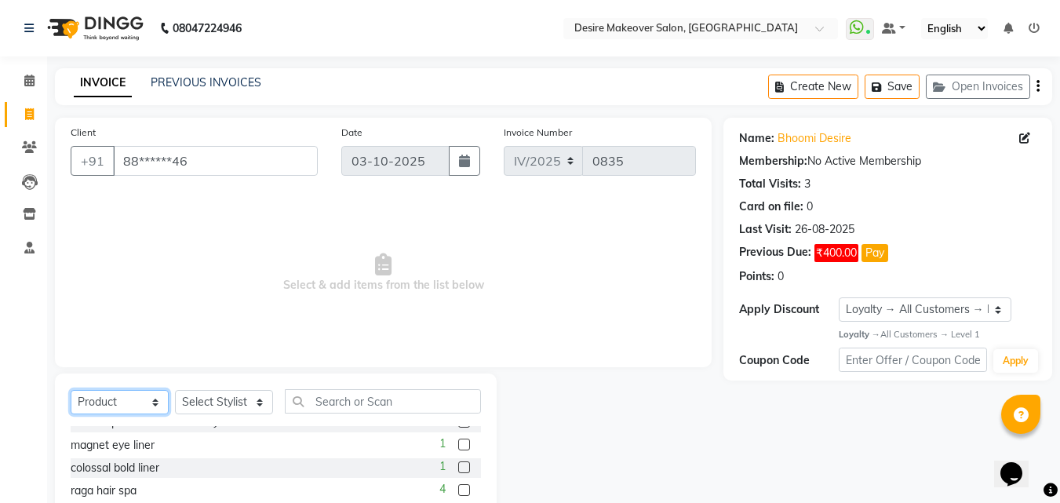
scroll to position [570, 0]
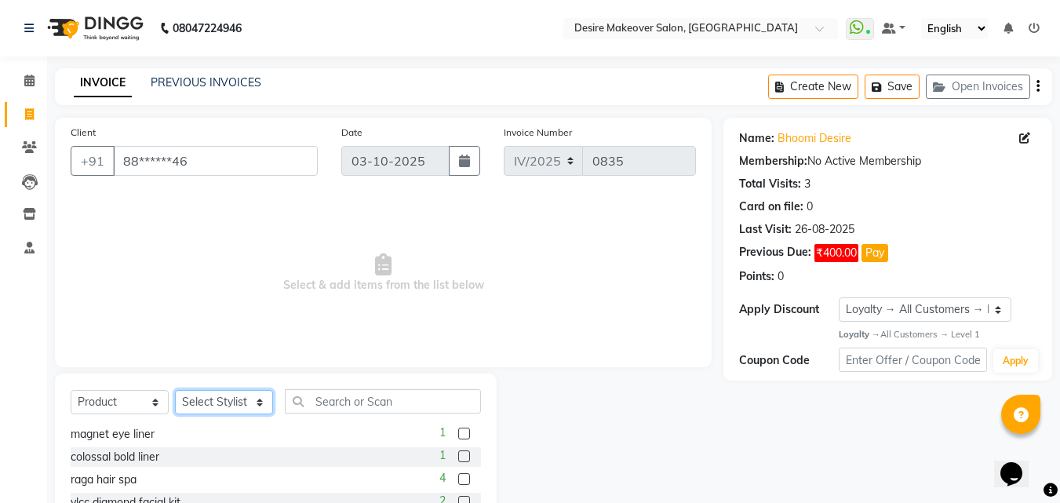
click at [225, 398] on select "Select Stylist akansha Anushaka Gorakhpur bhumika kashish mona garha muskan sha…" at bounding box center [224, 402] width 98 height 24
click at [385, 369] on div "Client +91 88******46 Date 03-10-2025 Invoice Number IV/2025 Q/25 0835 Select &…" at bounding box center [383, 361] width 680 height 487
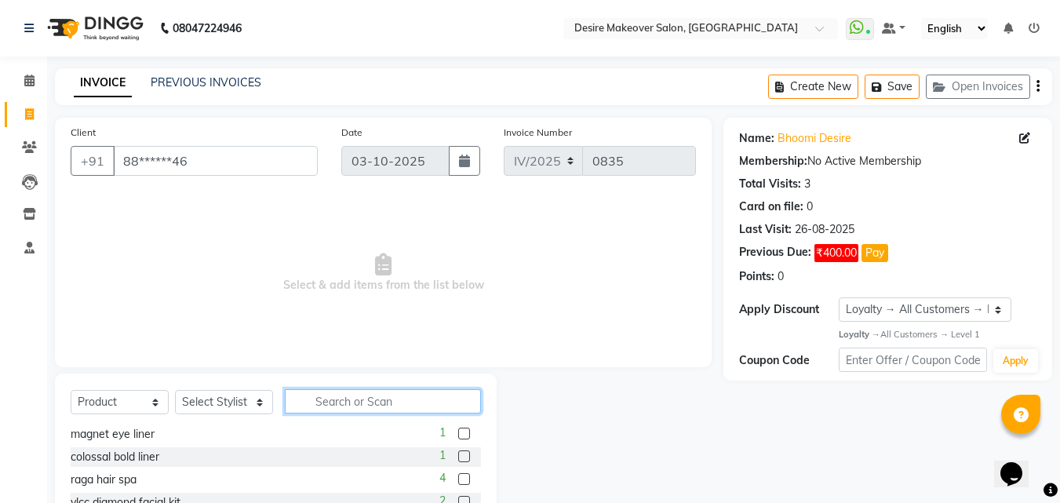
click at [378, 397] on input "text" at bounding box center [383, 401] width 196 height 24
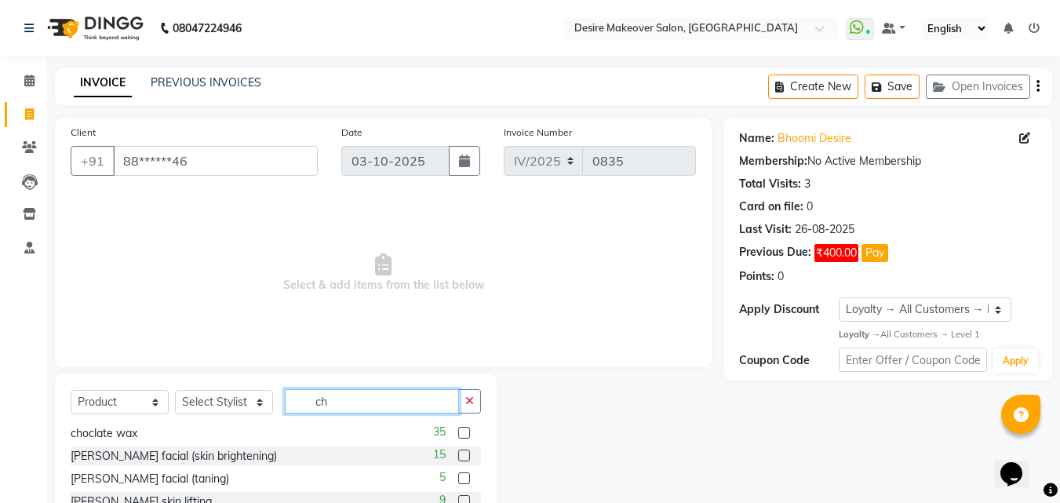
scroll to position [0, 0]
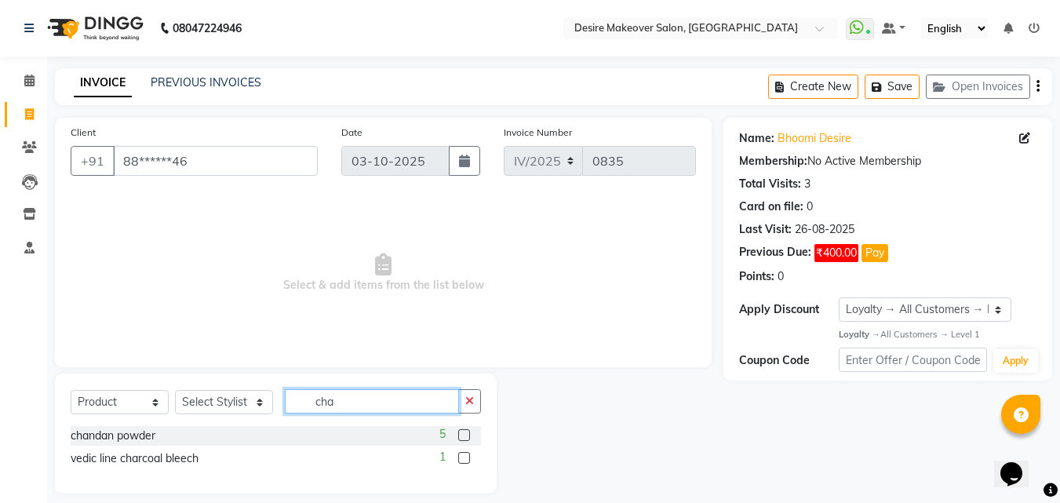
type input "cha"
click at [465, 432] on label at bounding box center [464, 435] width 12 height 12
click at [465, 432] on input "checkbox" at bounding box center [463, 436] width 10 height 10
click at [463, 432] on label at bounding box center [464, 435] width 12 height 12
click at [463, 432] on input "checkbox" at bounding box center [463, 436] width 10 height 10
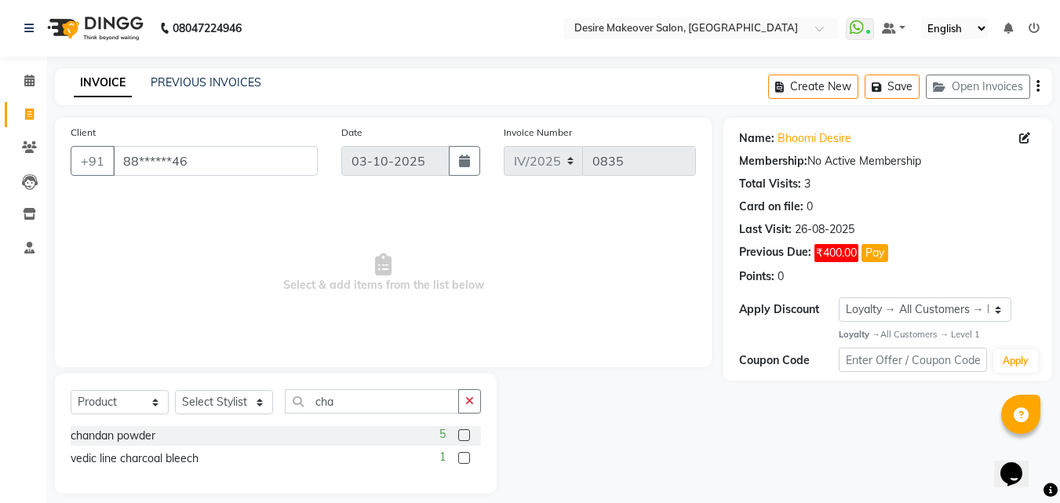
click at [463, 432] on label at bounding box center [464, 435] width 12 height 12
click at [463, 432] on input "checkbox" at bounding box center [463, 436] width 10 height 10
click at [463, 432] on label at bounding box center [464, 435] width 12 height 12
click at [463, 432] on input "checkbox" at bounding box center [463, 436] width 10 height 10
checkbox input "false"
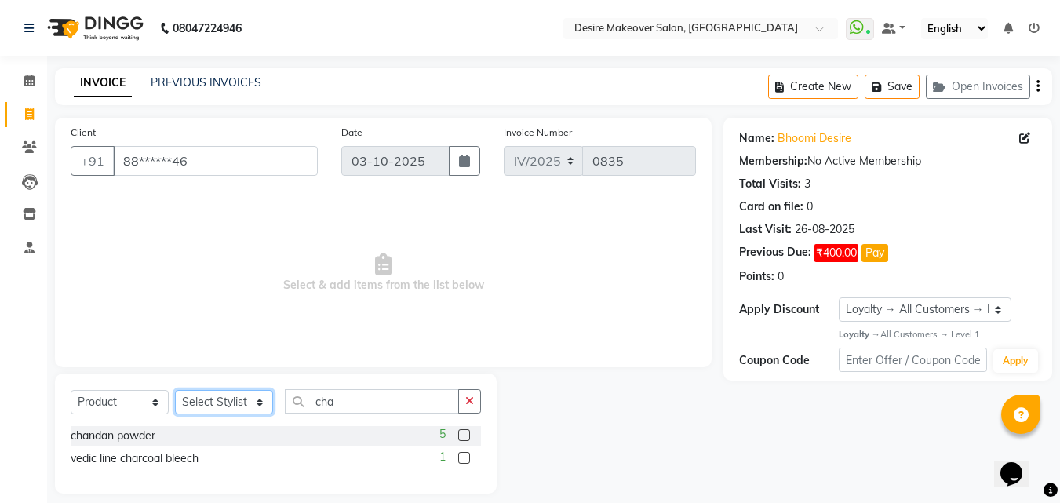
click at [245, 405] on select "Select Stylist akansha Anushaka Gorakhpur bhumika kashish mona garha muskan sha…" at bounding box center [224, 402] width 98 height 24
select select "46879"
click at [175, 390] on select "Select Stylist akansha Anushaka Gorakhpur bhumika kashish mona garha muskan sha…" at bounding box center [224, 402] width 98 height 24
click at [464, 430] on label at bounding box center [464, 435] width 12 height 12
click at [464, 431] on input "checkbox" at bounding box center [463, 436] width 10 height 10
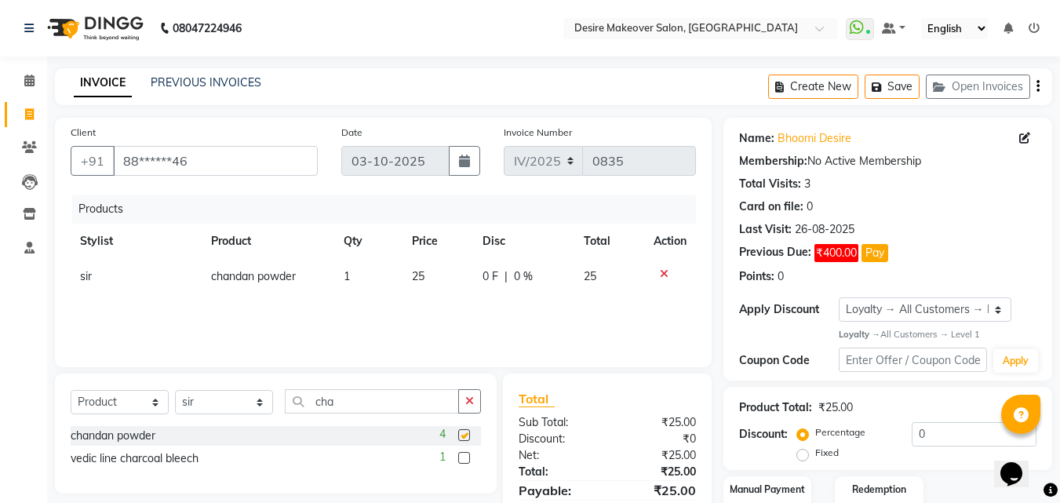
checkbox input "false"
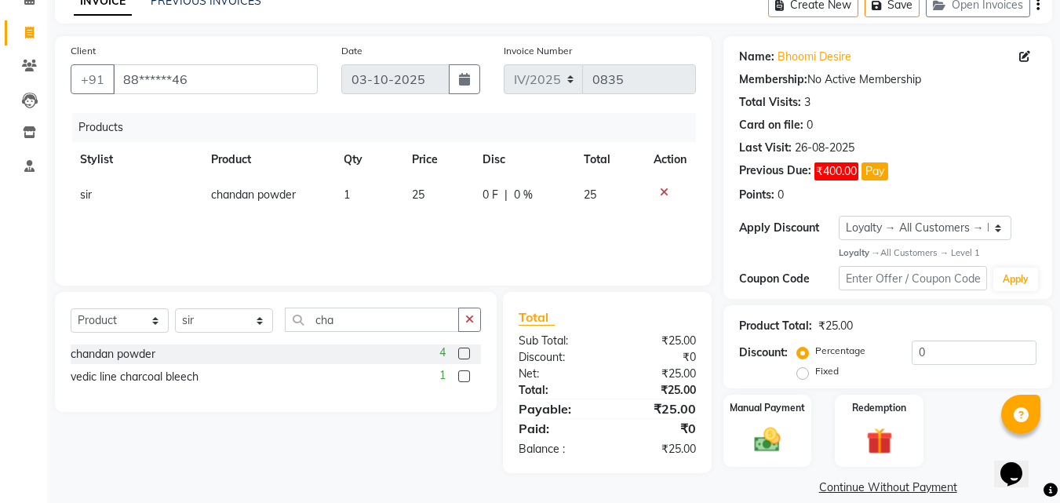
scroll to position [101, 0]
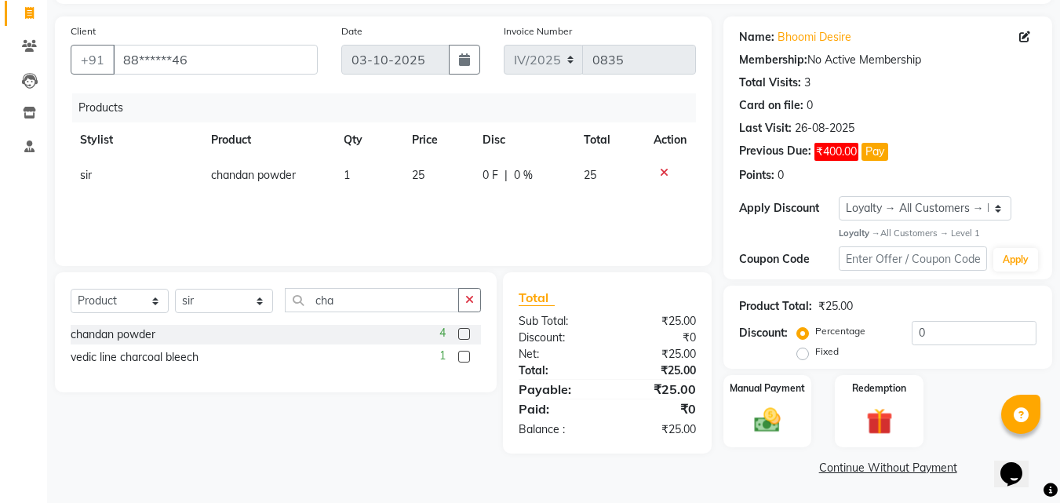
click at [853, 470] on link "Continue Without Payment" at bounding box center [888, 468] width 323 height 16
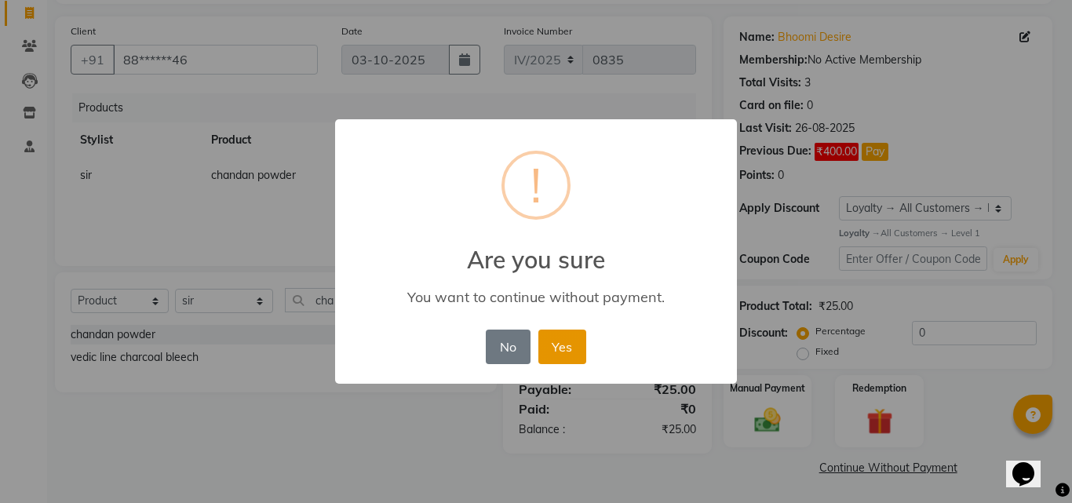
click at [553, 339] on button "Yes" at bounding box center [562, 347] width 48 height 35
